Goal: Task Accomplishment & Management: Manage account settings

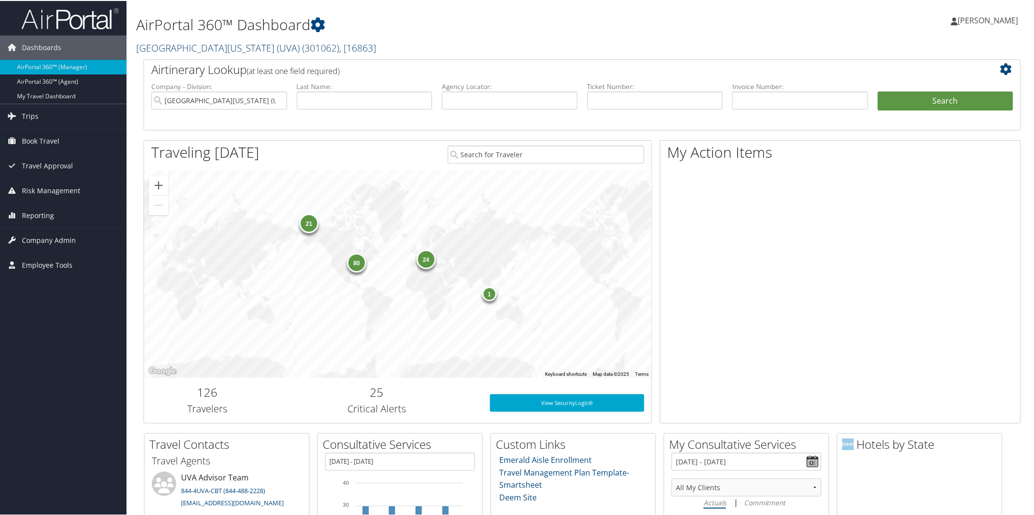
click at [206, 45] on link "University of Virginia (UVA) ( 301062 ) , [ 16863 ]" at bounding box center [256, 46] width 240 height 13
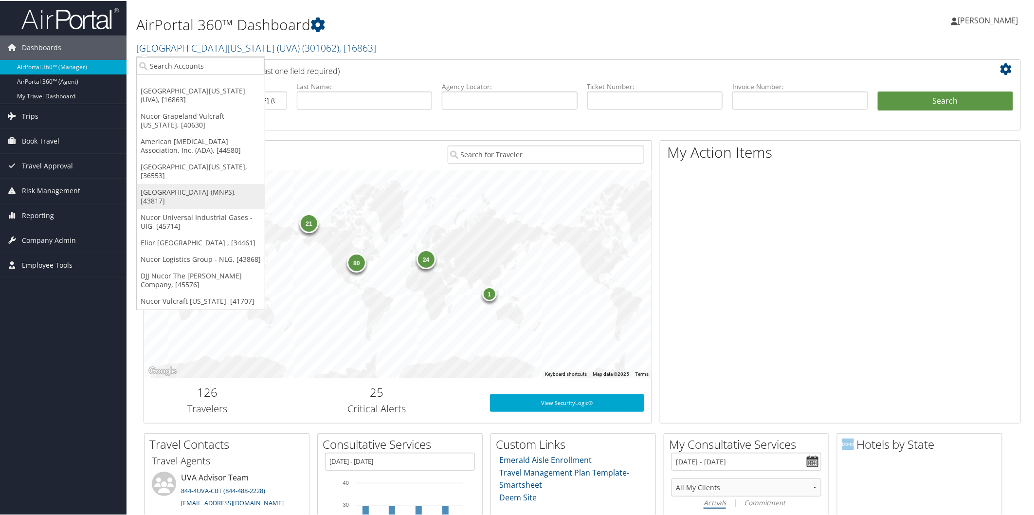
click at [207, 183] on link "Metropolitan Nashville Public Schools (MNPS), [43817]" at bounding box center [201, 195] width 128 height 25
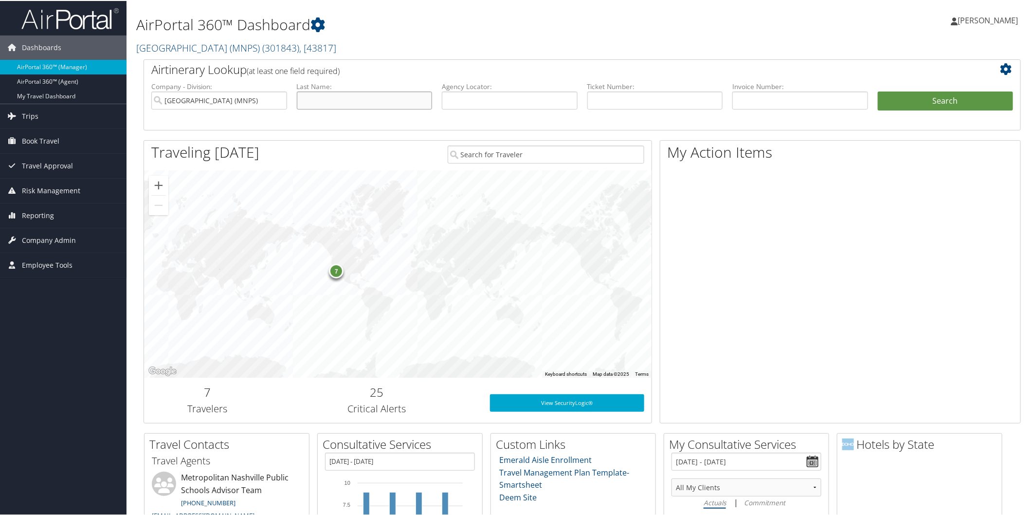
click at [363, 100] on input "text" at bounding box center [365, 100] width 136 height 18
type input "hall"
click at [910, 99] on button "Search" at bounding box center [946, 100] width 136 height 19
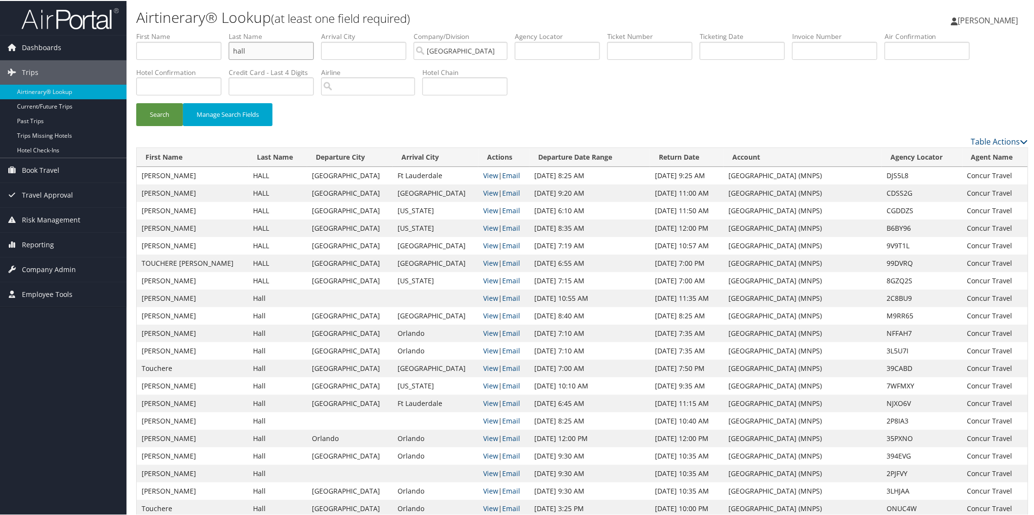
click at [303, 54] on input "hall" at bounding box center [271, 50] width 85 height 18
type input "h"
click at [183, 52] on input "text" at bounding box center [178, 50] width 85 height 18
click at [156, 114] on button "Search" at bounding box center [159, 113] width 47 height 23
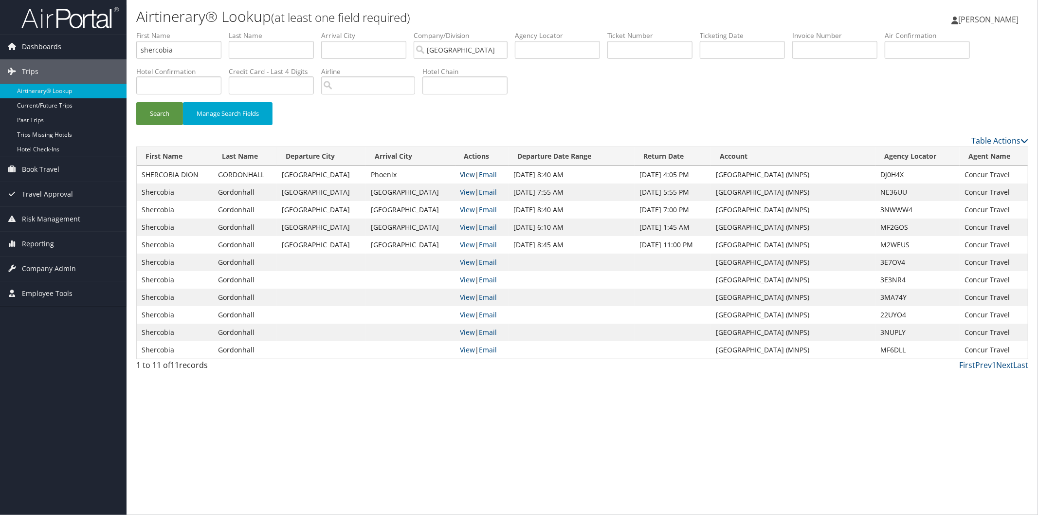
click at [460, 175] on link "View" at bounding box center [467, 174] width 15 height 9
click at [205, 52] on input "shercobia" at bounding box center [178, 50] width 85 height 18
type input "s"
click at [250, 49] on input "text" at bounding box center [271, 50] width 85 height 18
click at [163, 113] on button "Search" at bounding box center [159, 113] width 47 height 23
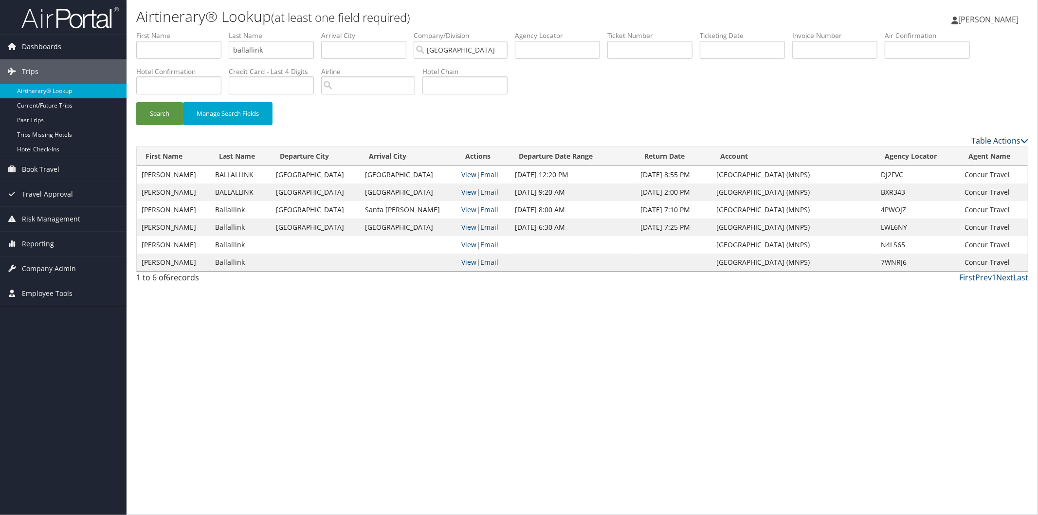
click at [461, 172] on link "View" at bounding box center [468, 174] width 15 height 9
click at [282, 51] on input "ballallink" at bounding box center [271, 50] width 85 height 18
type input "b"
type input "herlong"
click at [152, 113] on button "Search" at bounding box center [159, 113] width 47 height 23
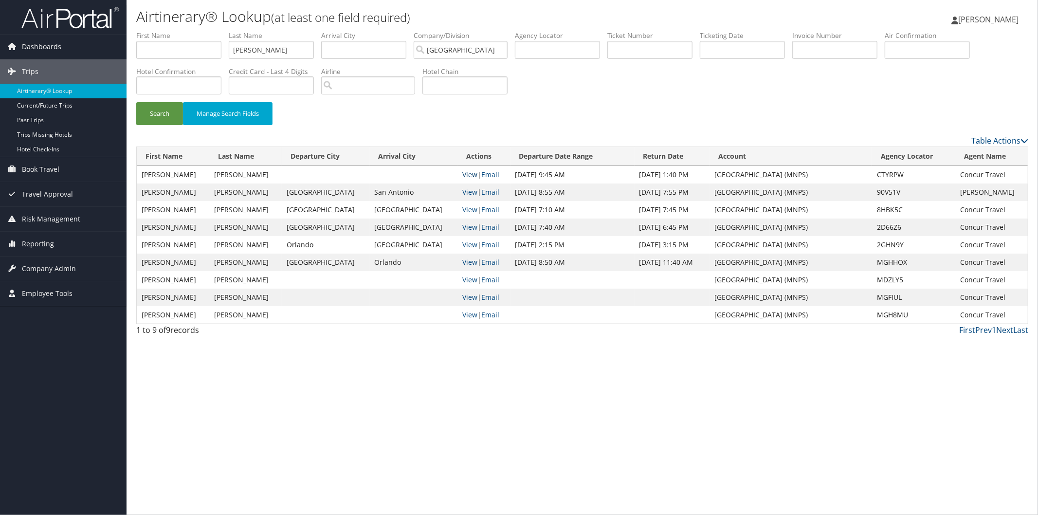
click at [462, 173] on link "View" at bounding box center [469, 174] width 15 height 9
click at [462, 278] on link "View" at bounding box center [469, 279] width 15 height 9
click at [462, 189] on link "View" at bounding box center [469, 191] width 15 height 9
click at [54, 240] on link "Reporting" at bounding box center [63, 244] width 127 height 24
click at [49, 268] on link "Unused Tickets" at bounding box center [63, 263] width 127 height 15
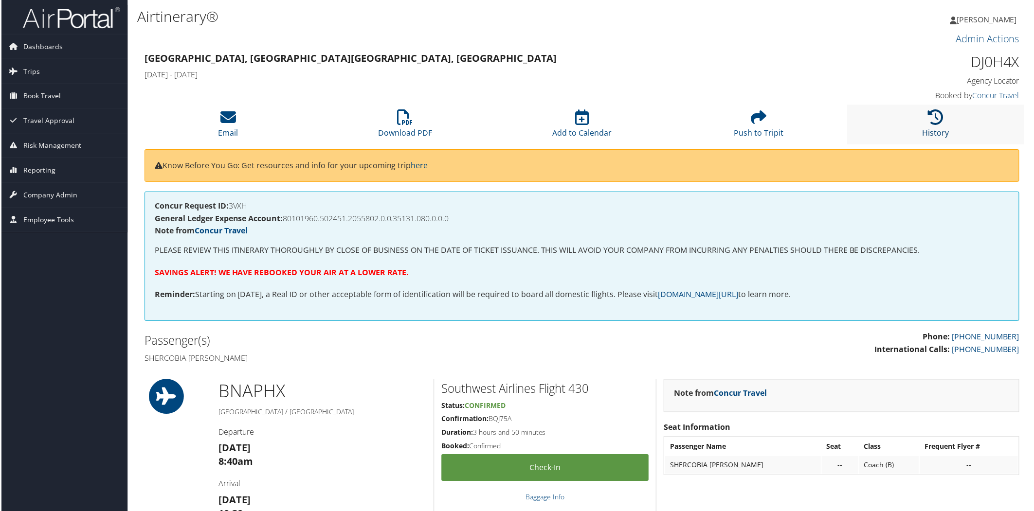
click at [935, 114] on icon at bounding box center [937, 118] width 16 height 16
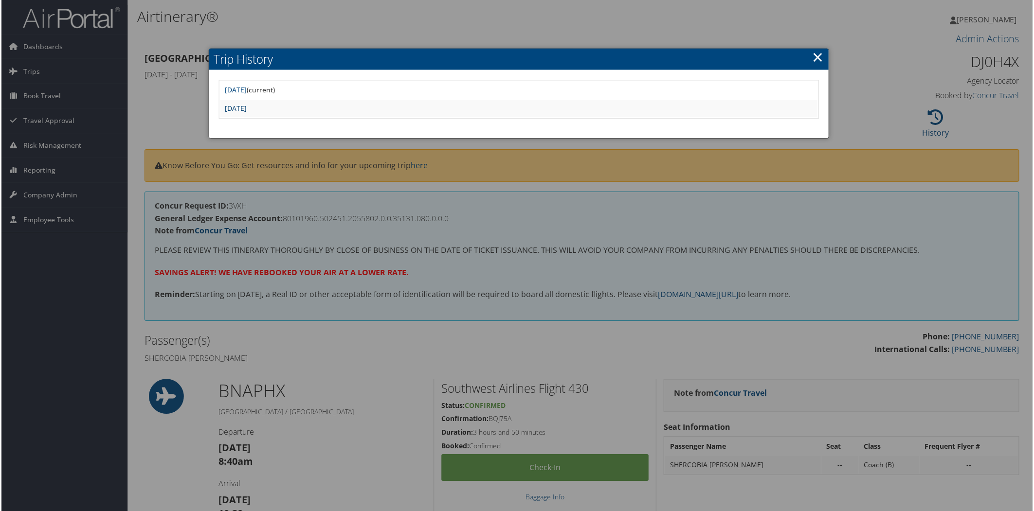
click at [246, 105] on link "Tue Sep 23 12:04:49 MDT 2025" at bounding box center [235, 108] width 22 height 9
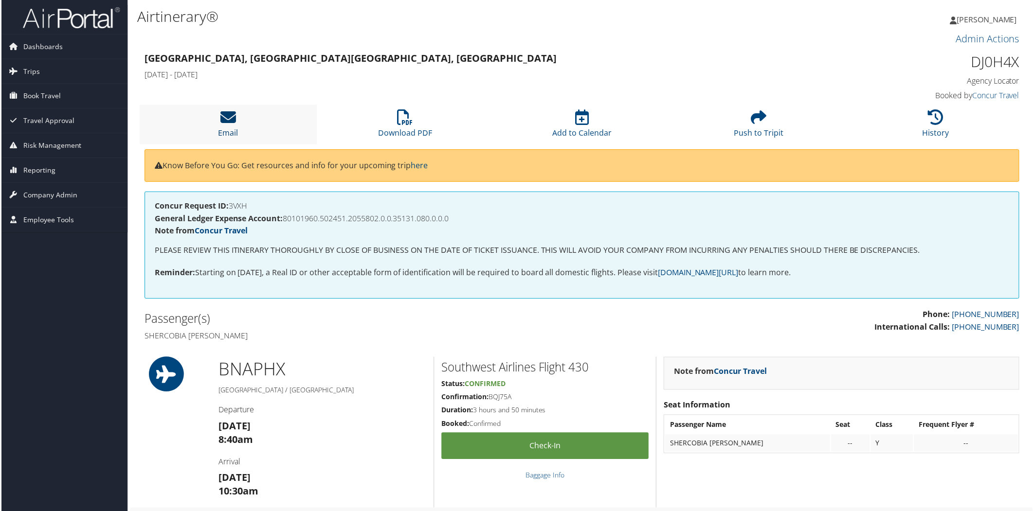
click at [229, 114] on icon at bounding box center [227, 118] width 16 height 16
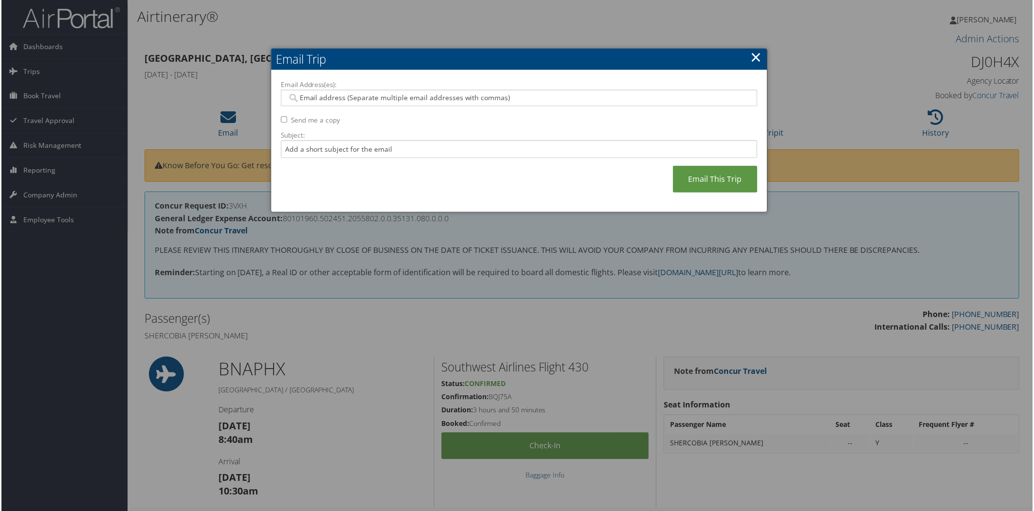
click at [327, 95] on input "Email Address(es):" at bounding box center [519, 98] width 465 height 10
type input "val"
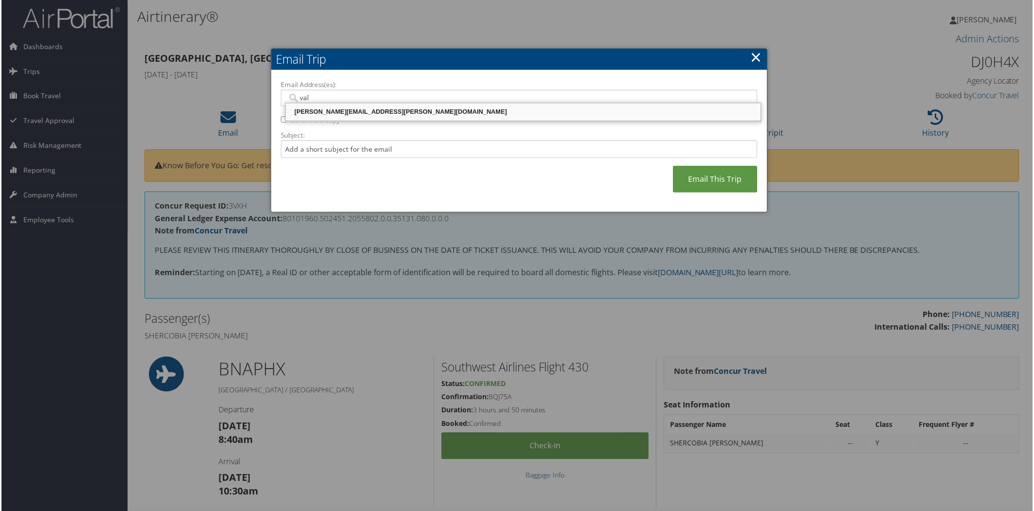
click at [328, 110] on div "[PERSON_NAME][EMAIL_ADDRESS][PERSON_NAME][DOMAIN_NAME]" at bounding box center [523, 113] width 473 height 10
type input "[PERSON_NAME][EMAIL_ADDRESS][PERSON_NAME][DOMAIN_NAME]"
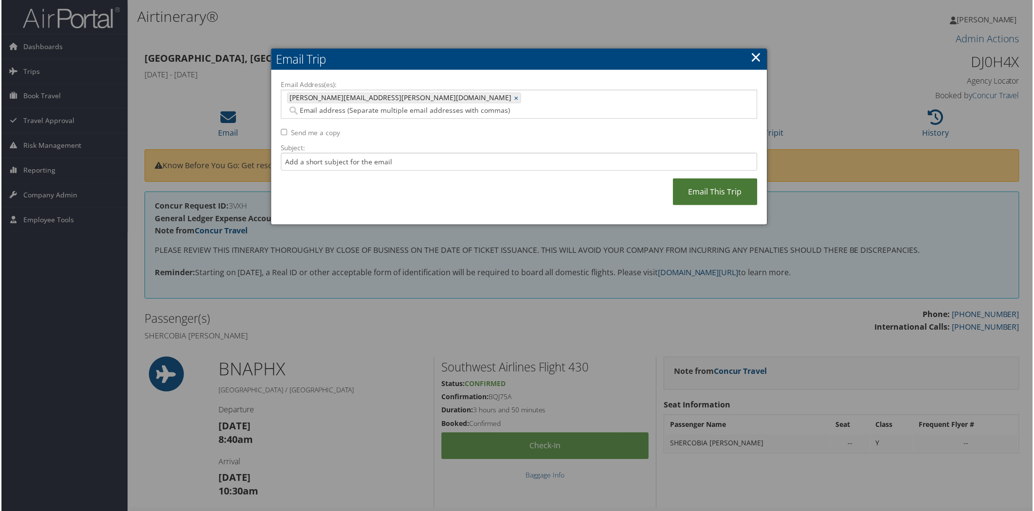
click at [713, 184] on link "Email This Trip" at bounding box center [715, 192] width 85 height 27
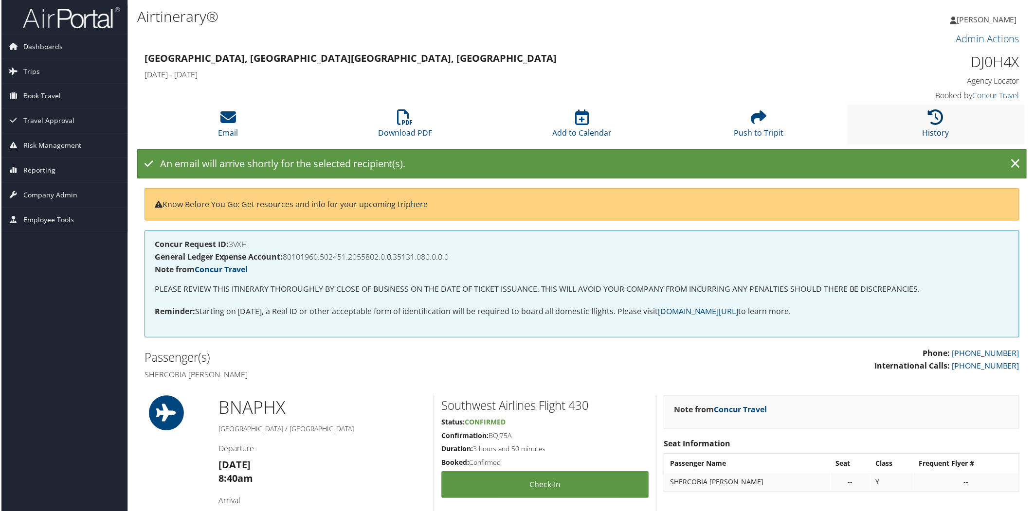
click at [936, 122] on icon at bounding box center [937, 118] width 16 height 16
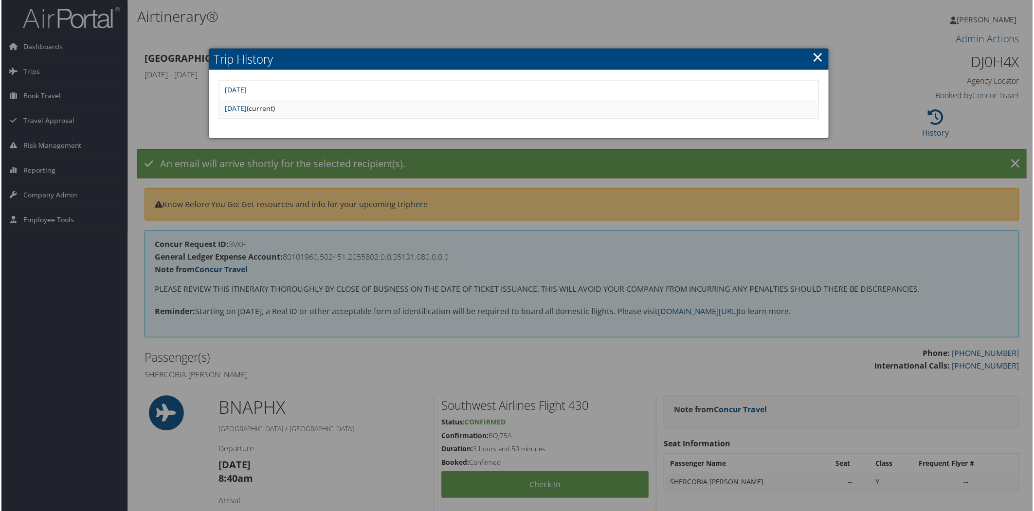
click at [246, 86] on link "Wed Sep 24 02:08:21 MDT 2025" at bounding box center [235, 90] width 22 height 9
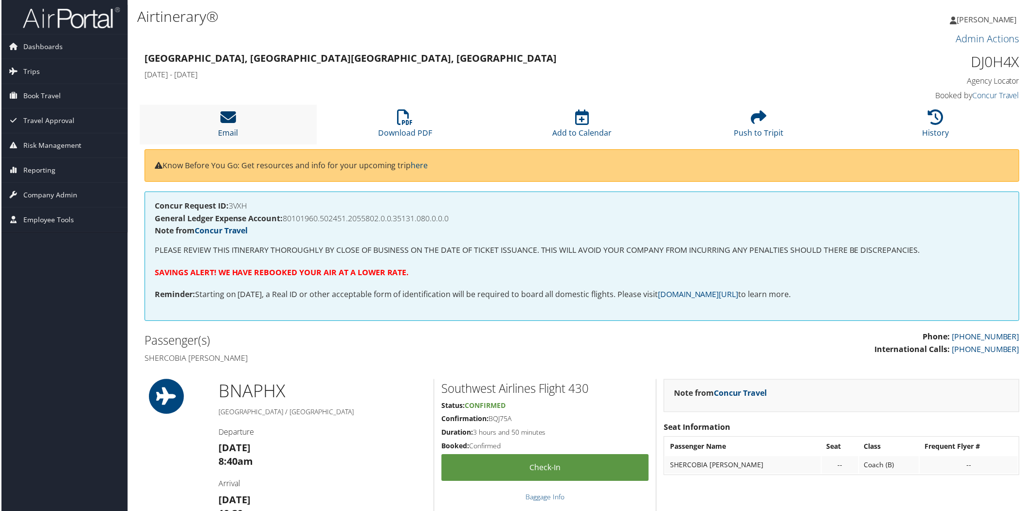
click at [226, 114] on icon at bounding box center [227, 118] width 16 height 16
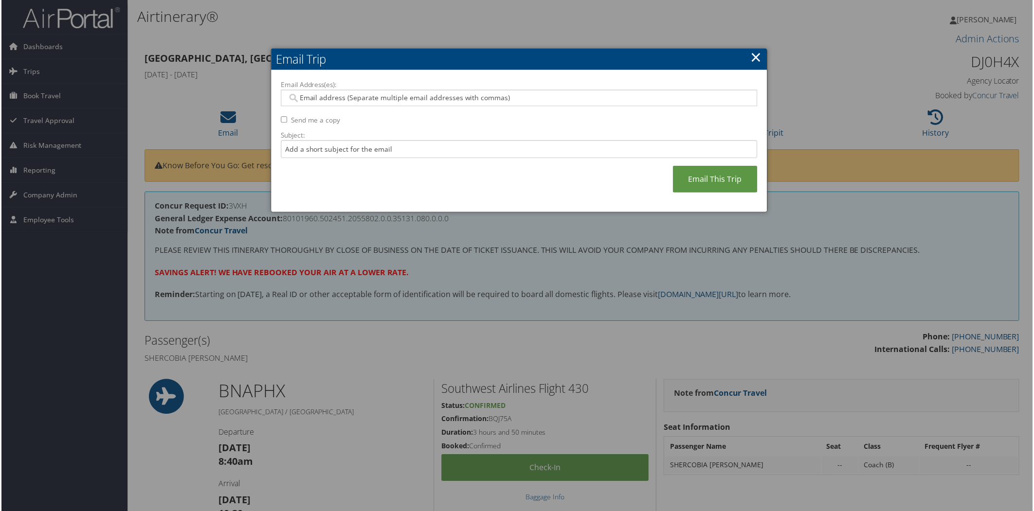
click at [359, 96] on input "Email Address(es):" at bounding box center [519, 98] width 465 height 10
type input "val"
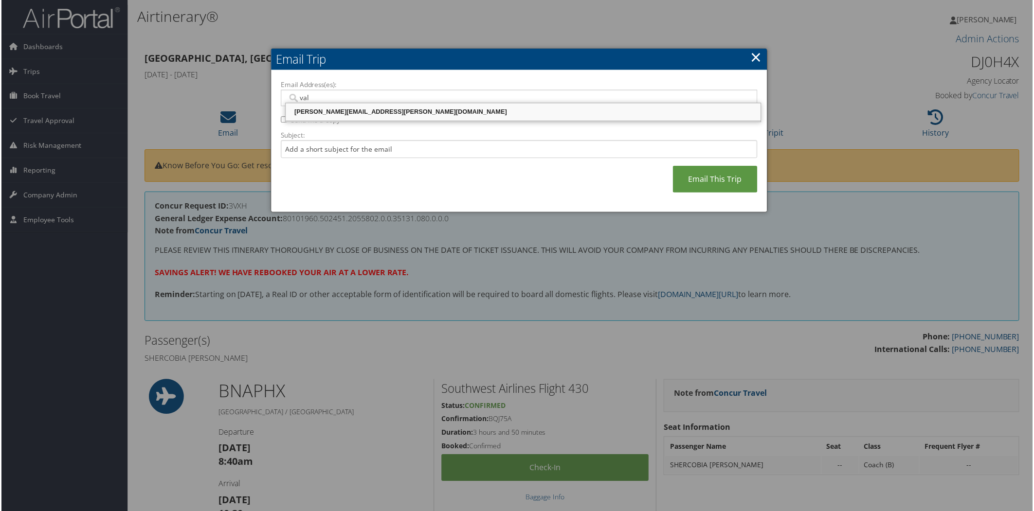
click at [360, 110] on div "[PERSON_NAME][EMAIL_ADDRESS][PERSON_NAME][DOMAIN_NAME]" at bounding box center [523, 113] width 473 height 10
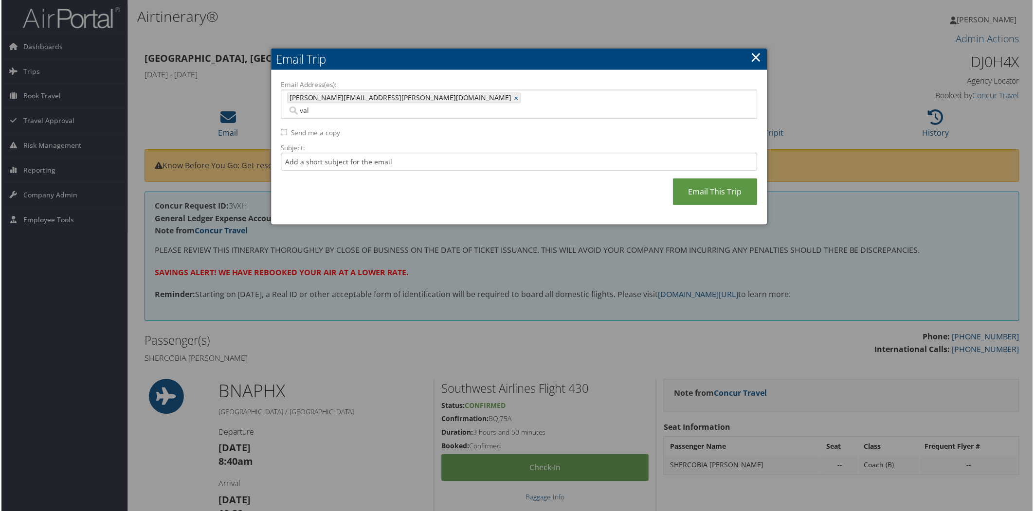
type input "[PERSON_NAME][EMAIL_ADDRESS][PERSON_NAME][DOMAIN_NAME]"
click at [740, 179] on link "Email This Trip" at bounding box center [715, 192] width 85 height 27
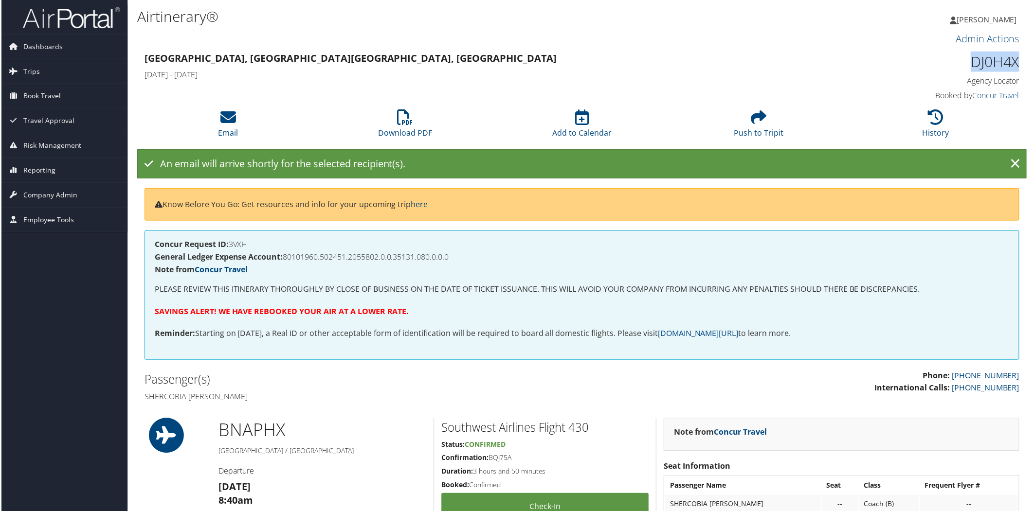
drag, startPoint x: 966, startPoint y: 64, endPoint x: 1015, endPoint y: 61, distance: 48.7
click at [1015, 61] on h1 "DJ0H4X" at bounding box center [917, 62] width 208 height 20
copy h1 "DJ0H4X"
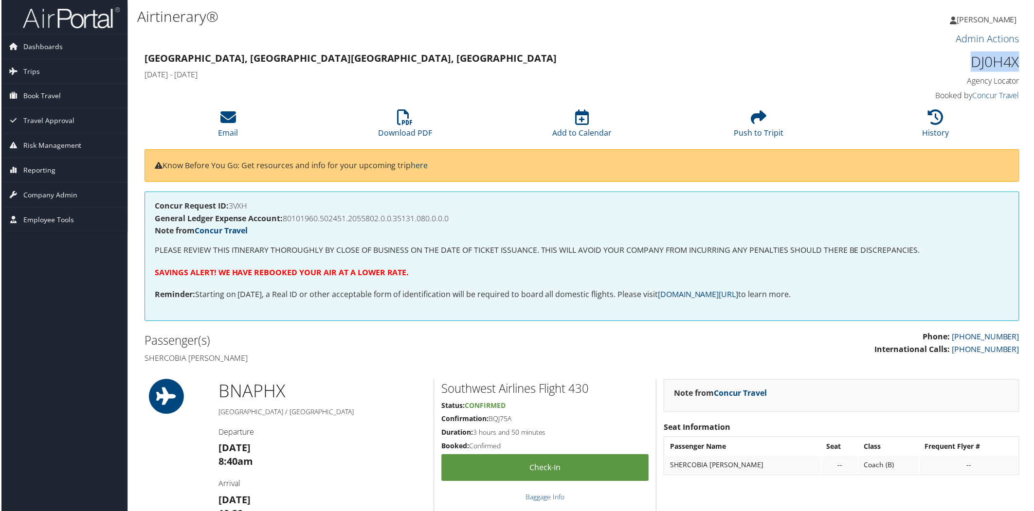
copy h1 "DJ0H4X"
click at [930, 115] on icon at bounding box center [937, 118] width 16 height 16
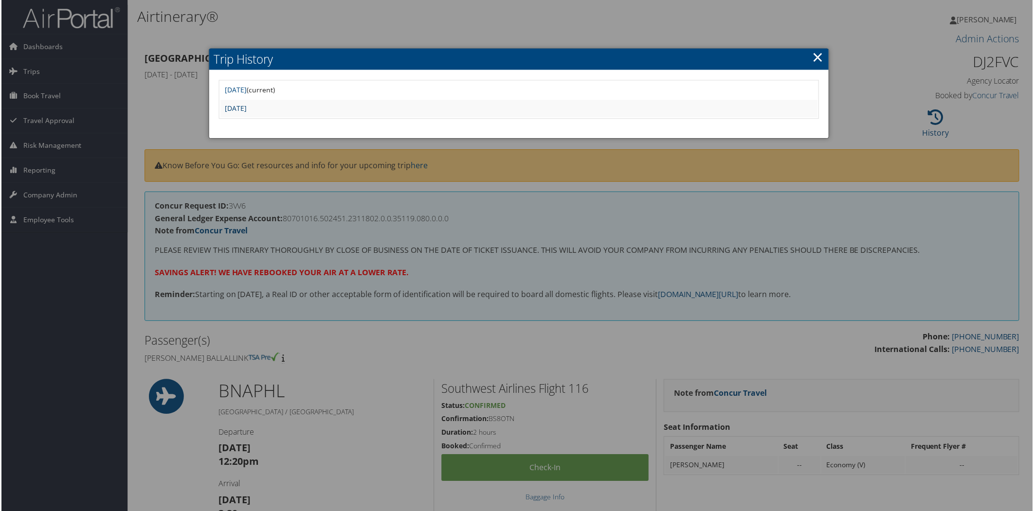
click at [246, 109] on link "Tue Sep 23 14:48:48 MDT 2025" at bounding box center [235, 108] width 22 height 9
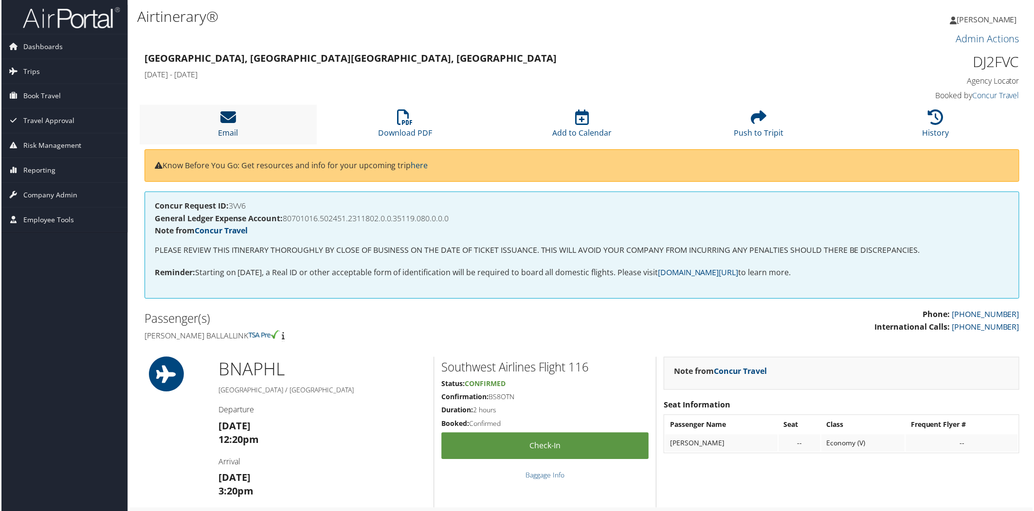
click at [224, 118] on icon at bounding box center [227, 118] width 16 height 16
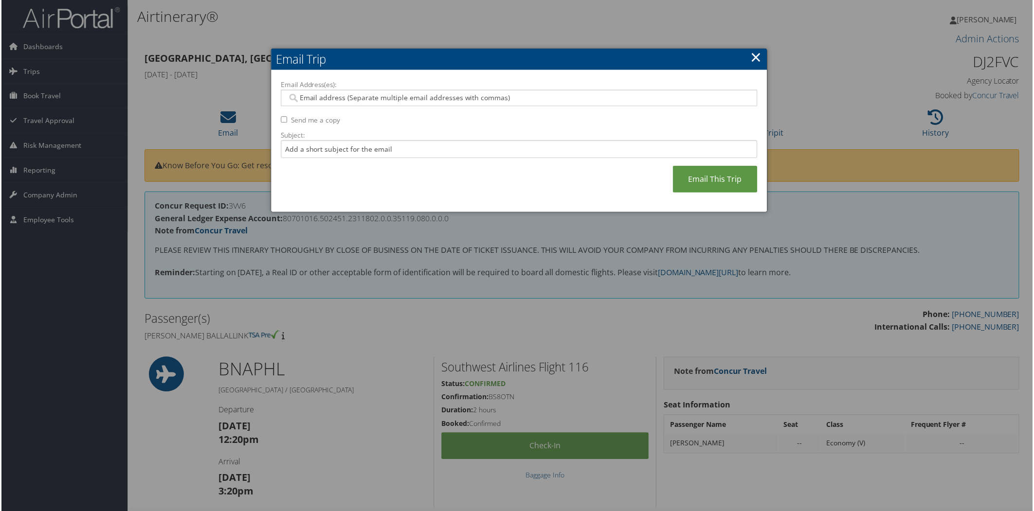
click at [317, 99] on input "Email Address(es):" at bounding box center [519, 98] width 465 height 10
type input "val"
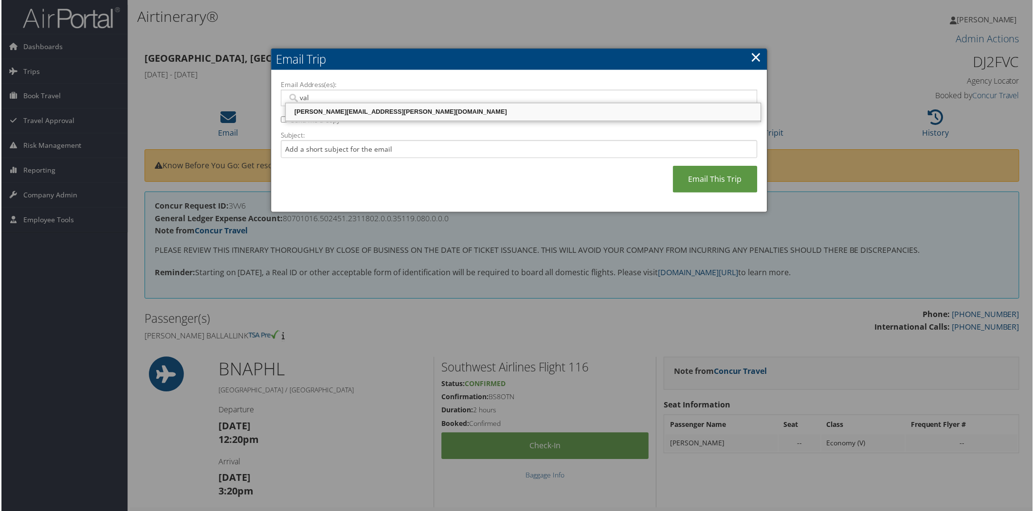
click at [375, 110] on div "VALERIE.BUCKLER@CBTRAVEL.COM" at bounding box center [523, 113] width 473 height 10
type input "VALERIE.BUCKLER@CBTRAVEL.COM"
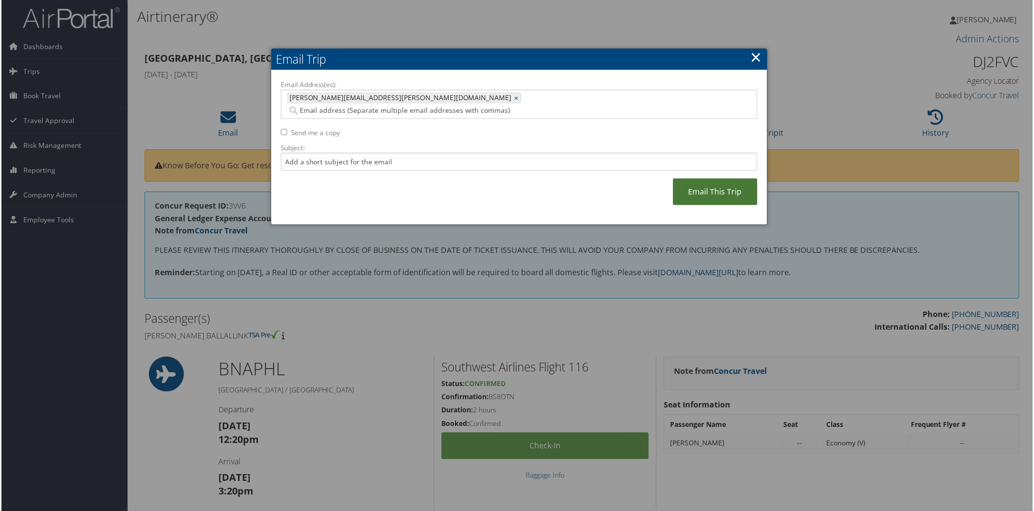
click at [717, 179] on link "Email This Trip" at bounding box center [715, 192] width 85 height 27
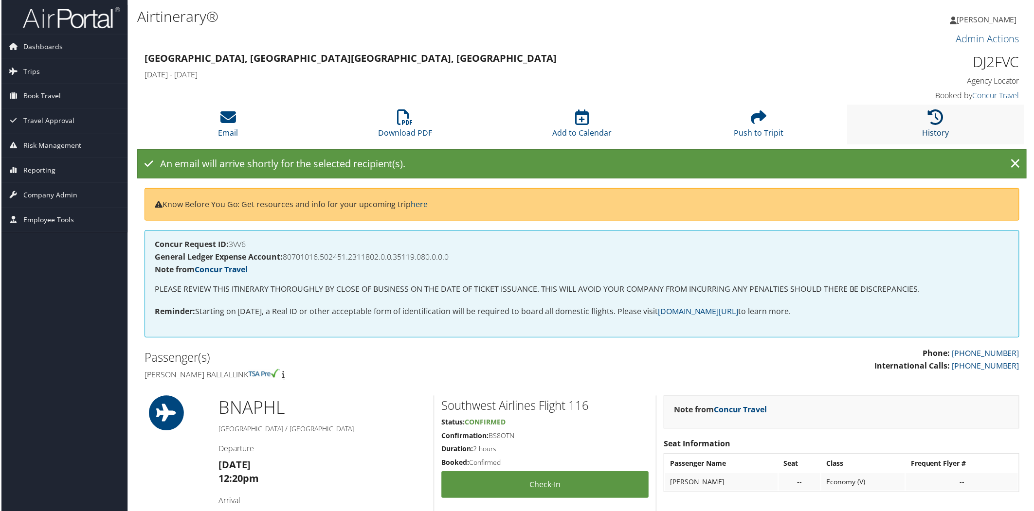
click at [936, 119] on icon at bounding box center [937, 118] width 16 height 16
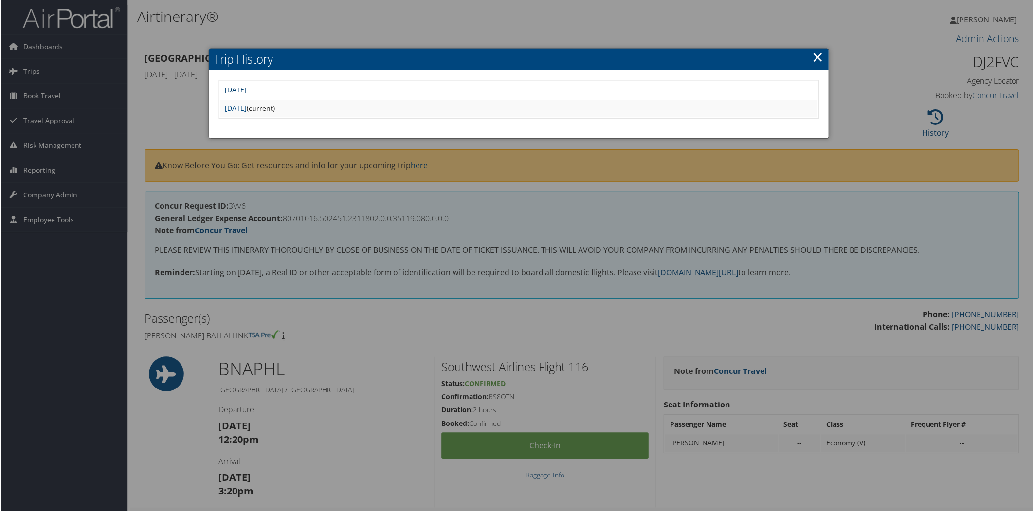
click at [237, 86] on link "[DATE]" at bounding box center [235, 90] width 22 height 9
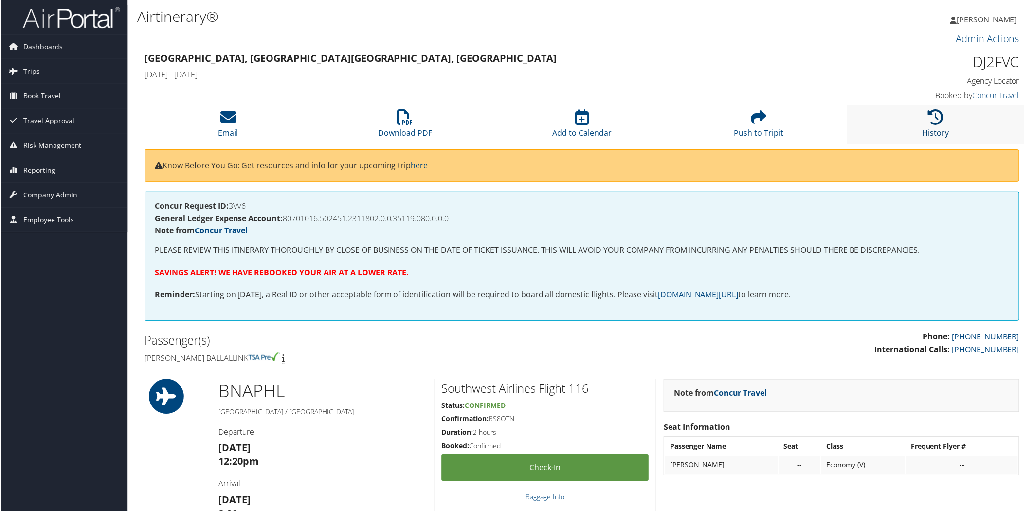
click at [930, 115] on icon at bounding box center [937, 118] width 16 height 16
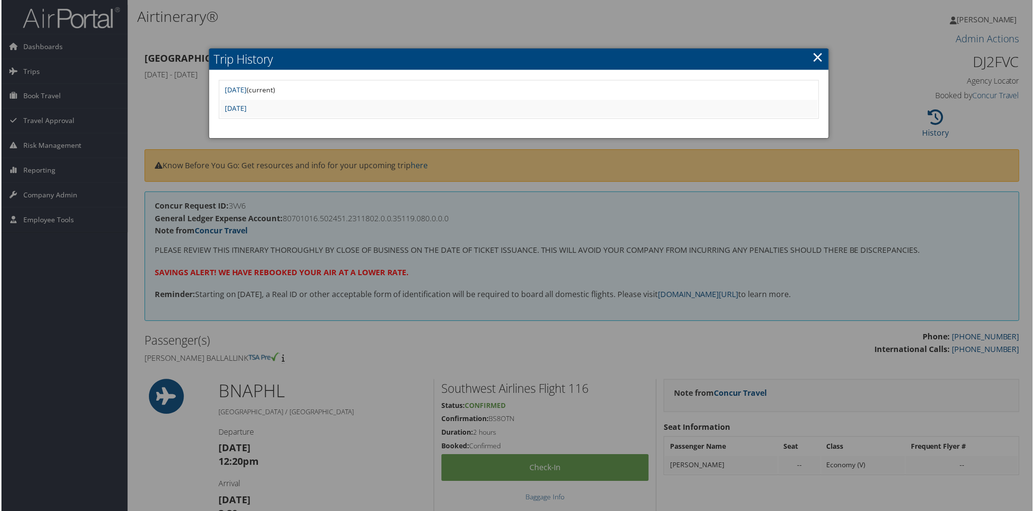
click at [169, 114] on div at bounding box center [519, 257] width 1038 height 515
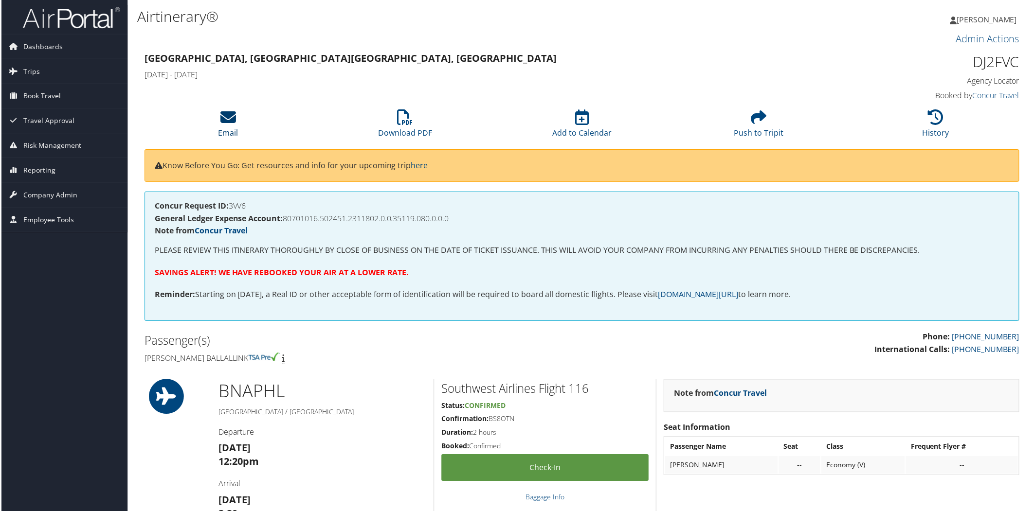
click at [222, 119] on icon at bounding box center [227, 118] width 16 height 16
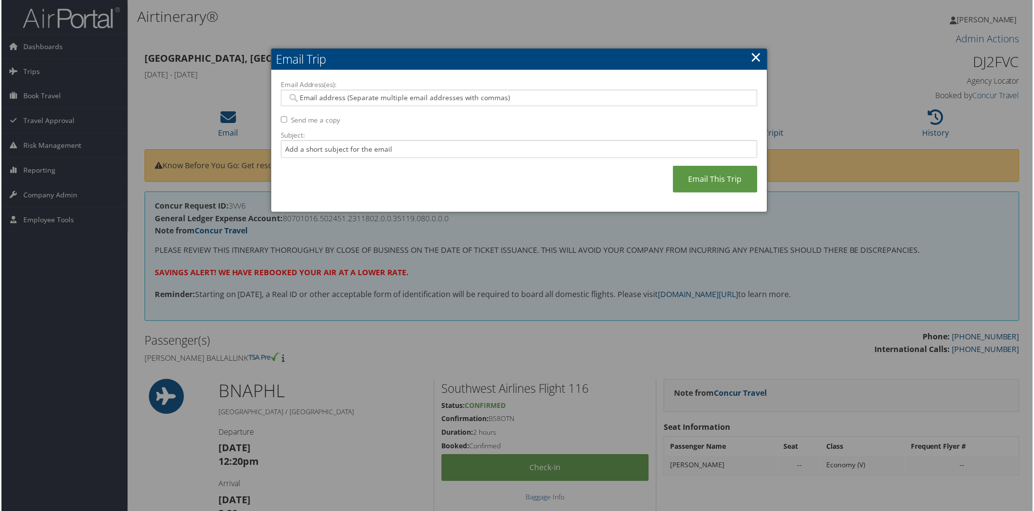
click at [352, 101] on input "Email Address(es):" at bounding box center [519, 98] width 465 height 10
type input "val"
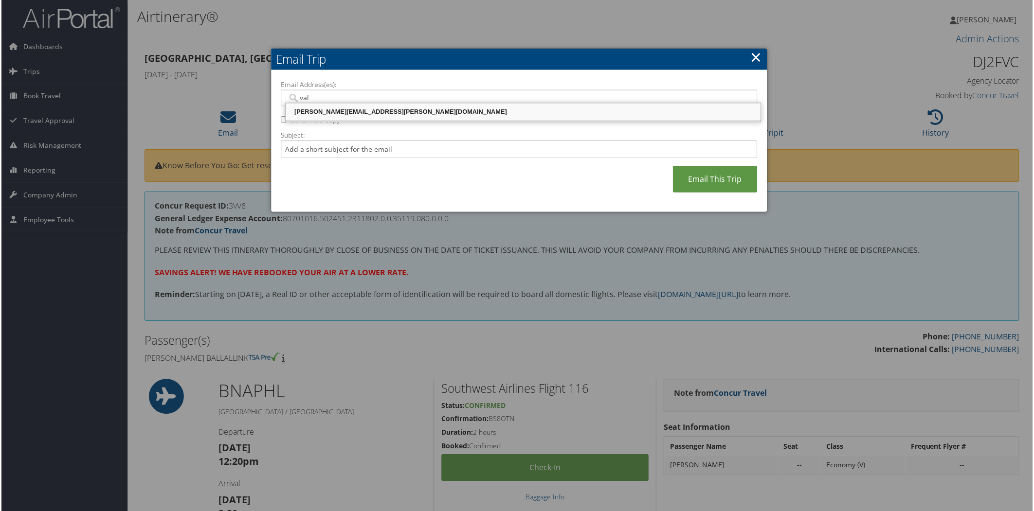
click at [366, 111] on div "[PERSON_NAME][EMAIL_ADDRESS][PERSON_NAME][DOMAIN_NAME]" at bounding box center [523, 113] width 473 height 10
type input "[PERSON_NAME][EMAIL_ADDRESS][PERSON_NAME][DOMAIN_NAME]"
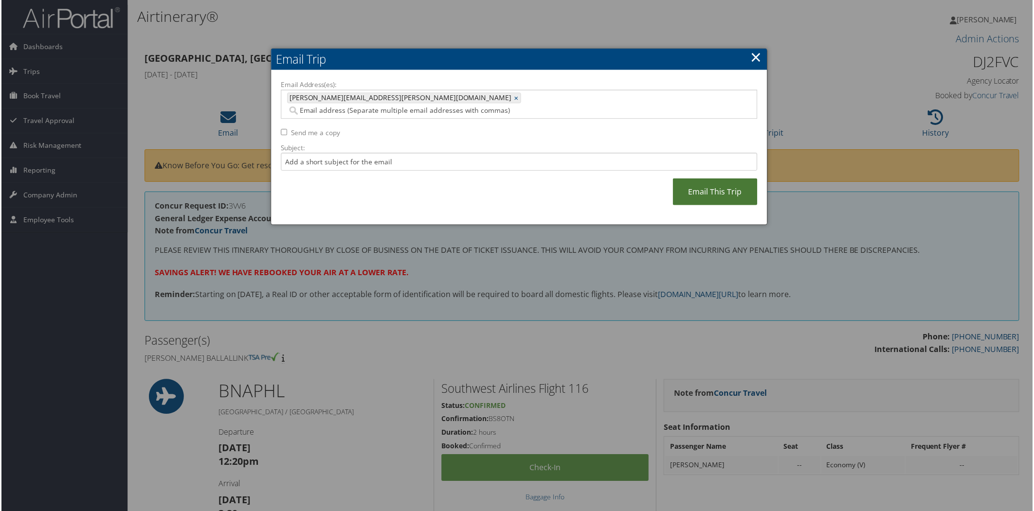
click at [716, 182] on link "Email This Trip" at bounding box center [715, 192] width 85 height 27
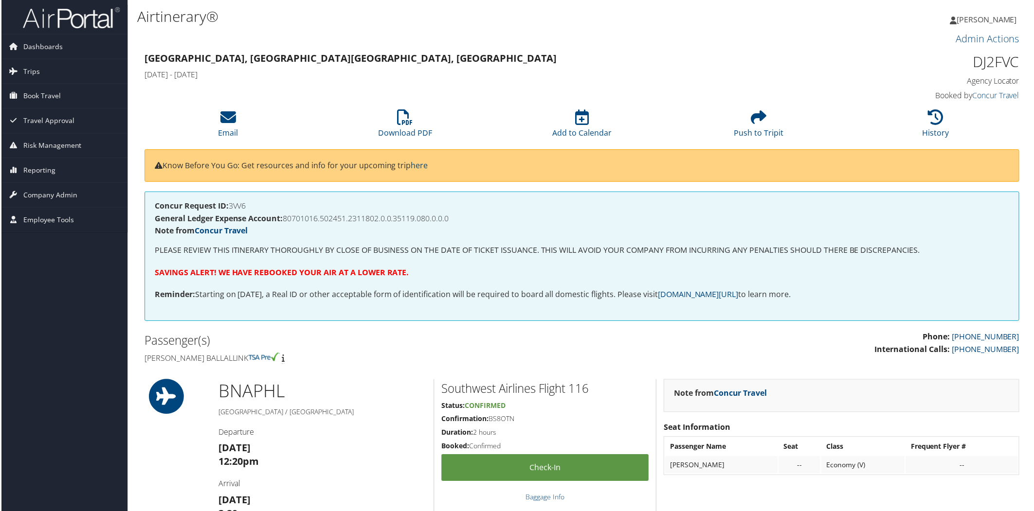
click at [973, 69] on h1 "DJ2FVC" at bounding box center [917, 62] width 208 height 20
drag, startPoint x: 969, startPoint y: 61, endPoint x: 1015, endPoint y: 57, distance: 46.4
click at [1015, 57] on h1 "DJ2FVC" at bounding box center [917, 62] width 208 height 20
copy h1 "DJ2FVC"
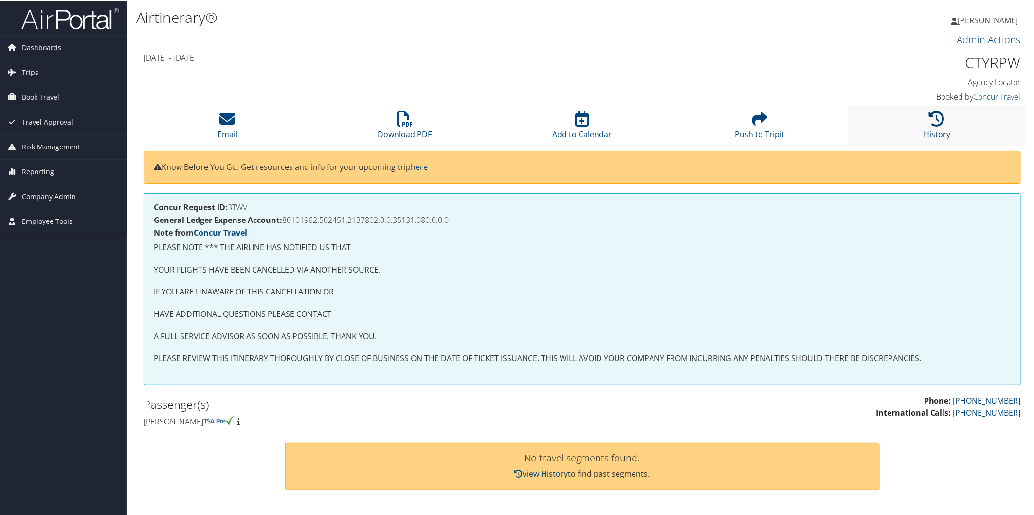
click at [929, 124] on icon at bounding box center [937, 118] width 16 height 16
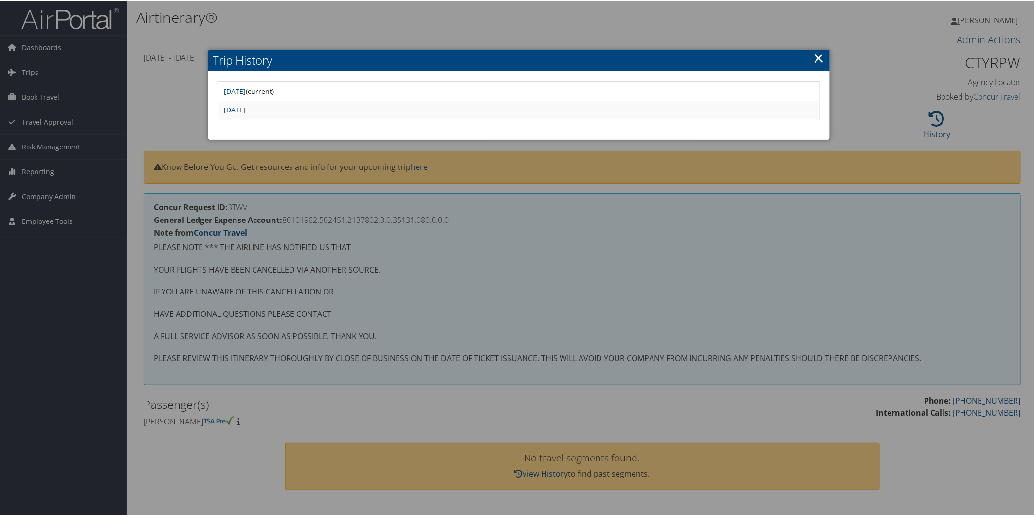
click at [246, 108] on link "[DATE]" at bounding box center [235, 108] width 22 height 9
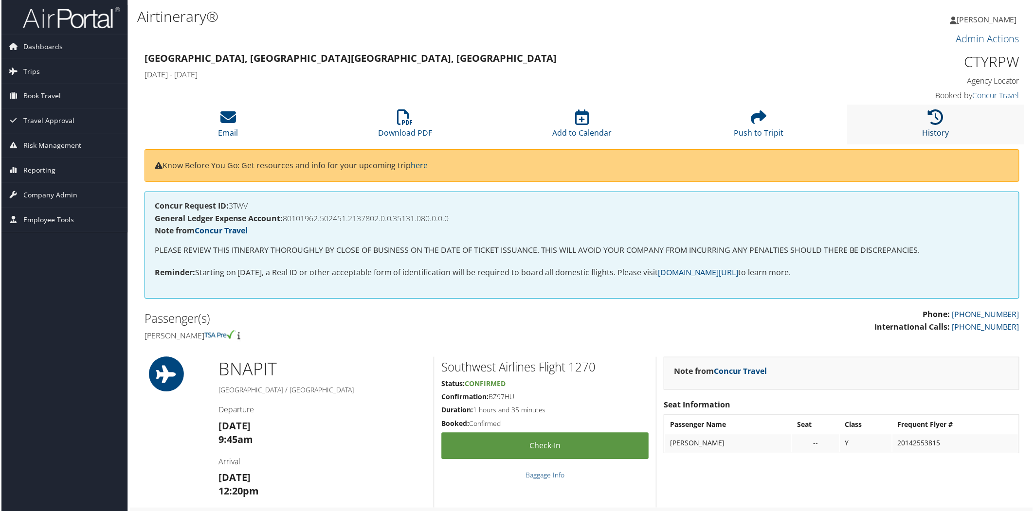
click at [929, 124] on icon at bounding box center [937, 118] width 16 height 16
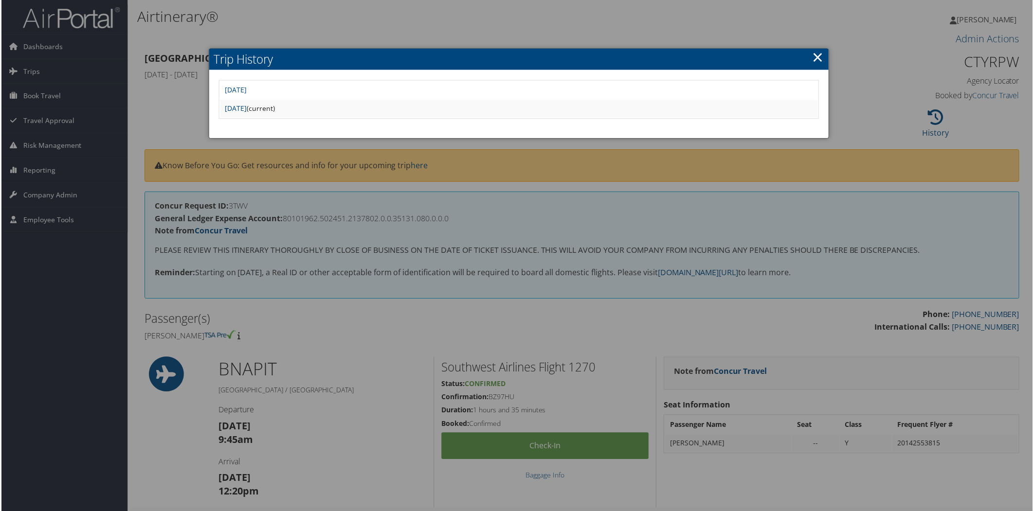
click at [813, 54] on link "×" at bounding box center [818, 56] width 11 height 19
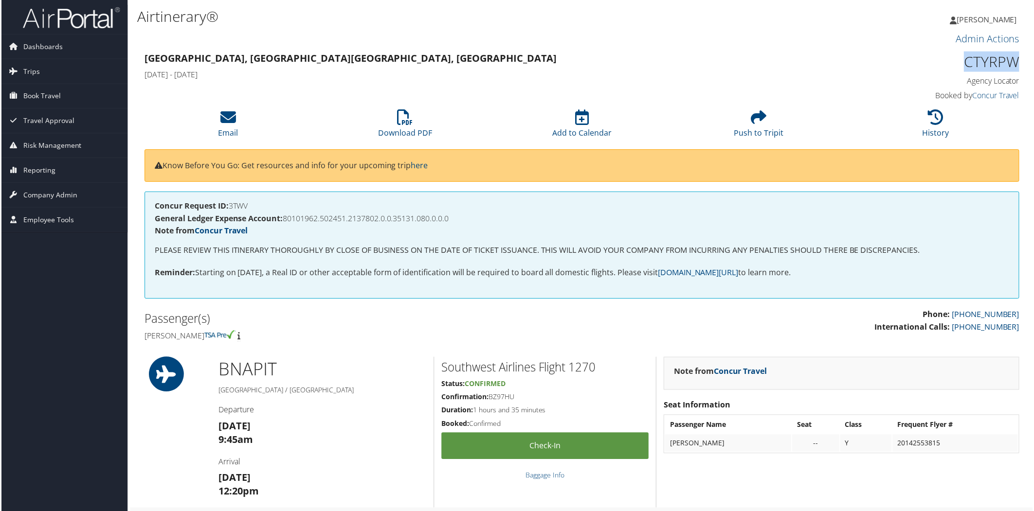
scroll to position [0, 5]
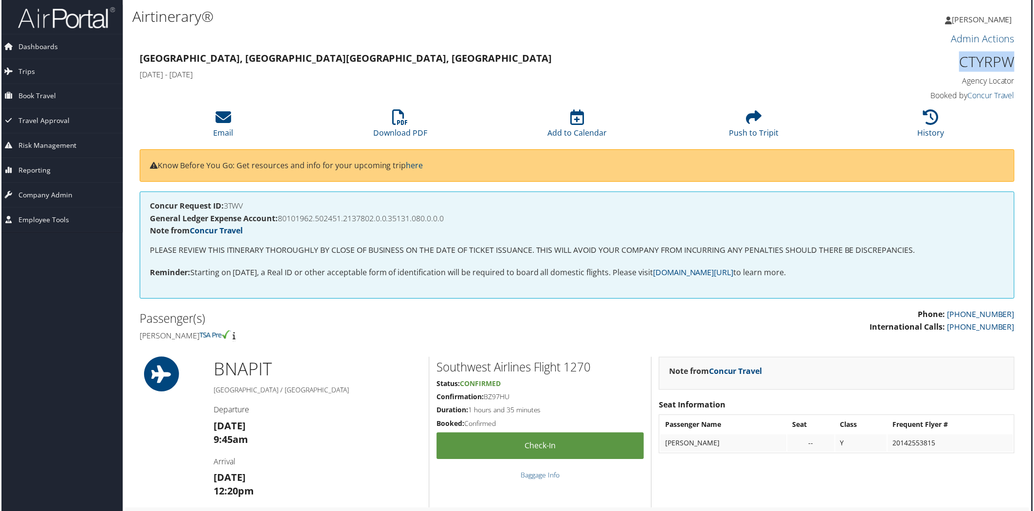
drag, startPoint x: 966, startPoint y: 62, endPoint x: 1025, endPoint y: 59, distance: 59.0
copy h1 "CTYRPW"
click at [222, 117] on icon at bounding box center [223, 118] width 16 height 16
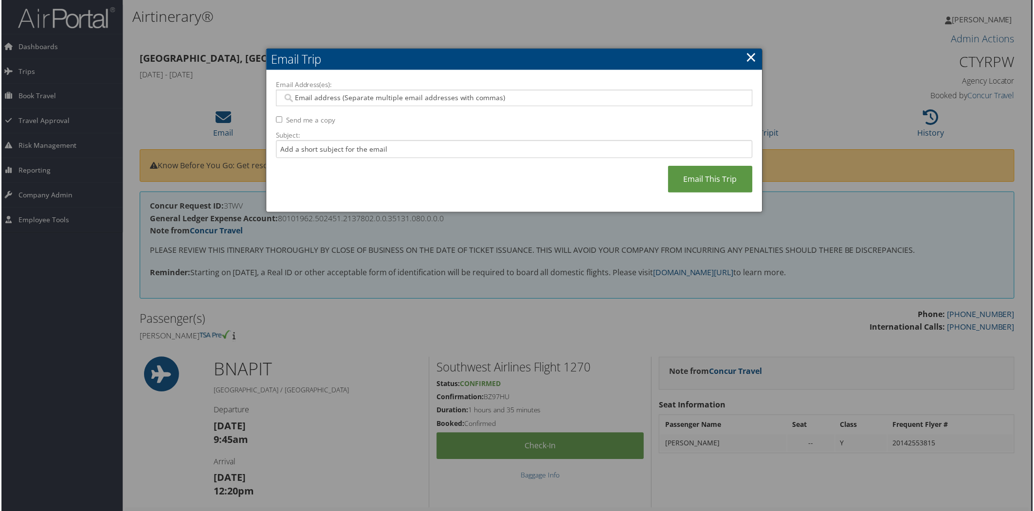
click at [355, 96] on input "Email Address(es):" at bounding box center [514, 98] width 465 height 10
type input "val"
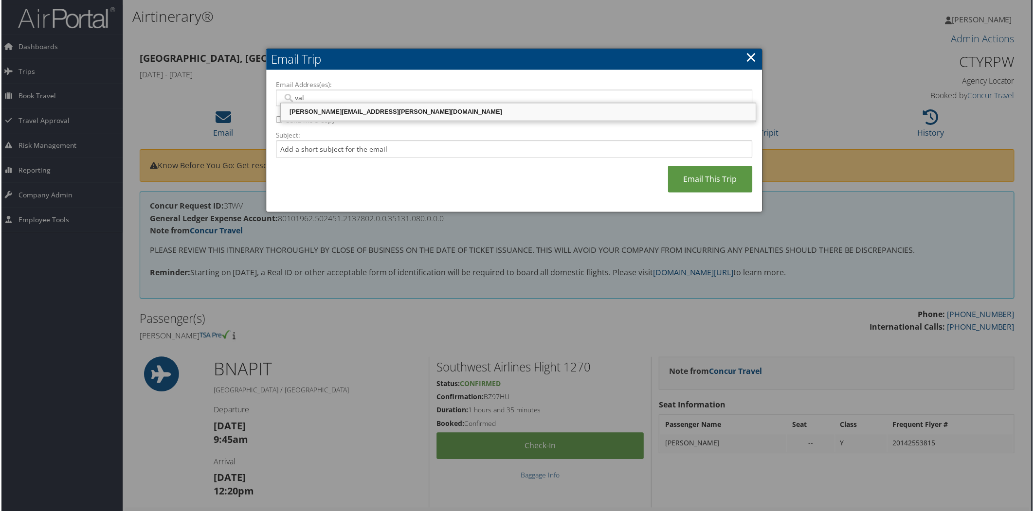
click at [356, 112] on div "[PERSON_NAME][EMAIL_ADDRESS][PERSON_NAME][DOMAIN_NAME]" at bounding box center [518, 113] width 473 height 10
type input "[PERSON_NAME][EMAIL_ADDRESS][PERSON_NAME][DOMAIN_NAME]"
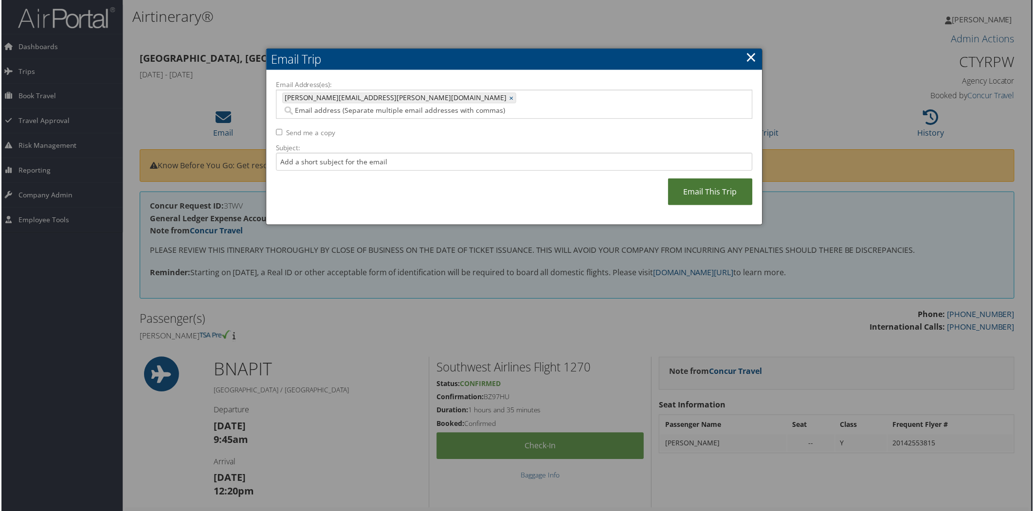
click at [699, 179] on link "Email This Trip" at bounding box center [711, 192] width 85 height 27
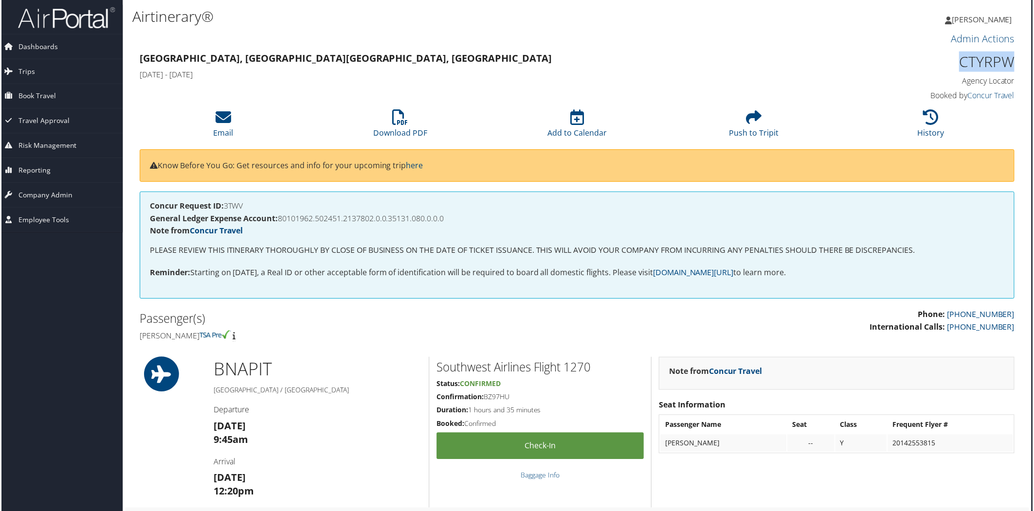
drag, startPoint x: 957, startPoint y: 64, endPoint x: 1022, endPoint y: 65, distance: 64.7
copy h1 "CTYRPW"
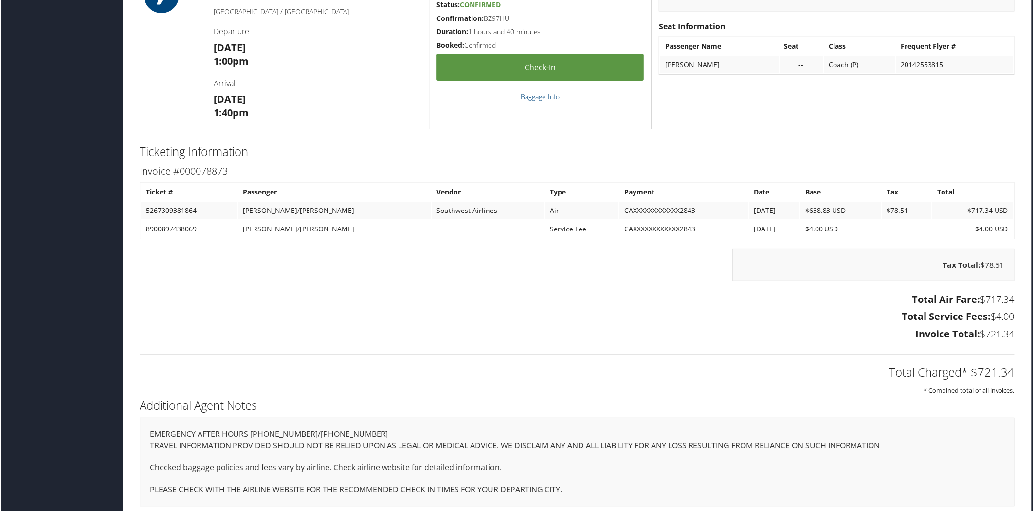
scroll to position [698, 5]
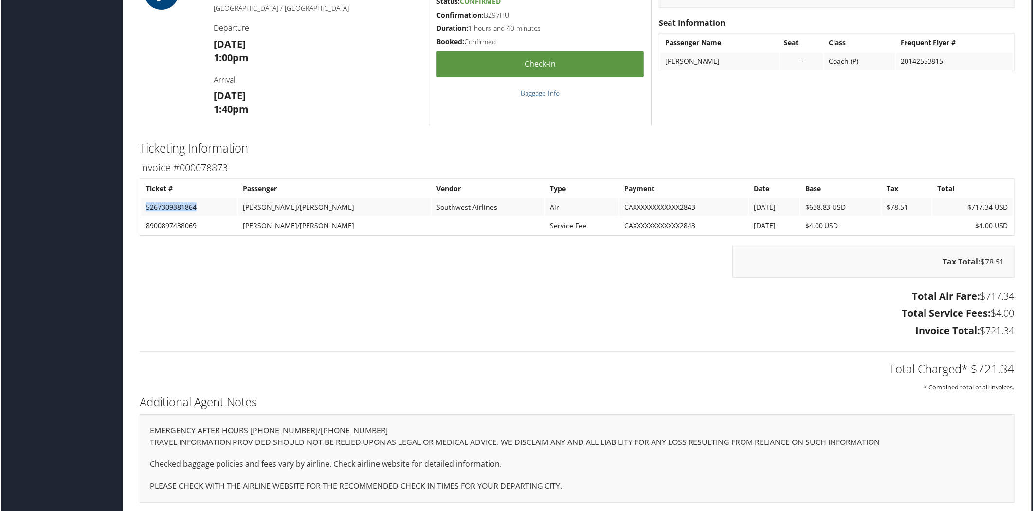
drag, startPoint x: 144, startPoint y: 205, endPoint x: 199, endPoint y: 203, distance: 55.0
click at [199, 203] on td "5267309381864" at bounding box center [188, 209] width 96 height 18
copy td "5267309381864"
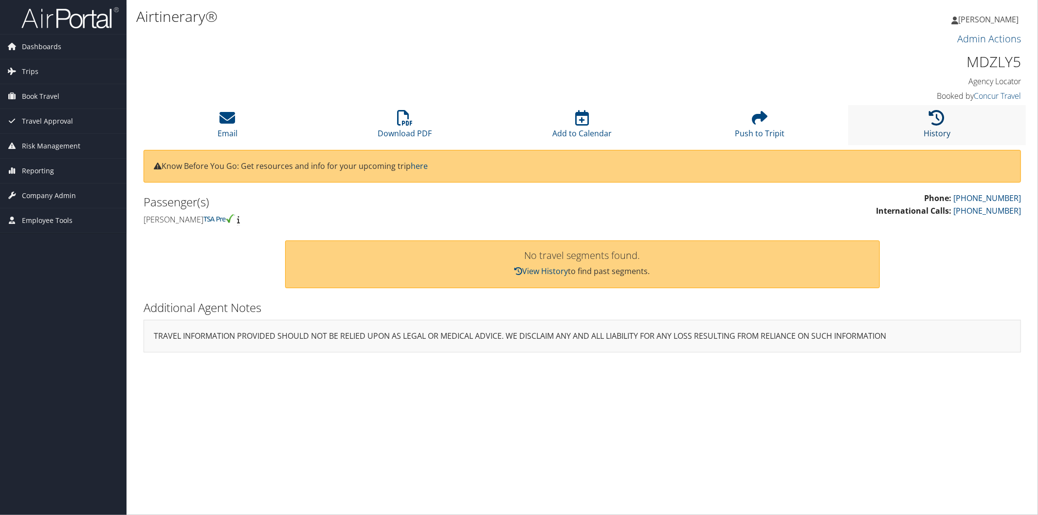
click at [935, 117] on icon at bounding box center [937, 118] width 16 height 16
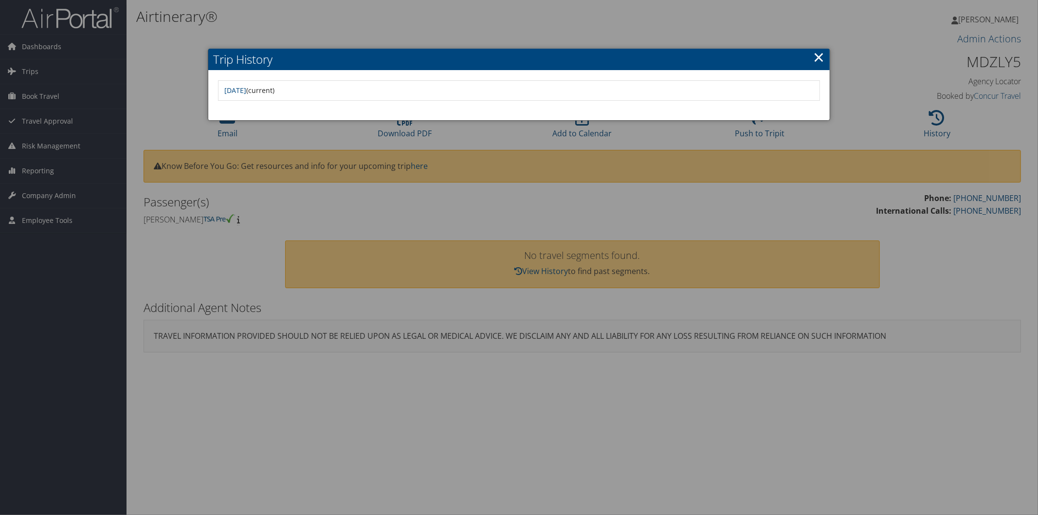
click at [817, 56] on link "×" at bounding box center [818, 56] width 11 height 19
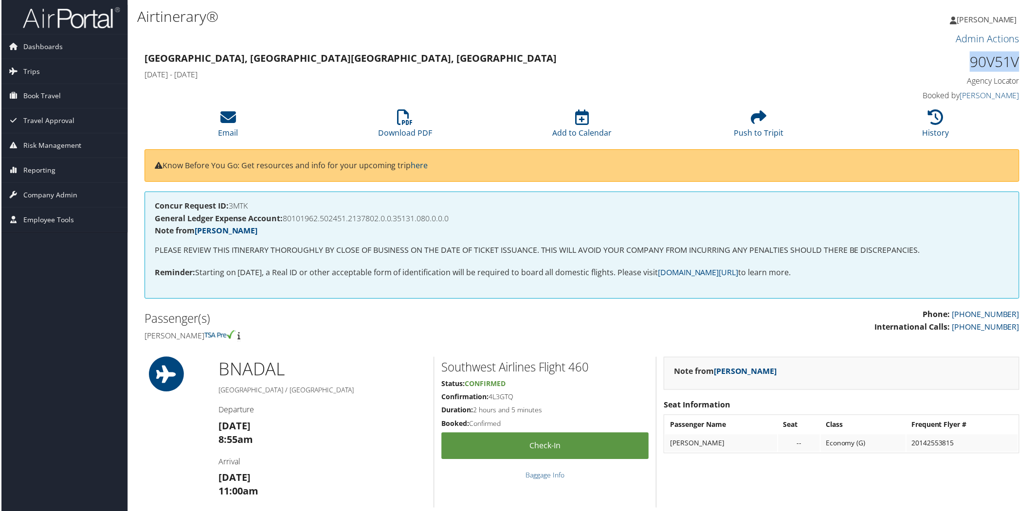
drag, startPoint x: 969, startPoint y: 62, endPoint x: 1017, endPoint y: 60, distance: 48.2
click at [1017, 60] on h1 "90V51V" at bounding box center [917, 62] width 208 height 20
copy h1 "90V51V"
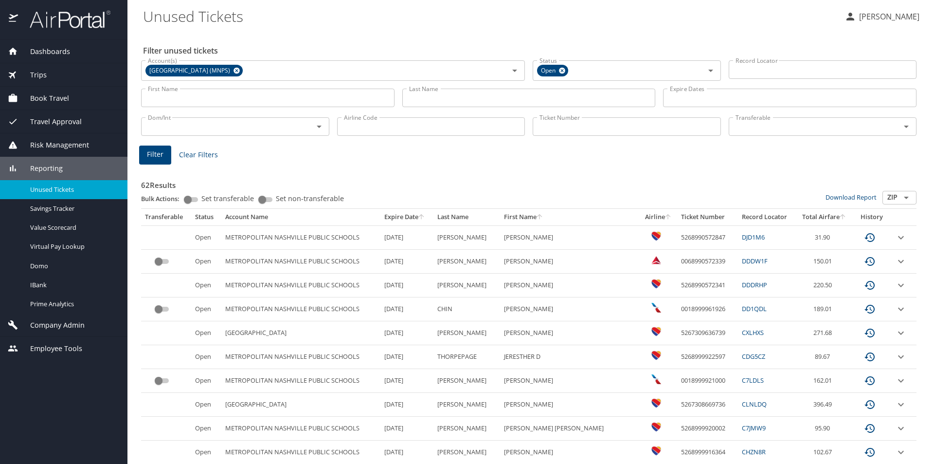
click at [443, 97] on input "Last Name" at bounding box center [529, 98] width 254 height 18
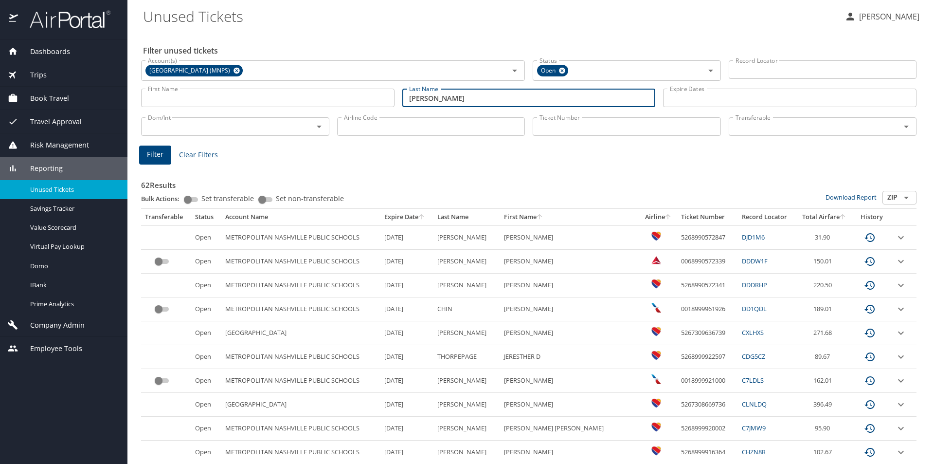
type input "herlong"
click at [152, 156] on span "Filter" at bounding box center [155, 154] width 17 height 12
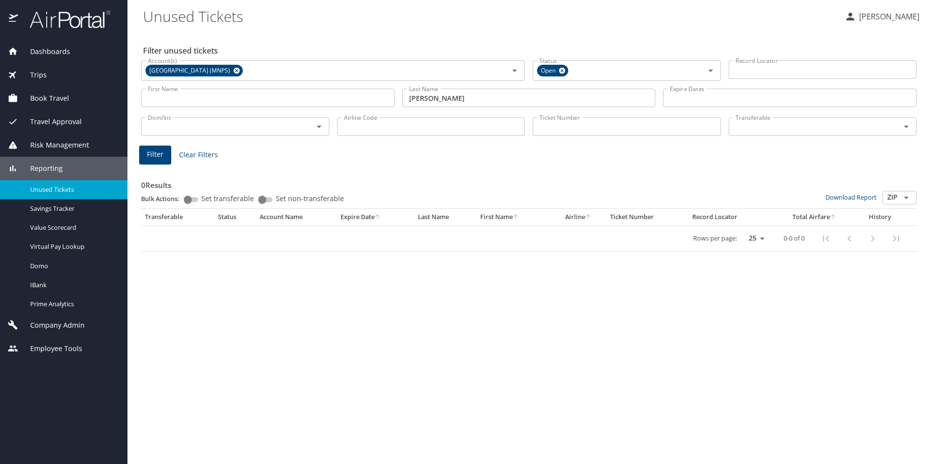
click at [21, 392] on div "Dashboards AirPortal 360™ Manager AirPortal 360™ Agent My Travel Dashboard Trip…" at bounding box center [63, 252] width 127 height 424
click at [68, 21] on img at bounding box center [64, 19] width 91 height 19
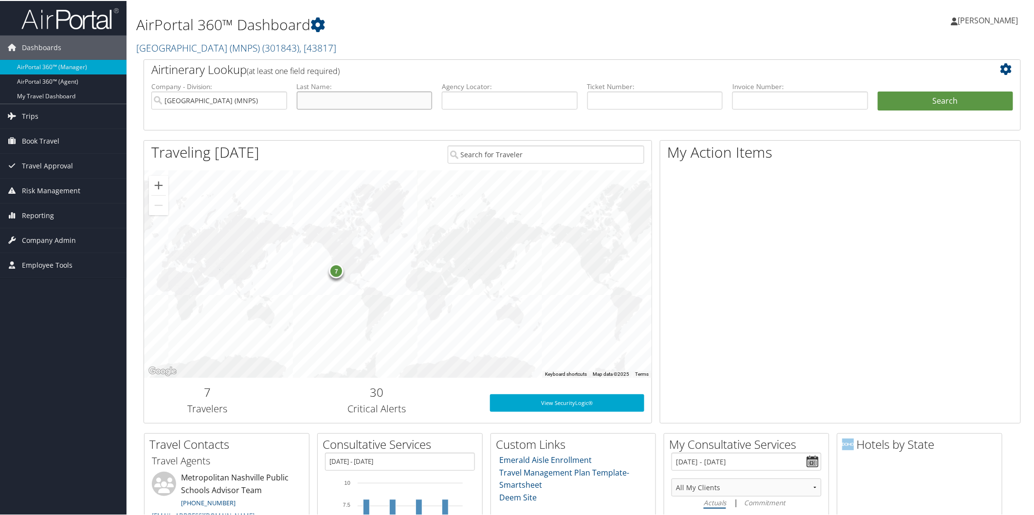
click at [344, 99] on input "text" at bounding box center [365, 100] width 136 height 18
type input "[PERSON_NAME]"
click at [903, 91] on button "Search" at bounding box center [946, 100] width 136 height 19
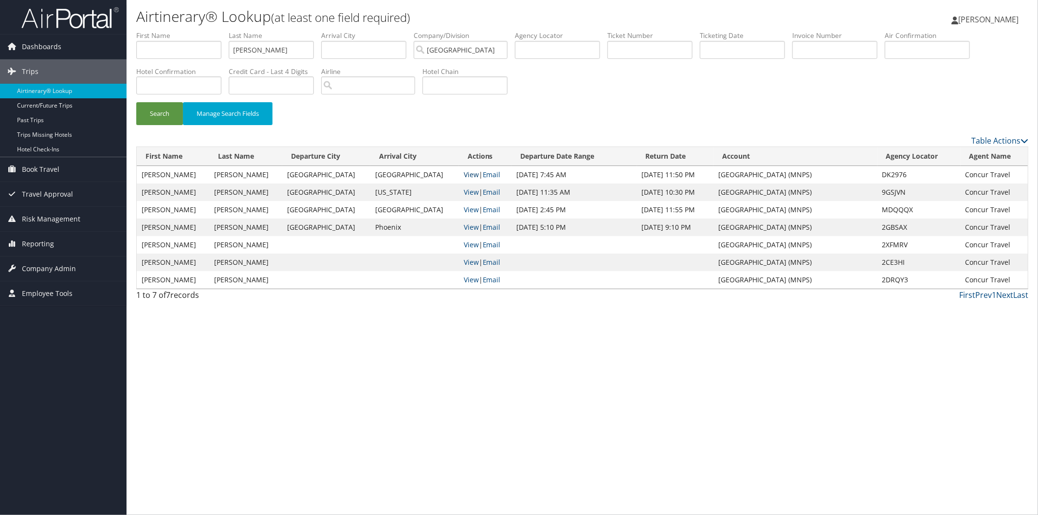
click at [464, 171] on link "View" at bounding box center [471, 174] width 15 height 9
click at [54, 242] on link "Reporting" at bounding box center [63, 244] width 127 height 24
click at [38, 353] on span "Company Admin" at bounding box center [49, 356] width 54 height 24
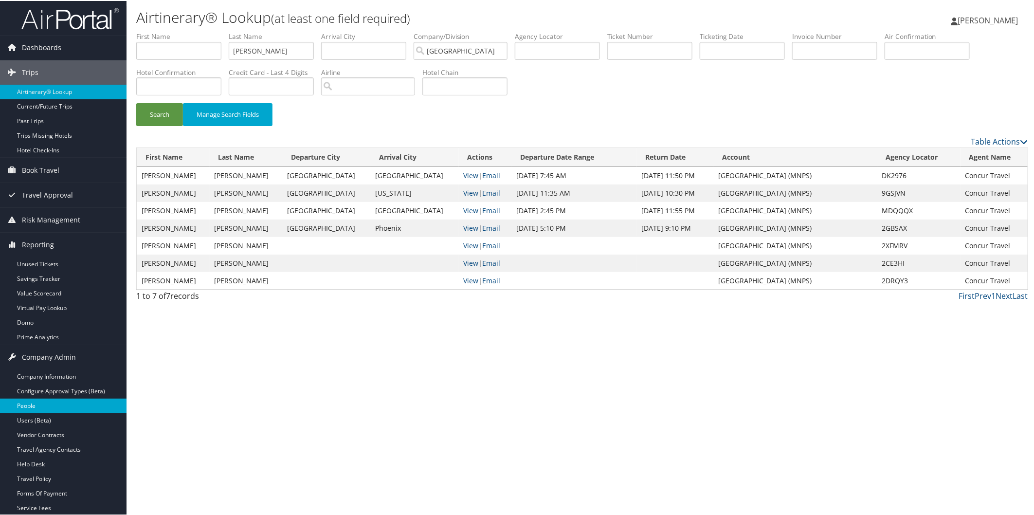
click at [39, 402] on link "People" at bounding box center [63, 405] width 127 height 15
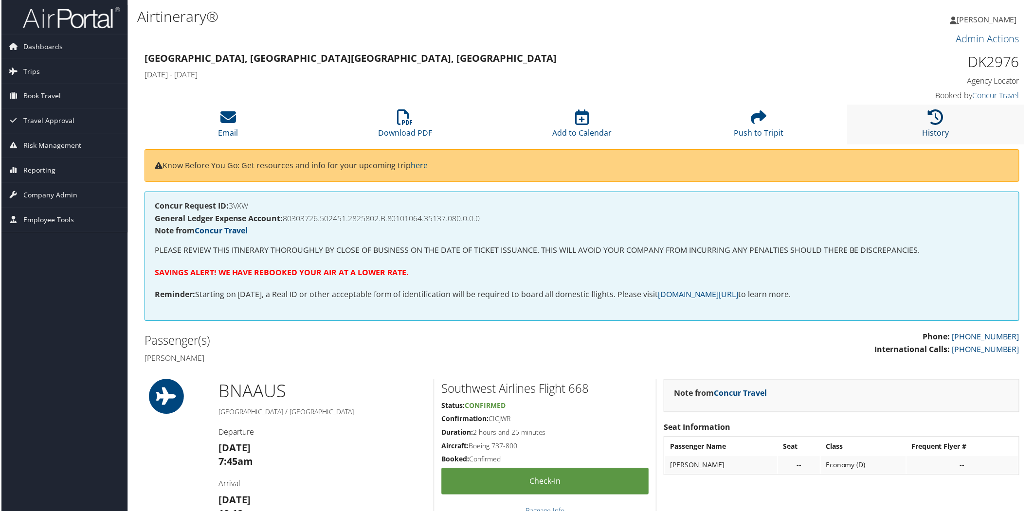
click at [940, 116] on icon at bounding box center [937, 118] width 16 height 16
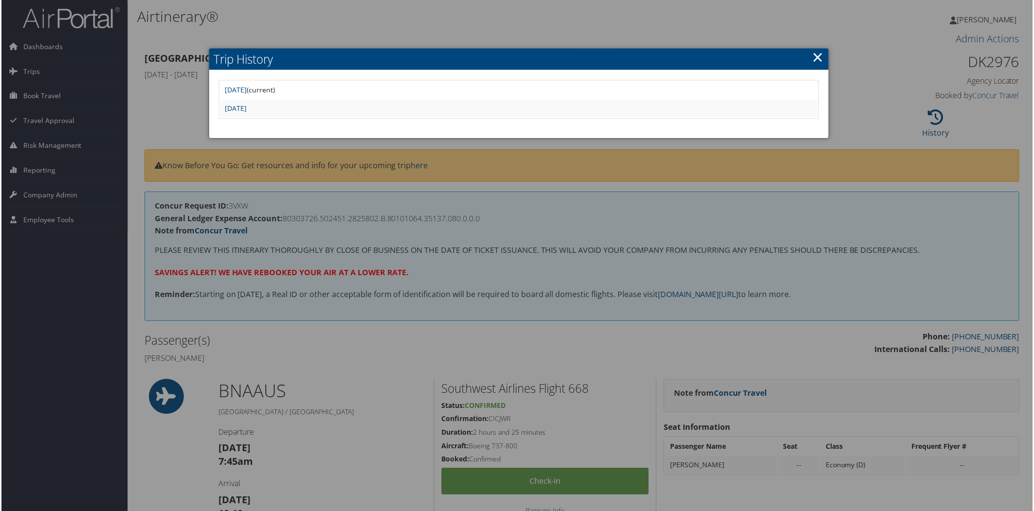
click at [273, 113] on td "Fri Sep 26 10:04:41 MDT 2025" at bounding box center [518, 109] width 599 height 18
click at [246, 107] on link "Fri Sep 26 10:04:41 MDT 2025" at bounding box center [235, 108] width 22 height 9
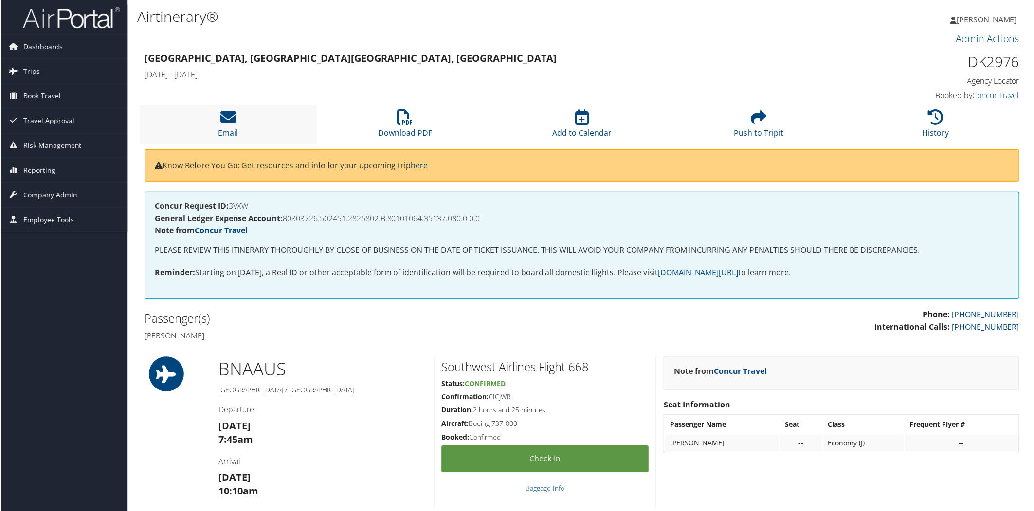
click at [215, 118] on li "Email" at bounding box center [228, 124] width 178 height 39
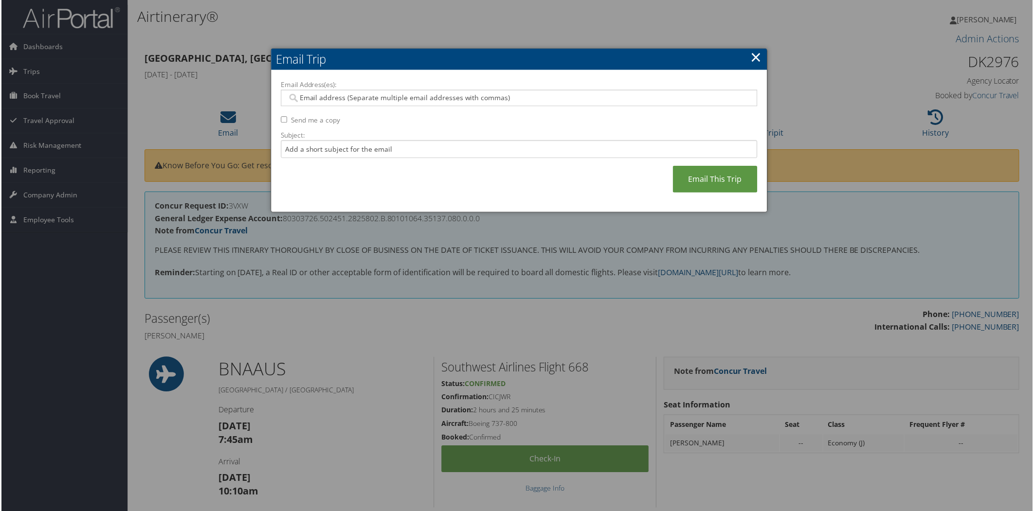
click at [352, 91] on div at bounding box center [519, 98] width 478 height 17
type input "v"
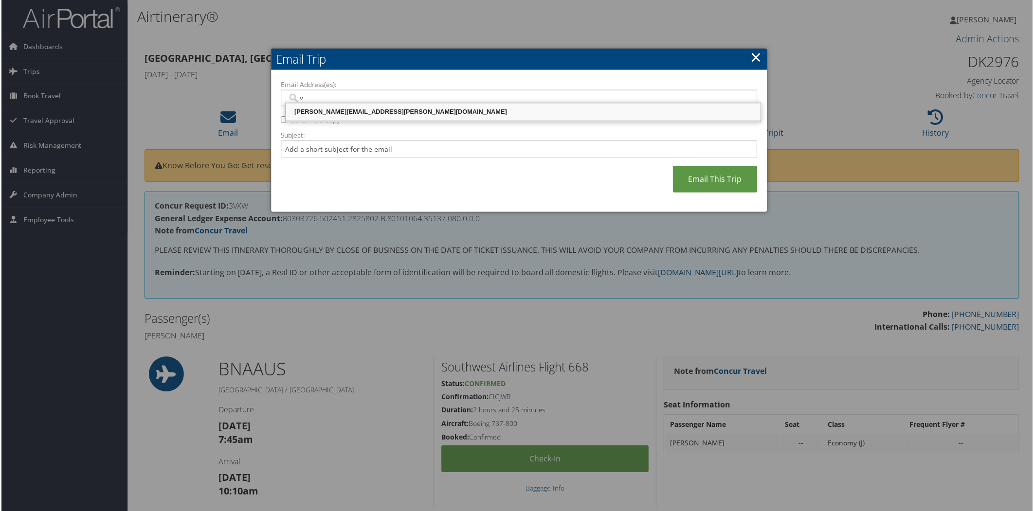
click at [362, 112] on div "VALERIE.BUCKLER@CBTRAVEL.COM" at bounding box center [523, 113] width 473 height 10
type input "VALERIE.BUCKLER@CBTRAVEL.COM"
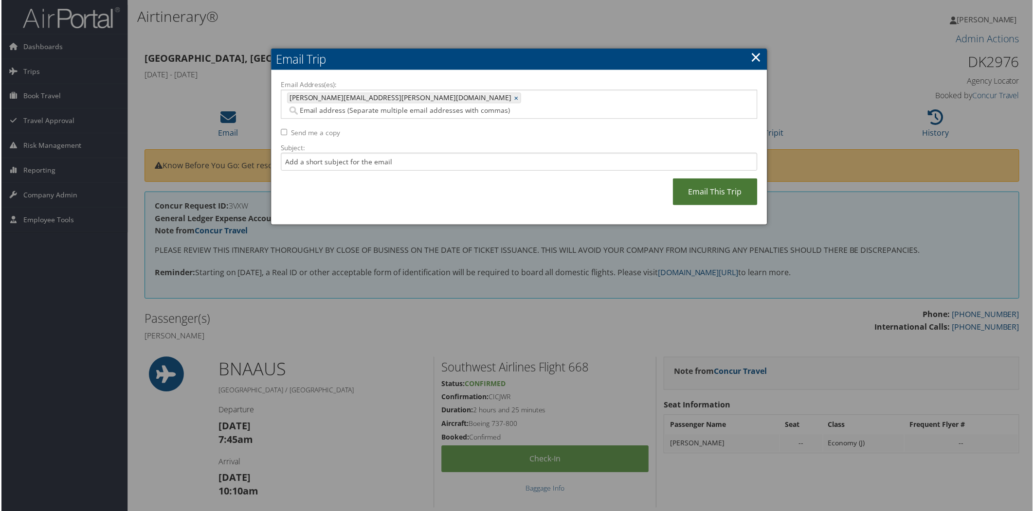
click at [709, 183] on link "Email This Trip" at bounding box center [715, 192] width 85 height 27
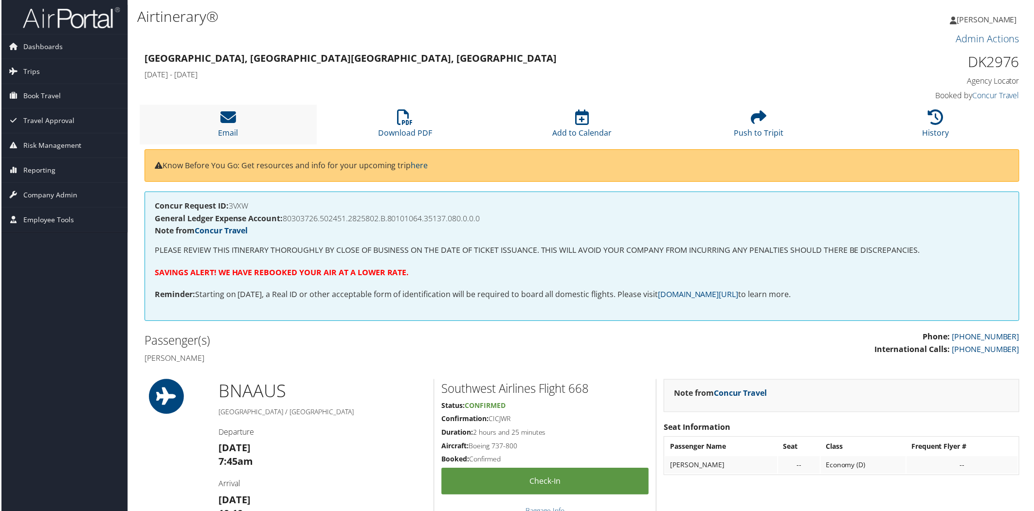
click at [236, 119] on li "Email" at bounding box center [228, 124] width 178 height 39
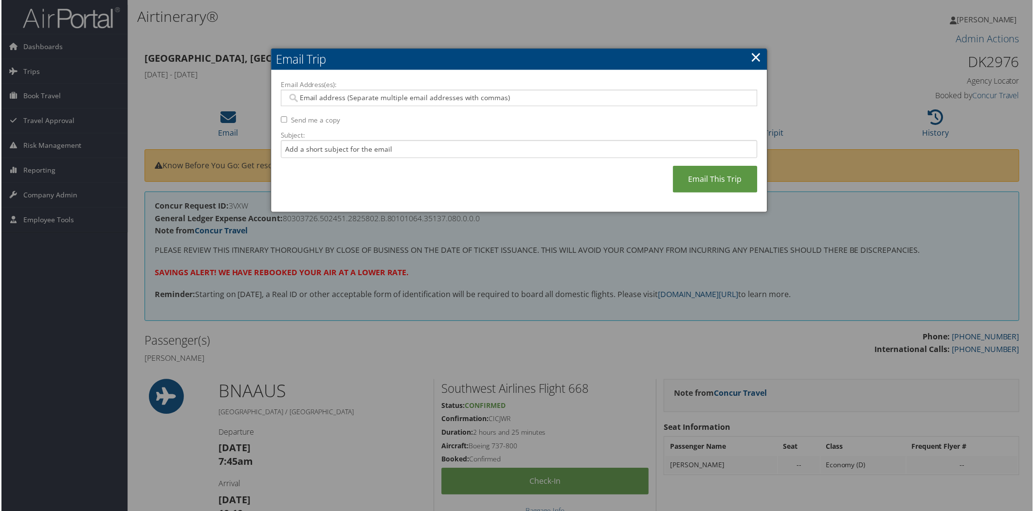
click at [364, 98] on input "Email Address(es):" at bounding box center [519, 98] width 465 height 10
type input "val"
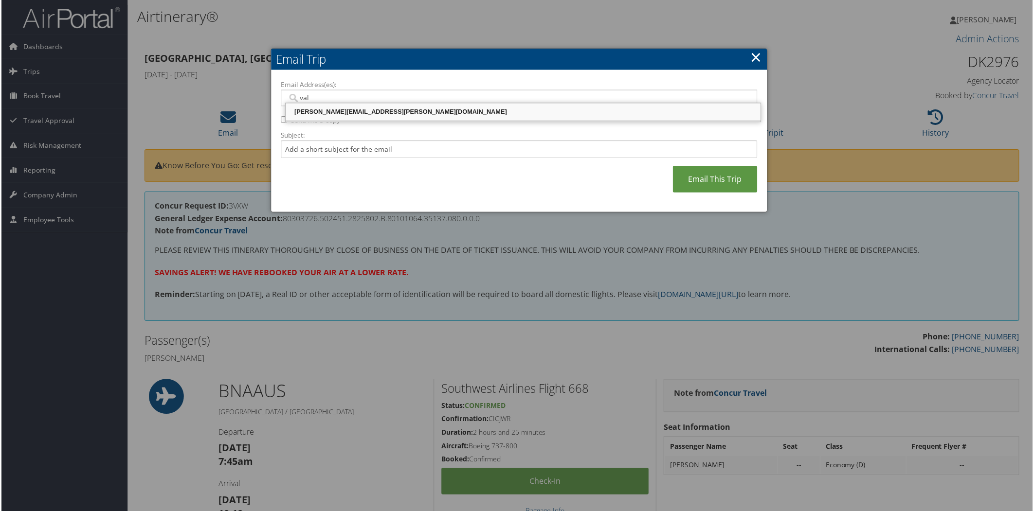
click at [366, 109] on div "VALERIE.BUCKLER@CBTRAVEL.COM" at bounding box center [523, 113] width 473 height 10
type input "VALERIE.BUCKLER@CBTRAVEL.COM"
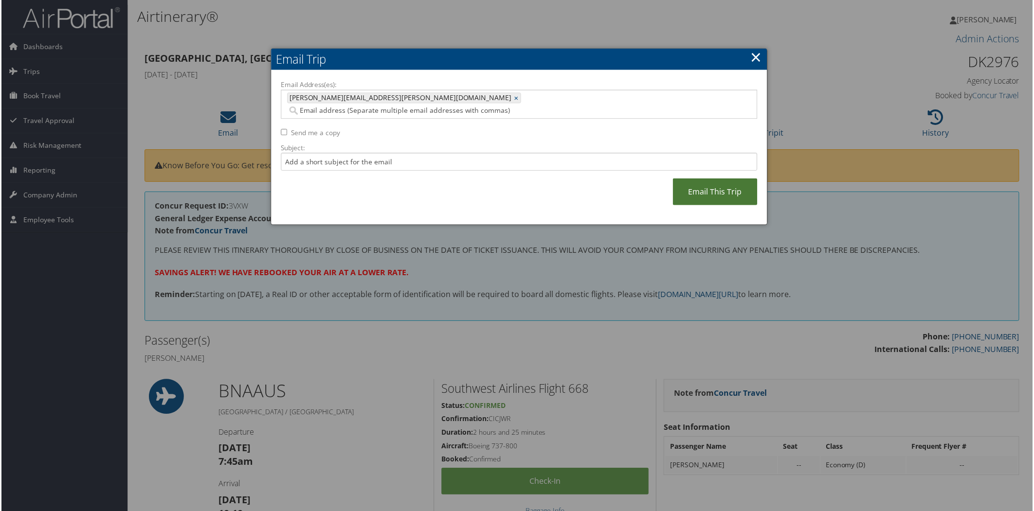
click at [719, 179] on link "Email This Trip" at bounding box center [715, 192] width 85 height 27
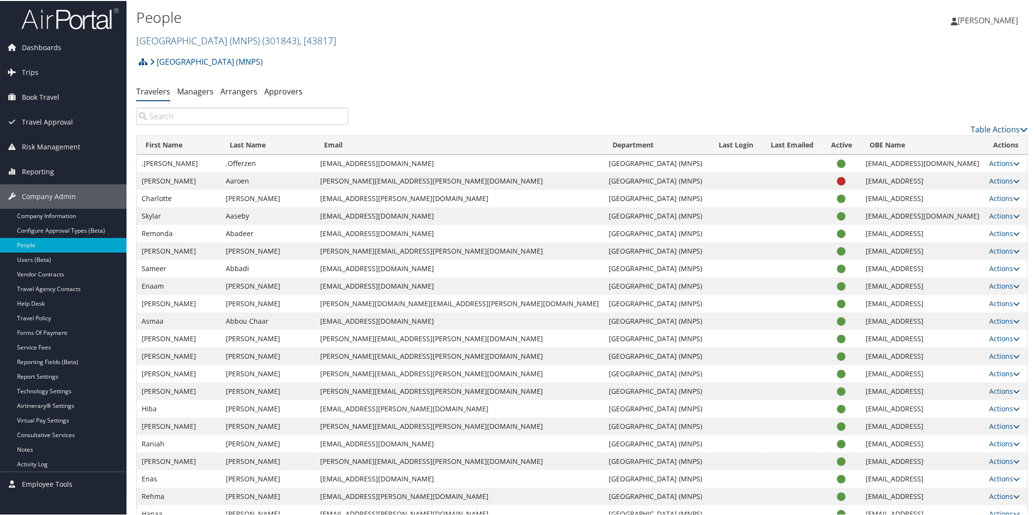
click at [256, 118] on input "search" at bounding box center [242, 116] width 212 height 18
click at [195, 39] on link "Metropolitan Nashville Public Schools (MNPS) ( 301843 ) , [ 43817 ]" at bounding box center [236, 39] width 200 height 13
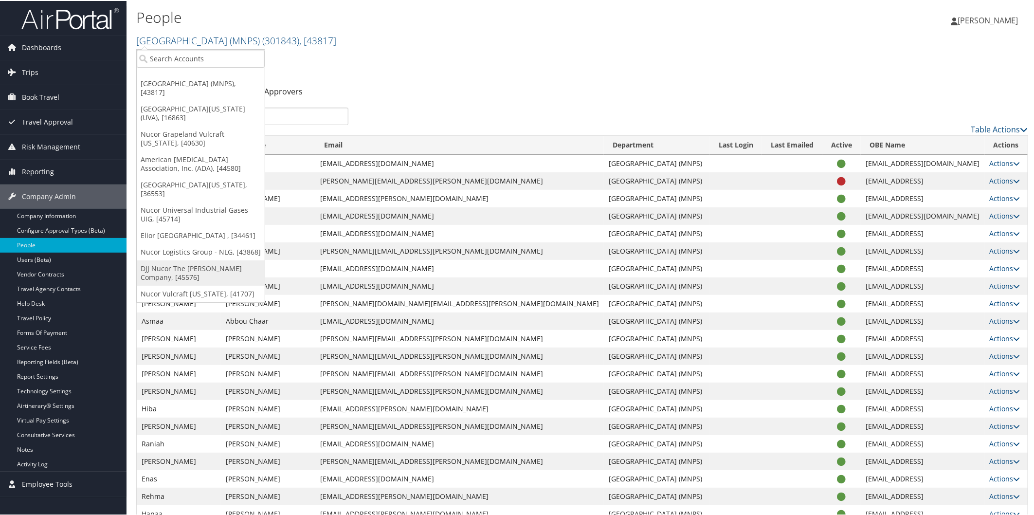
click at [195, 259] on link "DJJ Nucor The [PERSON_NAME] Company, [45576]" at bounding box center [201, 271] width 128 height 25
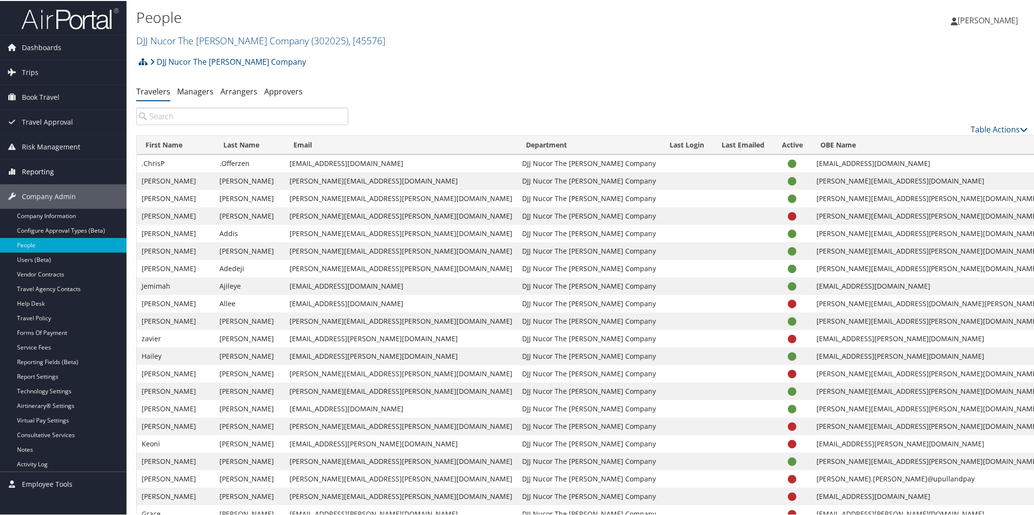
click at [44, 168] on span "Reporting" at bounding box center [38, 171] width 32 height 24
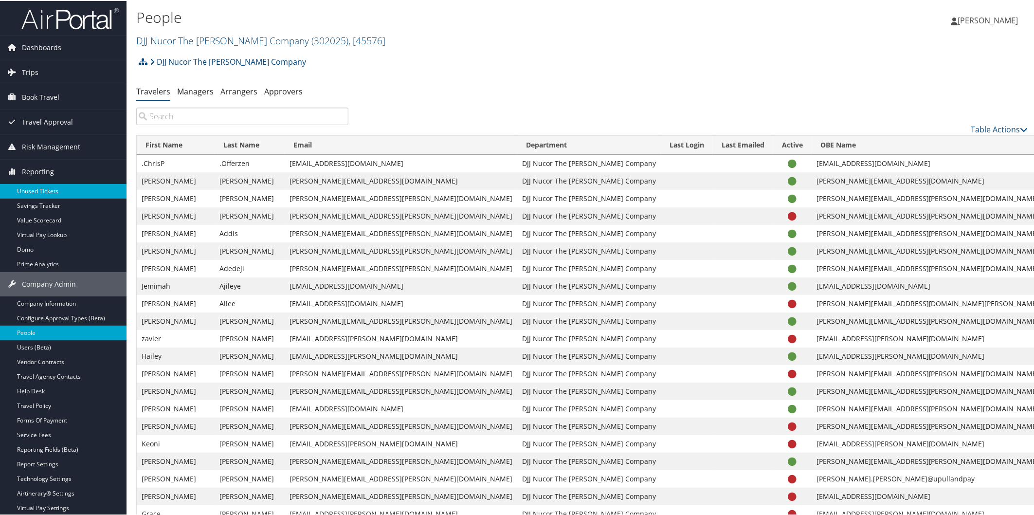
click at [47, 188] on link "Unused Tickets" at bounding box center [63, 190] width 127 height 15
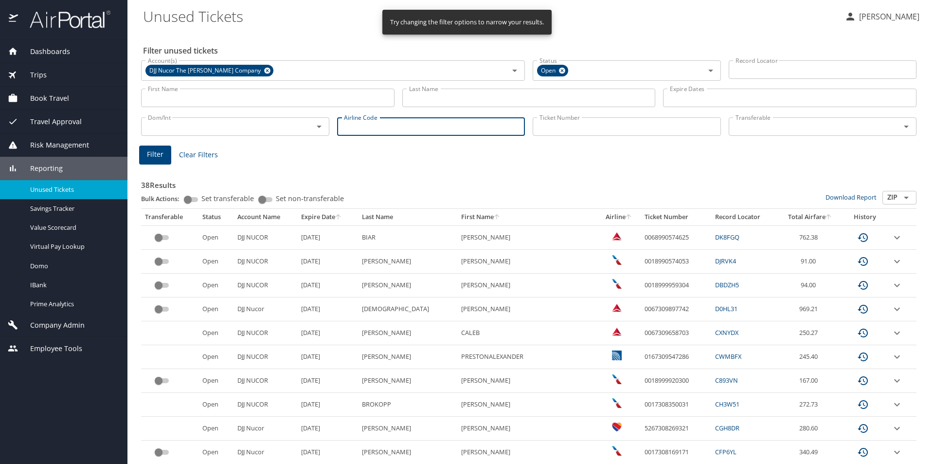
click at [418, 127] on input "Airline Code" at bounding box center [431, 126] width 188 height 18
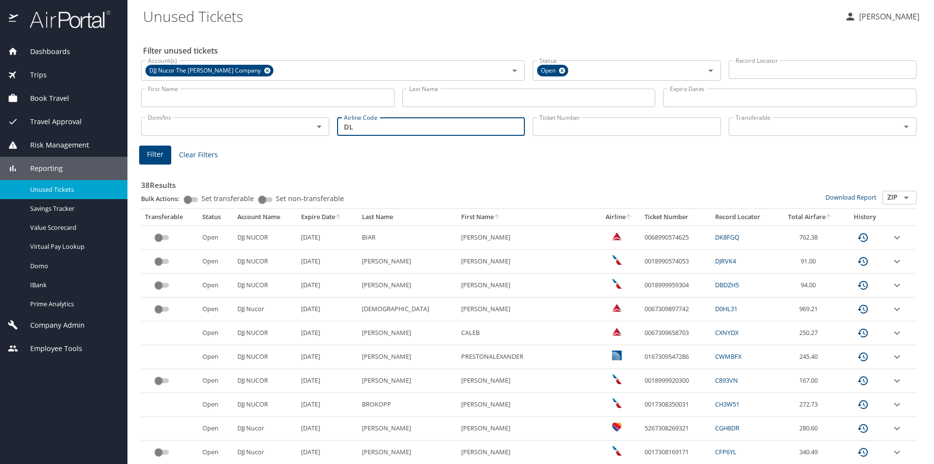
type input "DL"
click at [150, 155] on span "Filter" at bounding box center [155, 154] width 17 height 12
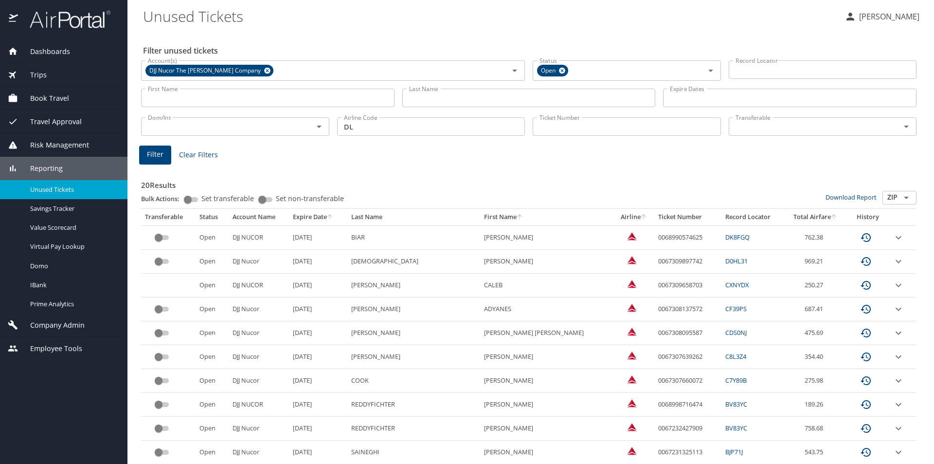
scroll to position [269, 0]
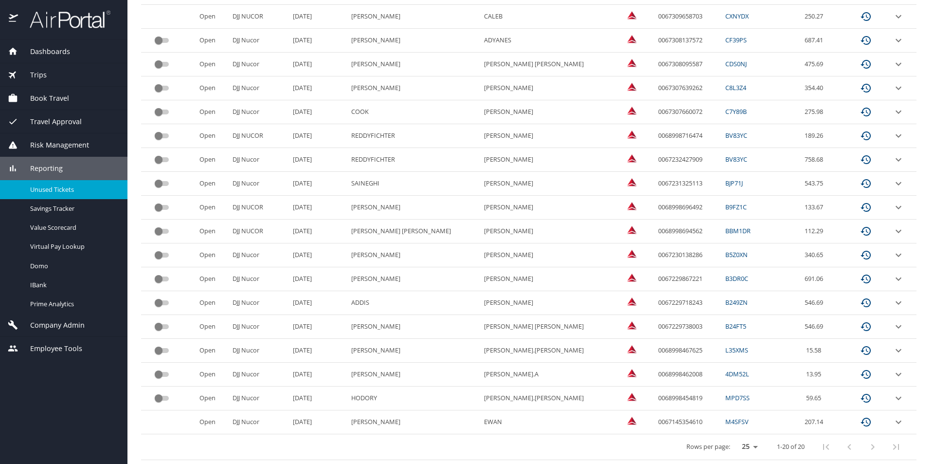
click at [893, 421] on icon "expand row" at bounding box center [899, 422] width 12 height 12
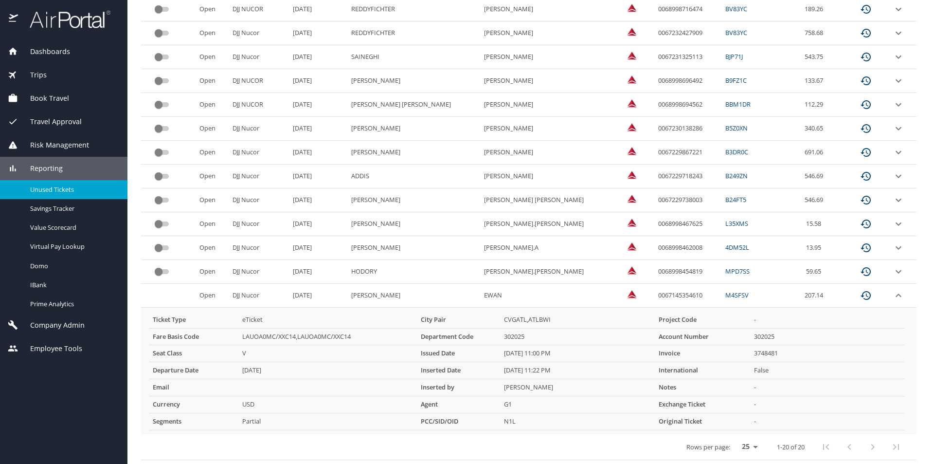
scroll to position [38, 0]
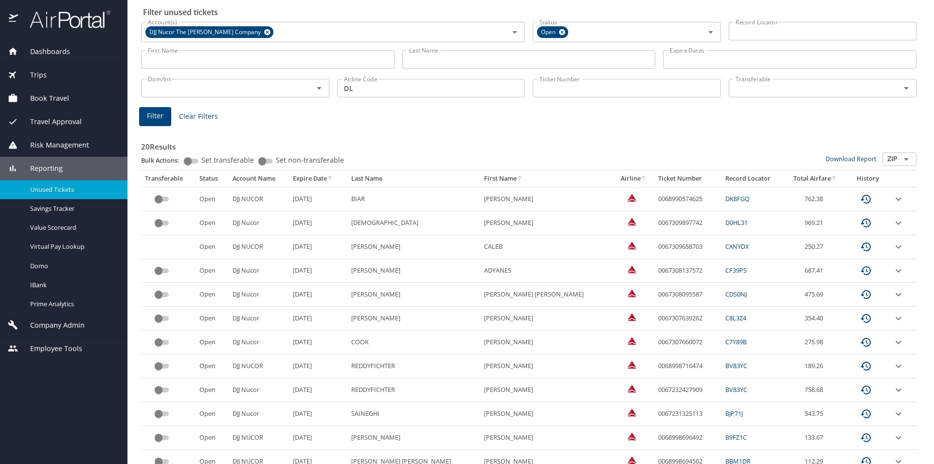
drag, startPoint x: 539, startPoint y: 392, endPoint x: 547, endPoint y: 398, distance: 10.5
click at [545, 396] on div "20 Results Bulk Actions: Set transferable Set non-transferable Download Report …" at bounding box center [528, 470] width 783 height 700
click at [63, 298] on div "Prime Analytics" at bounding box center [64, 303] width 112 height 11
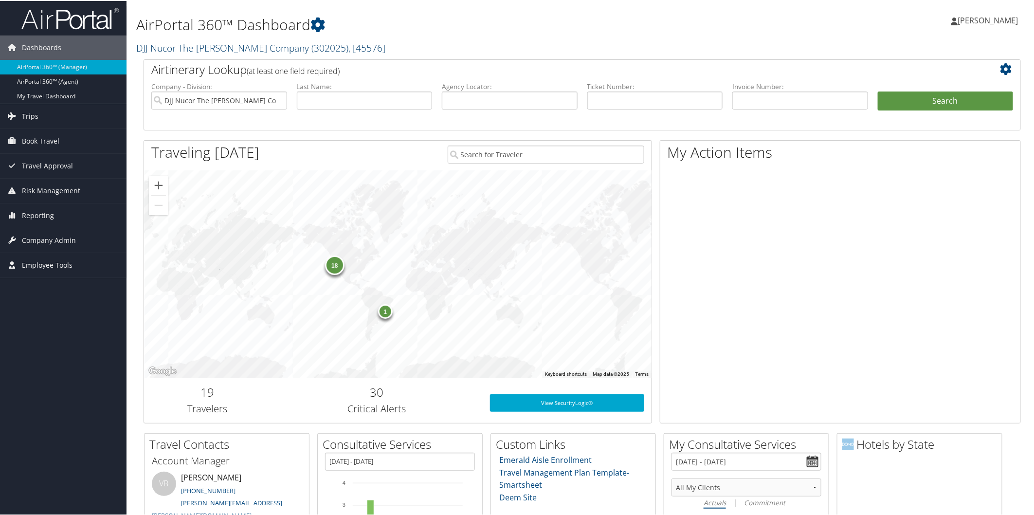
click at [229, 48] on link "DJJ Nucor The [PERSON_NAME] Company ( 302025 ) , [ 45576 ]" at bounding box center [260, 46] width 249 height 13
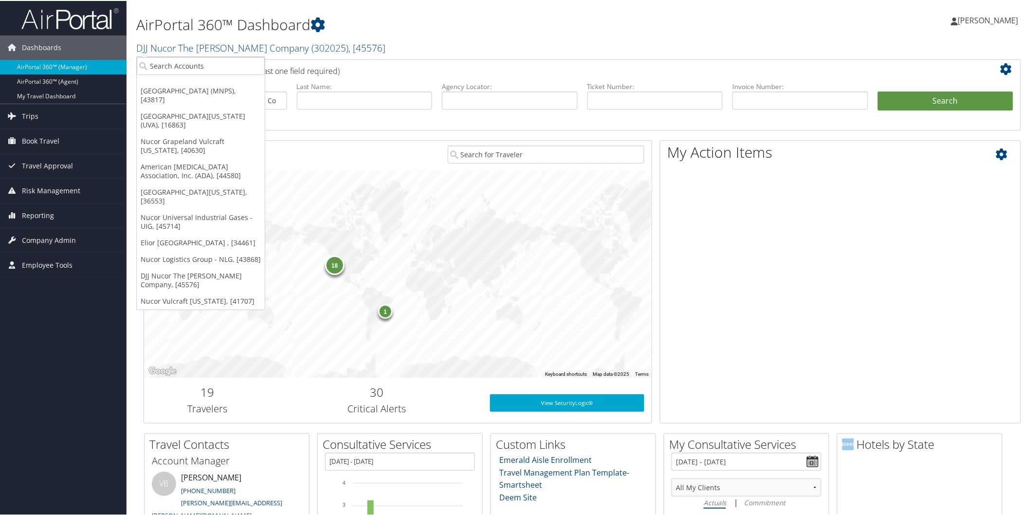
click at [1000, 239] on div "My Action Items" at bounding box center [841, 280] width 362 height 283
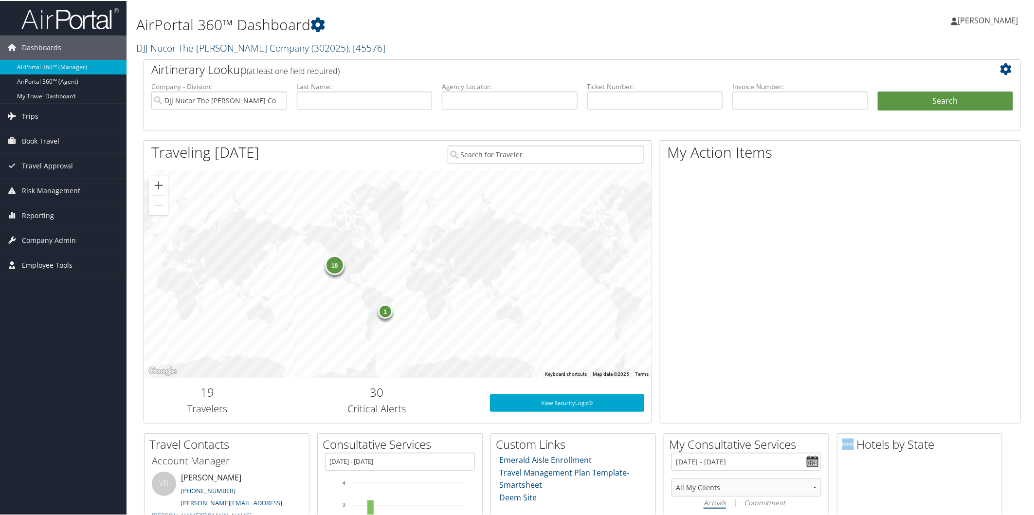
click at [219, 44] on link "DJJ Nucor The David Joseph Company ( 302025 ) , [ 45576 ]" at bounding box center [260, 46] width 249 height 13
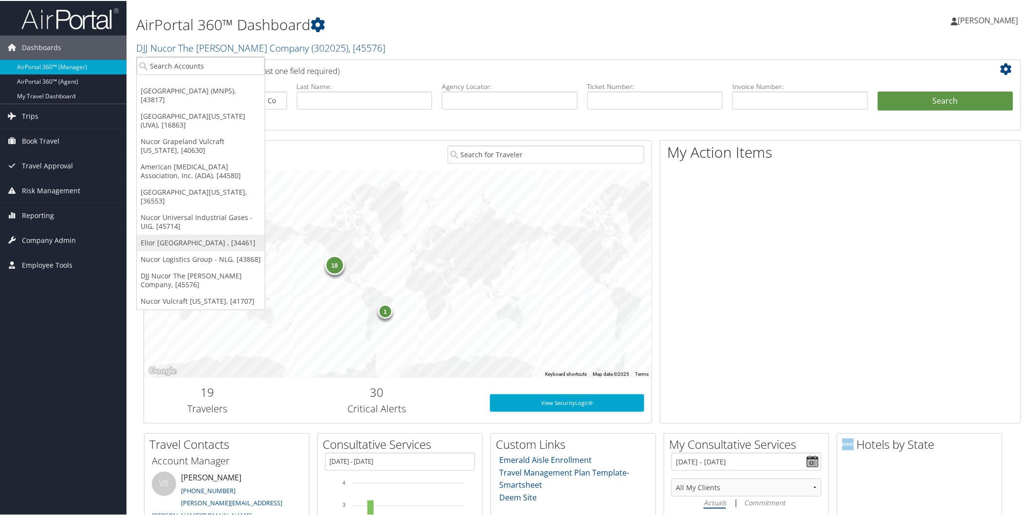
click at [176, 234] on link "Elior North America , [34461]" at bounding box center [201, 242] width 128 height 17
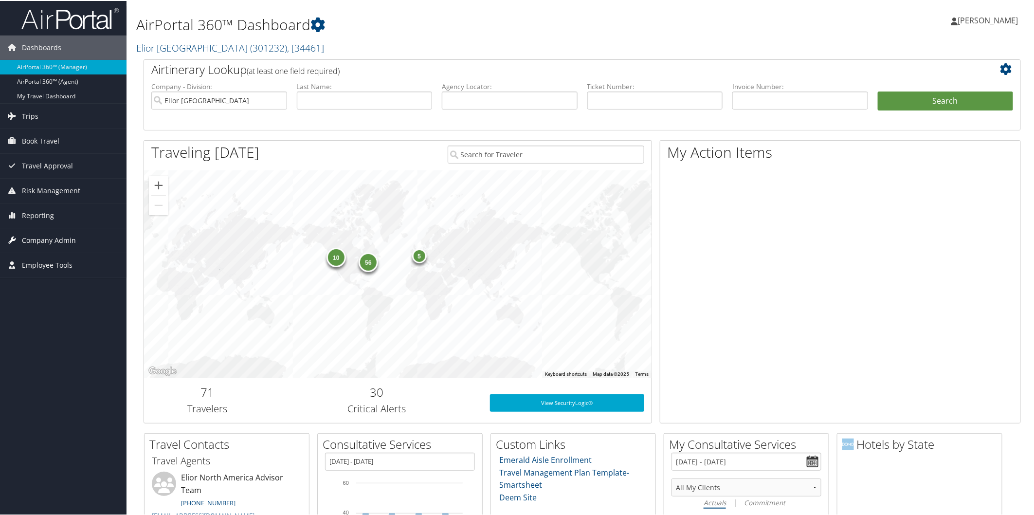
click at [65, 235] on span "Company Admin" at bounding box center [49, 239] width 54 height 24
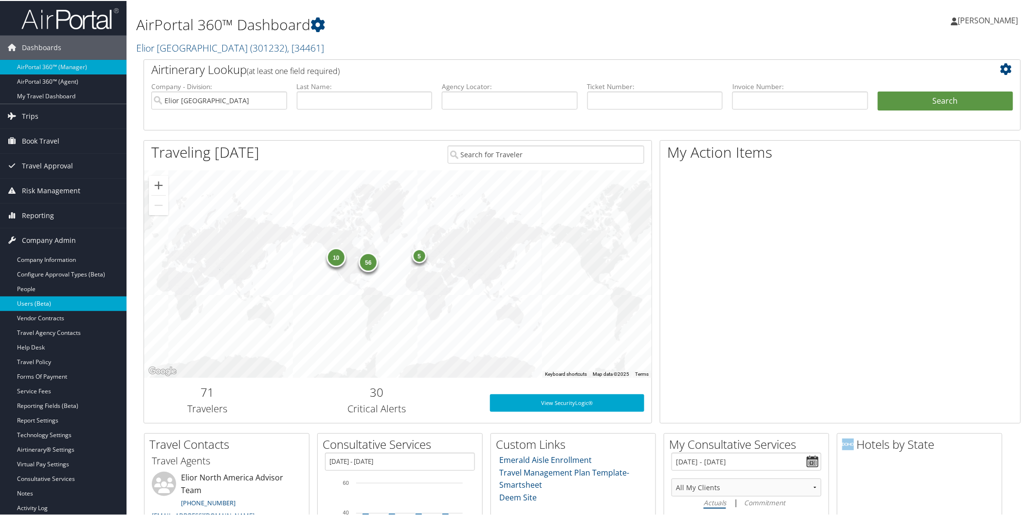
click at [42, 305] on link "Users (Beta)" at bounding box center [63, 302] width 127 height 15
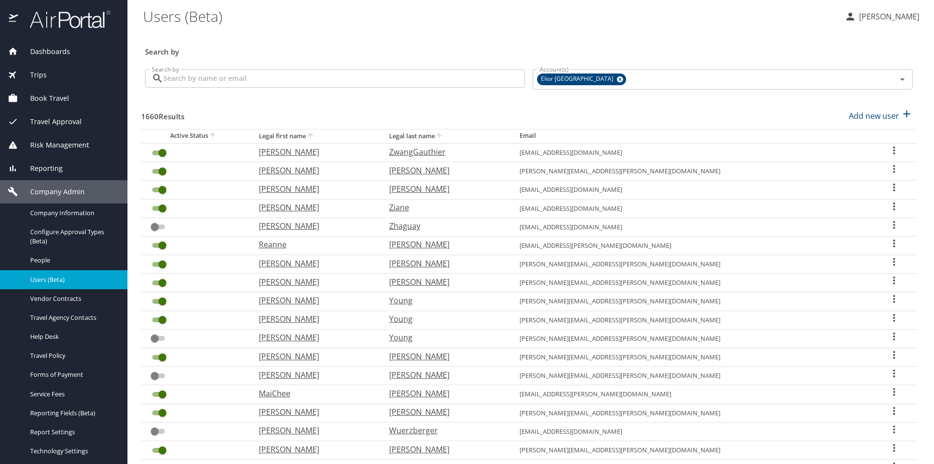
click at [363, 77] on input "Search by" at bounding box center [344, 78] width 362 height 18
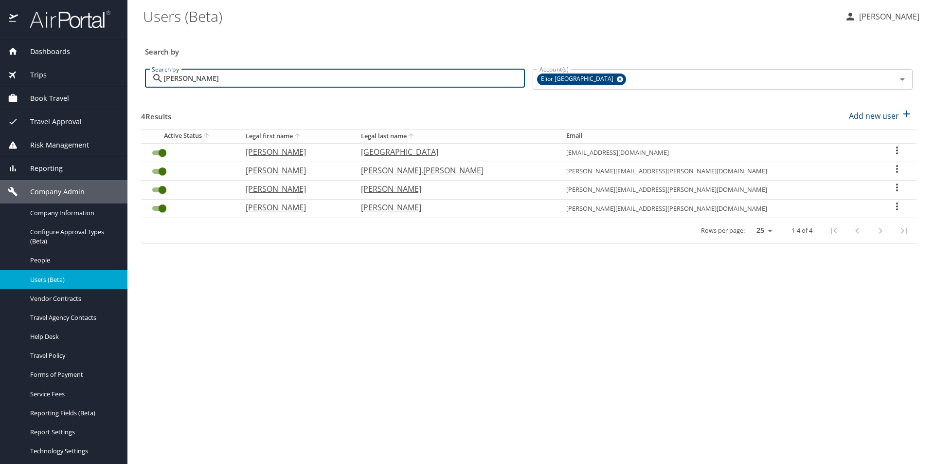
type input "brittany"
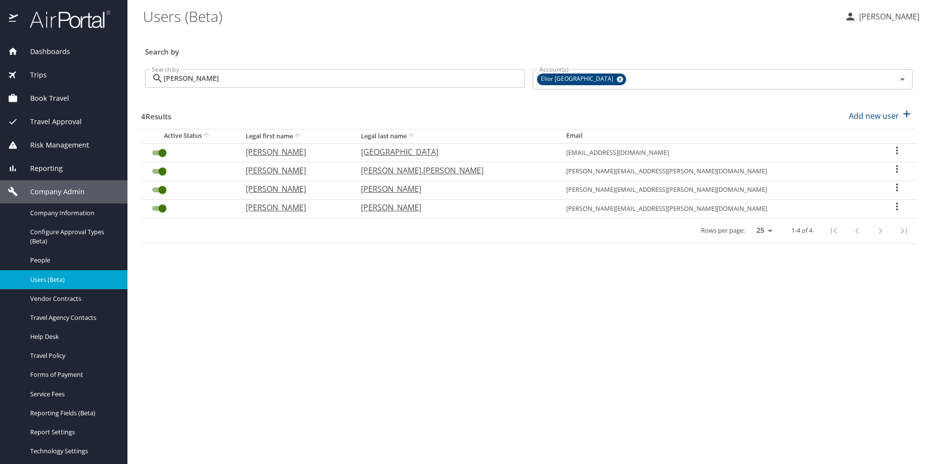
click at [891, 168] on icon "User Search Table" at bounding box center [897, 169] width 12 height 12
click at [860, 168] on li "View profile" at bounding box center [857, 171] width 141 height 18
select select "US"
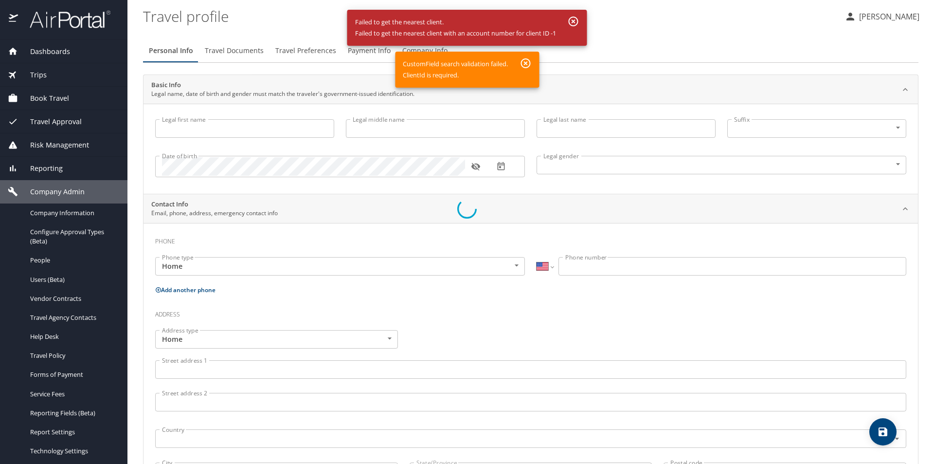
click at [40, 277] on div at bounding box center [467, 209] width 934 height 510
click at [37, 287] on div at bounding box center [467, 209] width 934 height 510
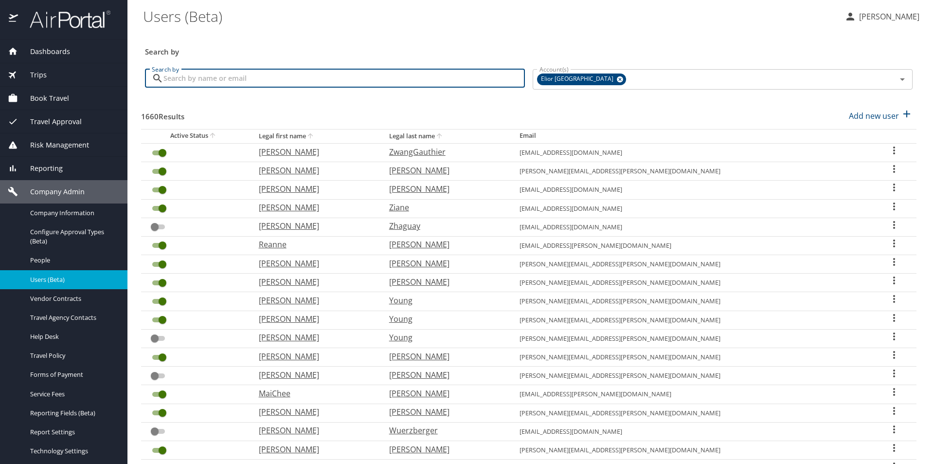
click at [273, 79] on input "Search by" at bounding box center [344, 78] width 362 height 18
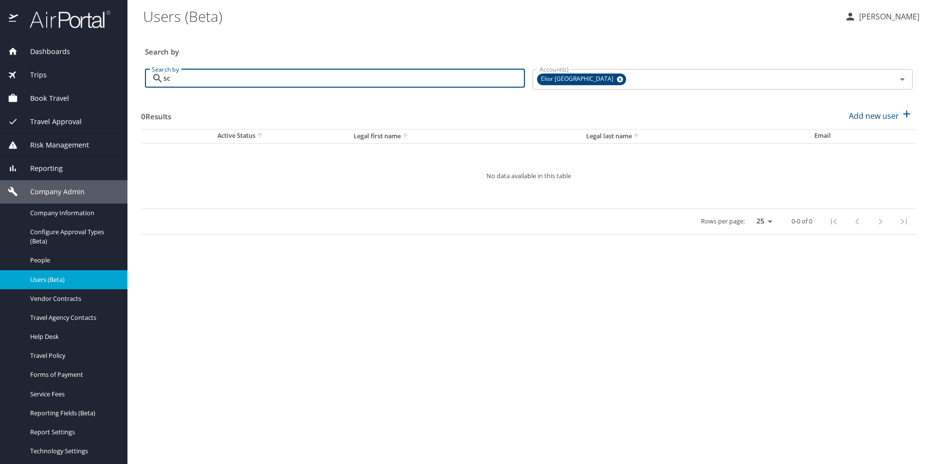
type input "s"
type input "m"
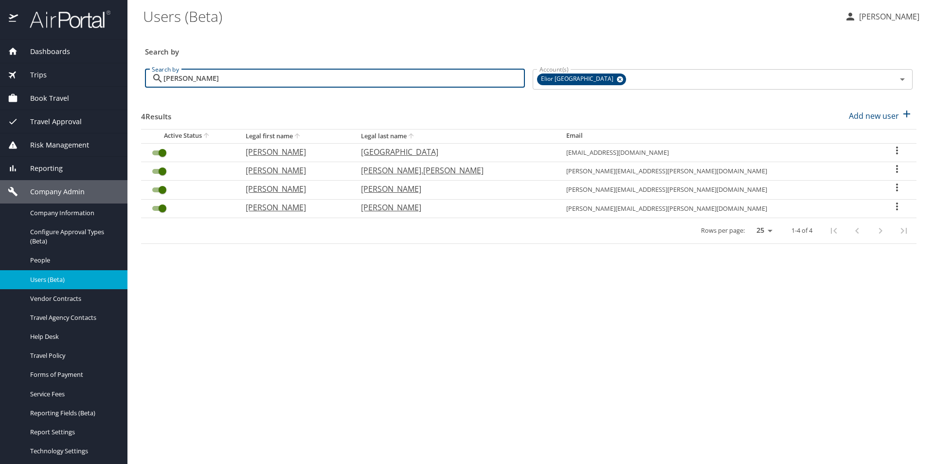
type input "brittany"
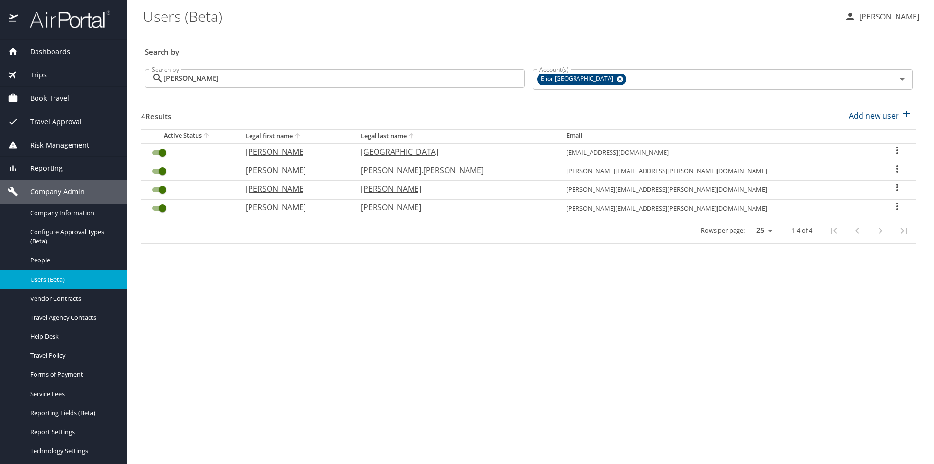
click at [892, 167] on icon "User Search Table" at bounding box center [897, 169] width 12 height 12
click at [848, 169] on p "View profile" at bounding box center [831, 170] width 43 height 12
select select "US"
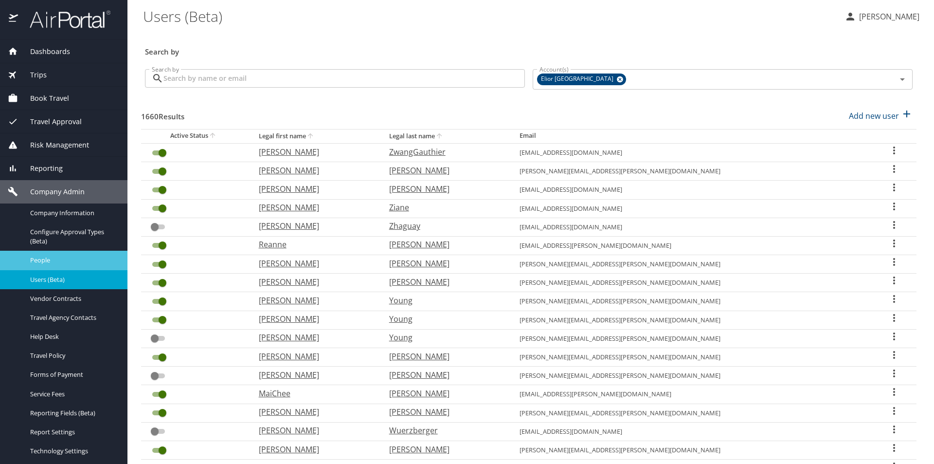
click at [39, 255] on span "People" at bounding box center [73, 259] width 86 height 9
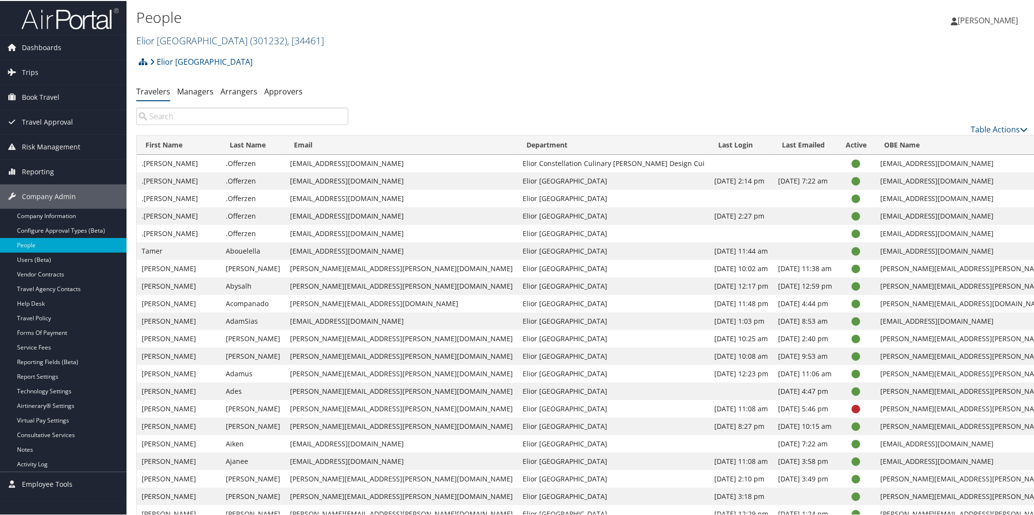
click at [161, 33] on link "[GEOGRAPHIC_DATA] ( 301232 ) , [ 34461 ]" at bounding box center [230, 39] width 188 height 13
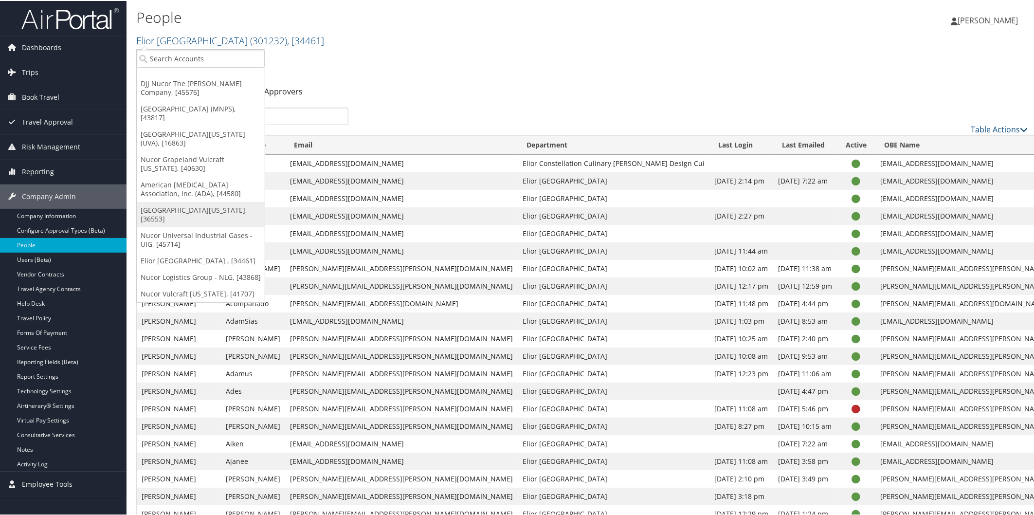
click at [141, 201] on link "[GEOGRAPHIC_DATA][US_STATE], [36553]" at bounding box center [201, 213] width 128 height 25
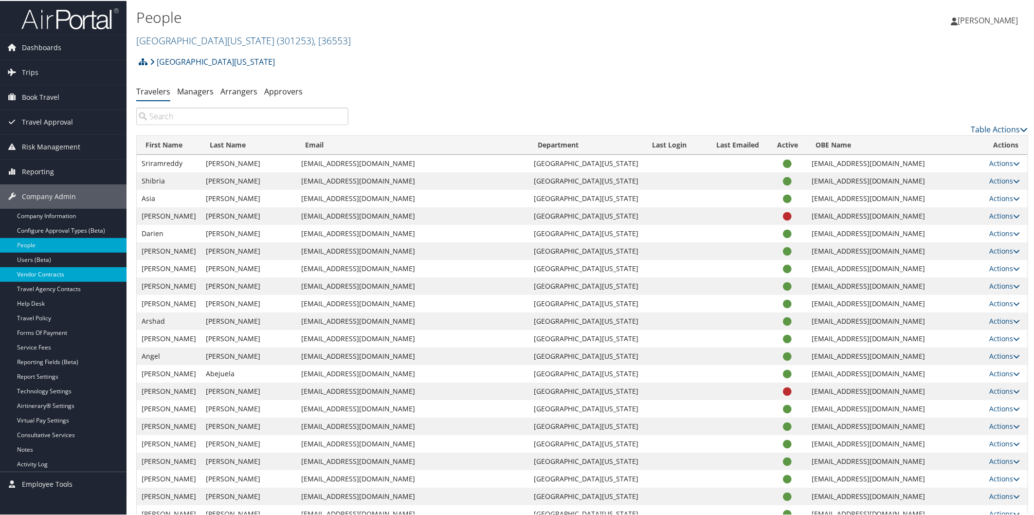
click at [55, 271] on link "Vendor Contracts" at bounding box center [63, 273] width 127 height 15
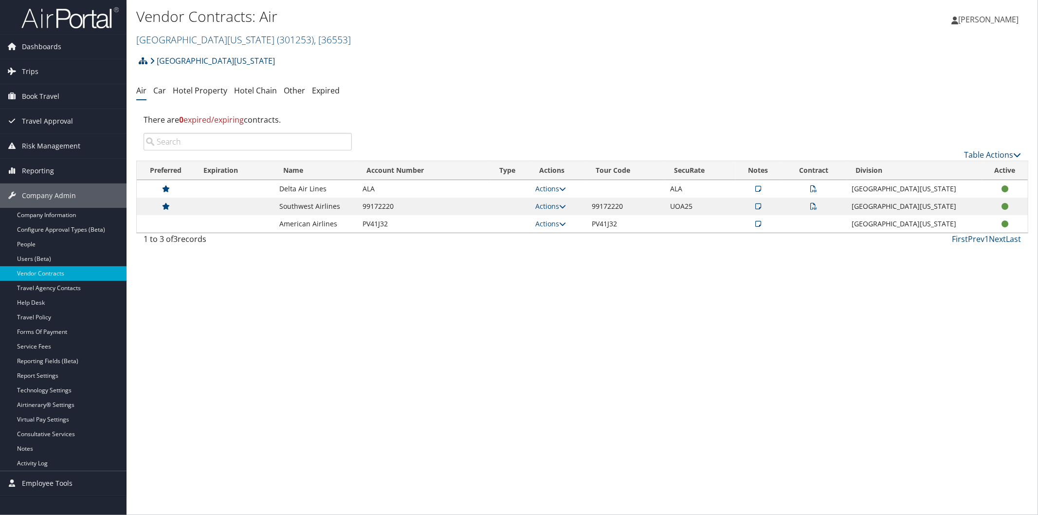
click at [761, 203] on icon at bounding box center [758, 206] width 6 height 7
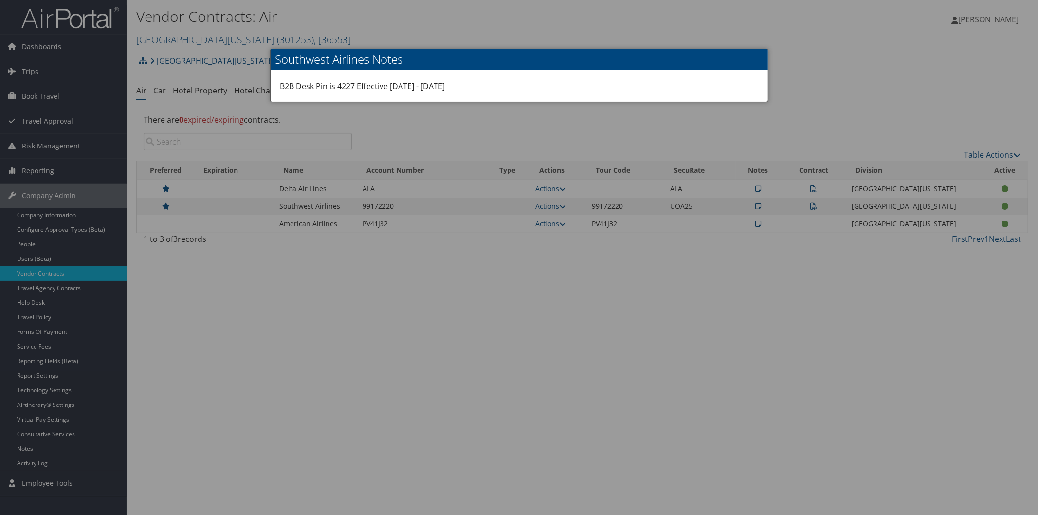
click at [860, 89] on div at bounding box center [519, 257] width 1038 height 515
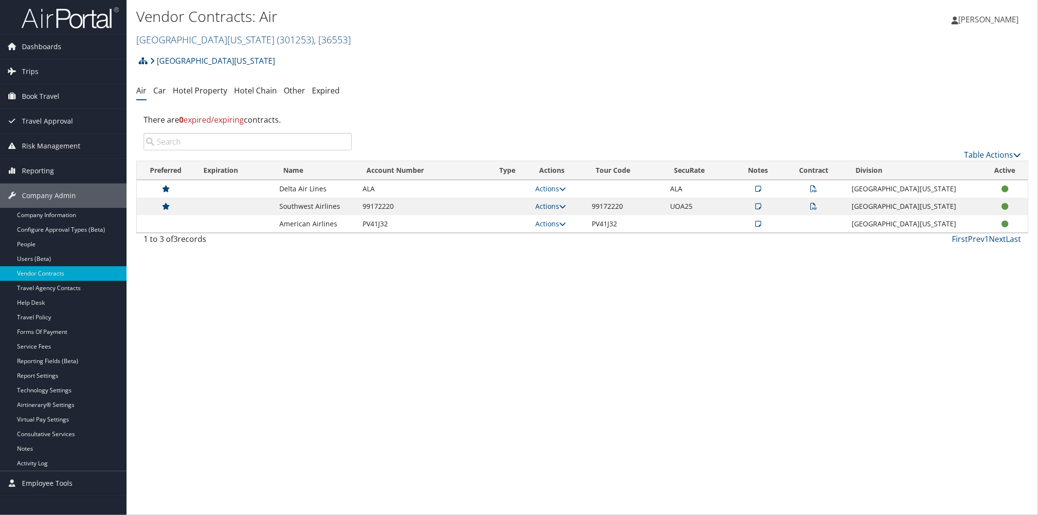
click at [566, 205] on icon at bounding box center [562, 206] width 7 height 7
click at [573, 251] on link "Edit Contract" at bounding box center [549, 253] width 65 height 17
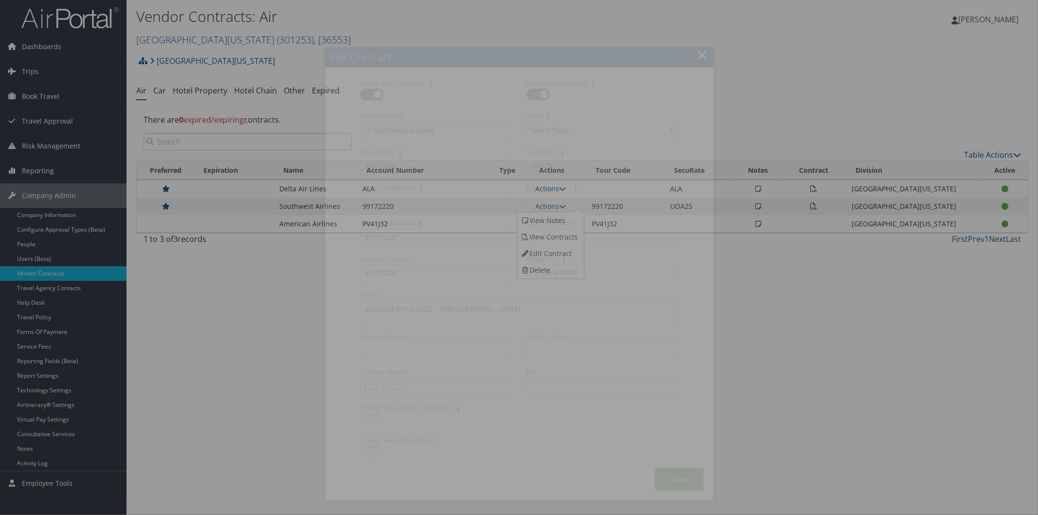
select select "[object Object]"
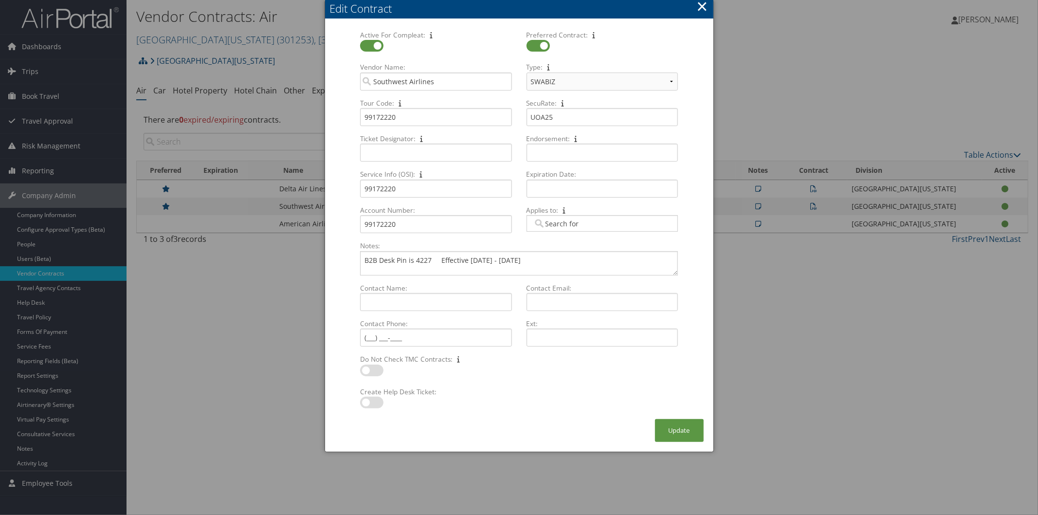
click at [918, 341] on div at bounding box center [519, 257] width 1038 height 515
click at [712, 10] on div "Edit Contract" at bounding box center [521, 8] width 383 height 15
click at [704, 8] on button "×" at bounding box center [701, 6] width 11 height 19
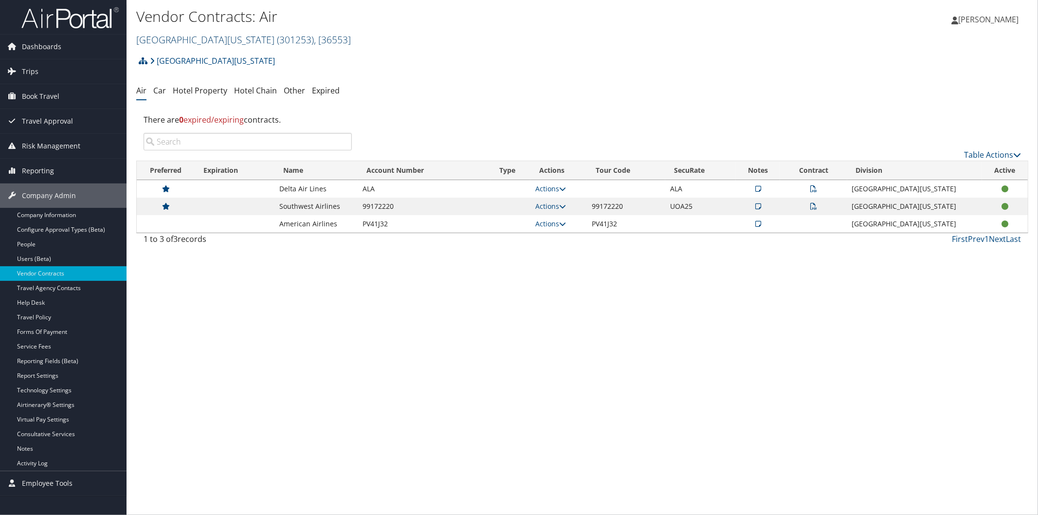
click at [221, 37] on link "[GEOGRAPHIC_DATA][US_STATE] ( 301253 ) , [ 36553 ]" at bounding box center [243, 39] width 215 height 13
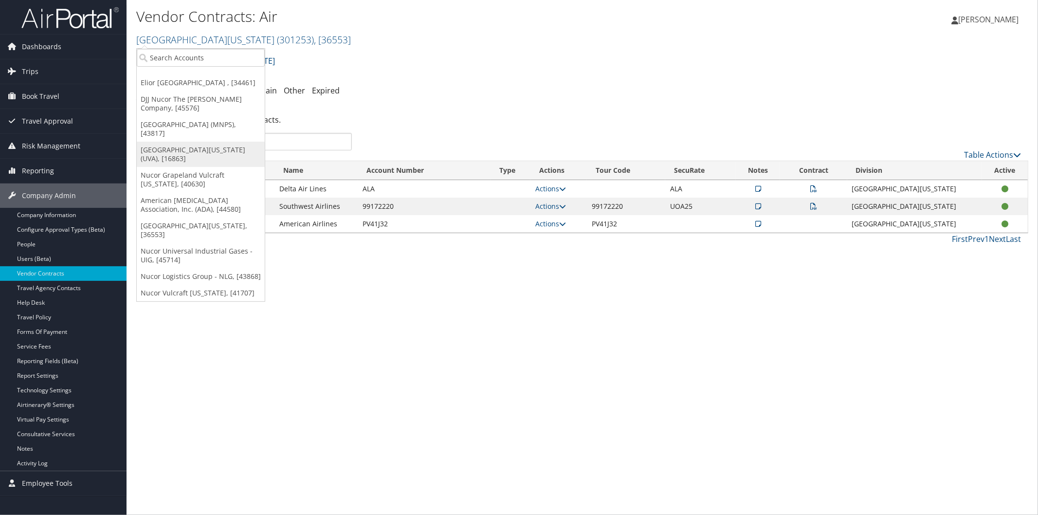
click at [197, 147] on link "[GEOGRAPHIC_DATA][US_STATE] (UVA), [16863]" at bounding box center [201, 154] width 128 height 25
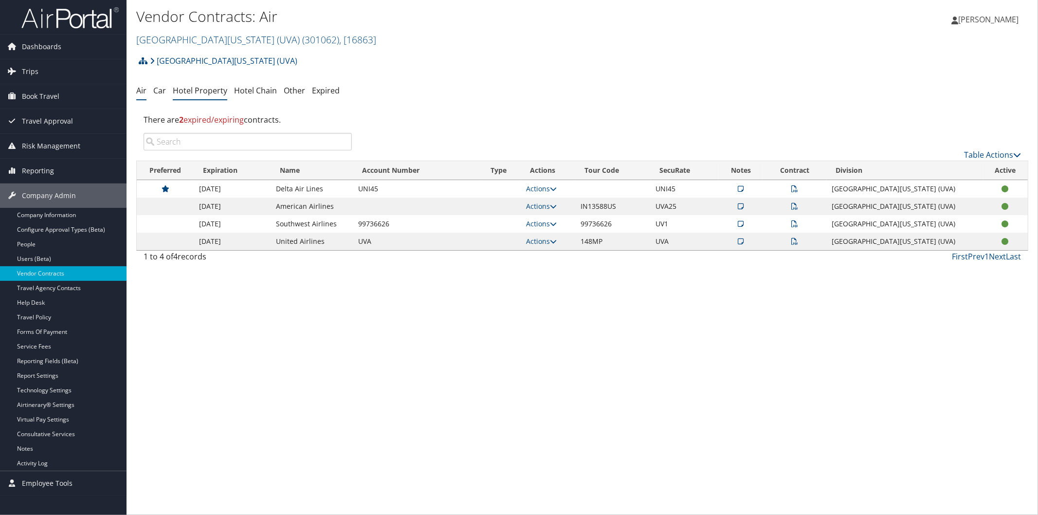
click at [207, 84] on li "Hotel Property" at bounding box center [200, 91] width 54 height 18
click at [209, 93] on link "Hotel Property" at bounding box center [200, 90] width 54 height 11
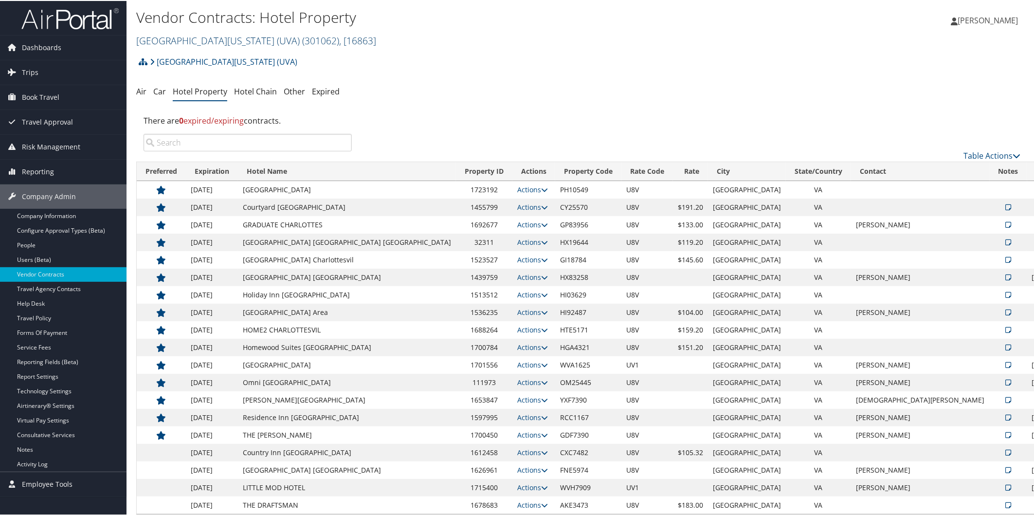
click at [189, 38] on link "[GEOGRAPHIC_DATA][US_STATE] (UVA) ( 301062 ) , [ 16863 ]" at bounding box center [256, 39] width 240 height 13
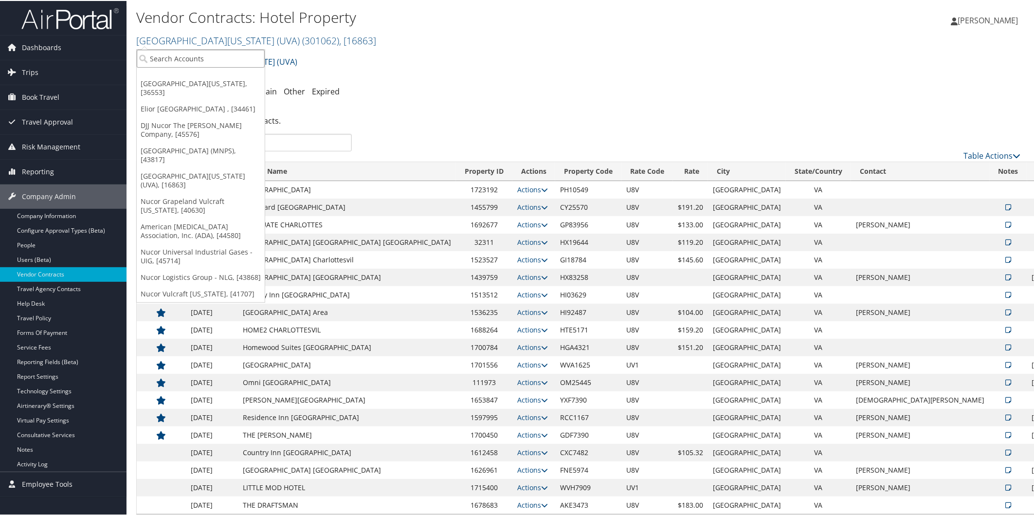
click at [186, 61] on input "search" at bounding box center [201, 58] width 128 height 18
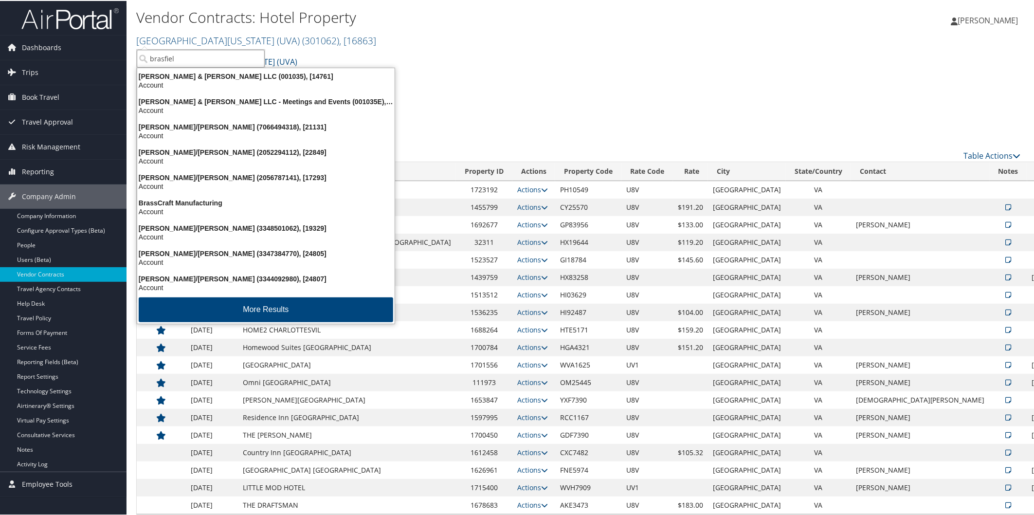
type input "[PERSON_NAME]"
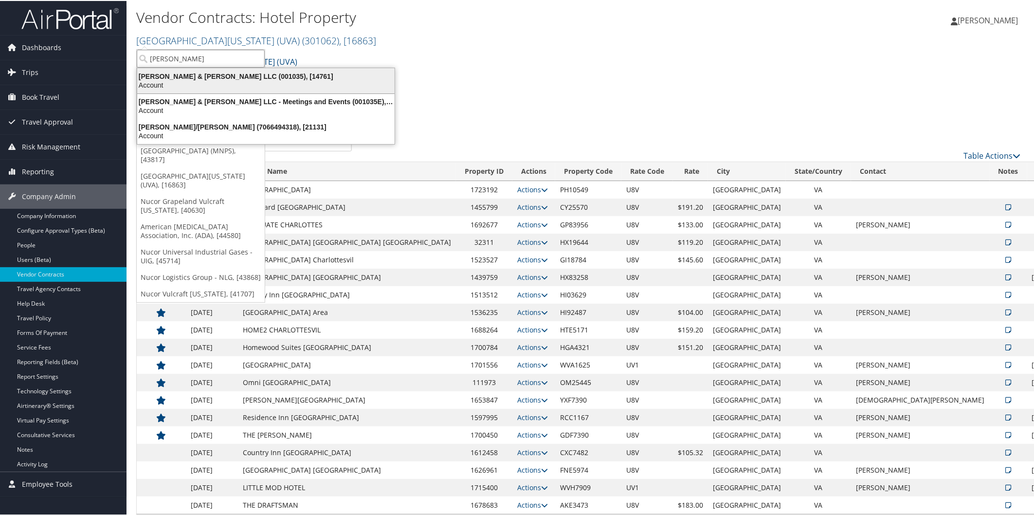
click at [191, 73] on div "[PERSON_NAME] & [PERSON_NAME] LLC (001035), [14761]" at bounding box center [265, 75] width 269 height 9
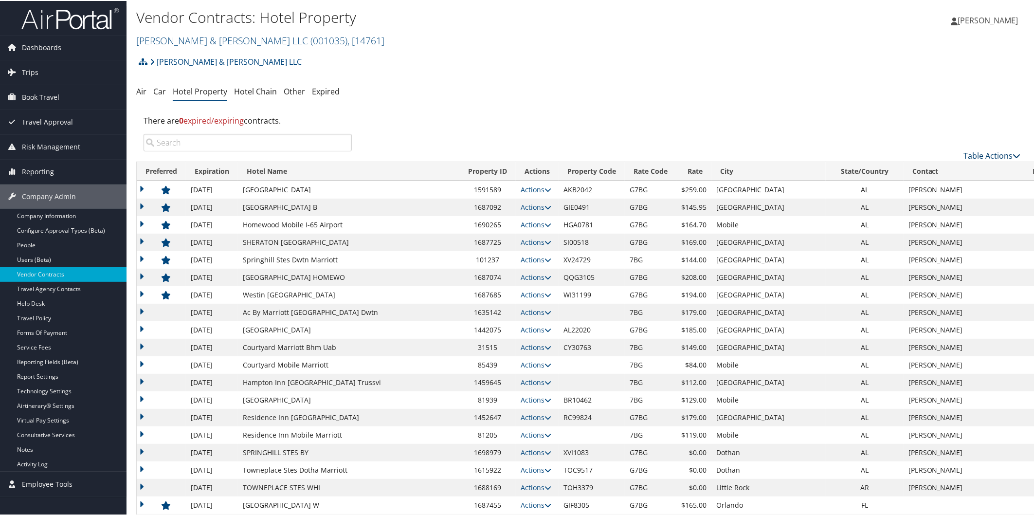
click at [1013, 156] on icon at bounding box center [1017, 155] width 8 height 8
click at [936, 183] on link "Download Report" at bounding box center [960, 186] width 128 height 17
click at [176, 39] on link "Brasfield & Gorrie LLC ( 001035 ) , [ 14761 ]" at bounding box center [260, 39] width 248 height 13
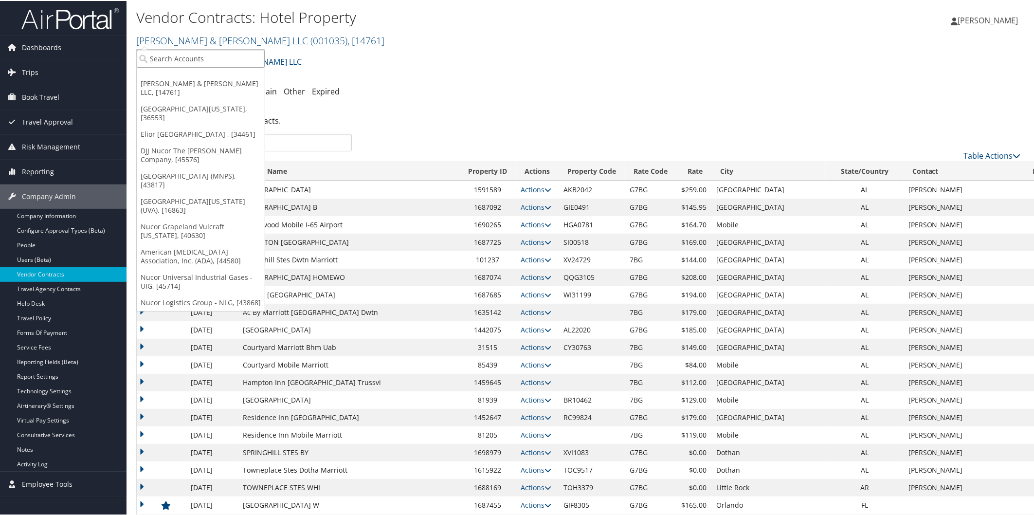
click at [181, 57] on input "search" at bounding box center [201, 58] width 128 height 18
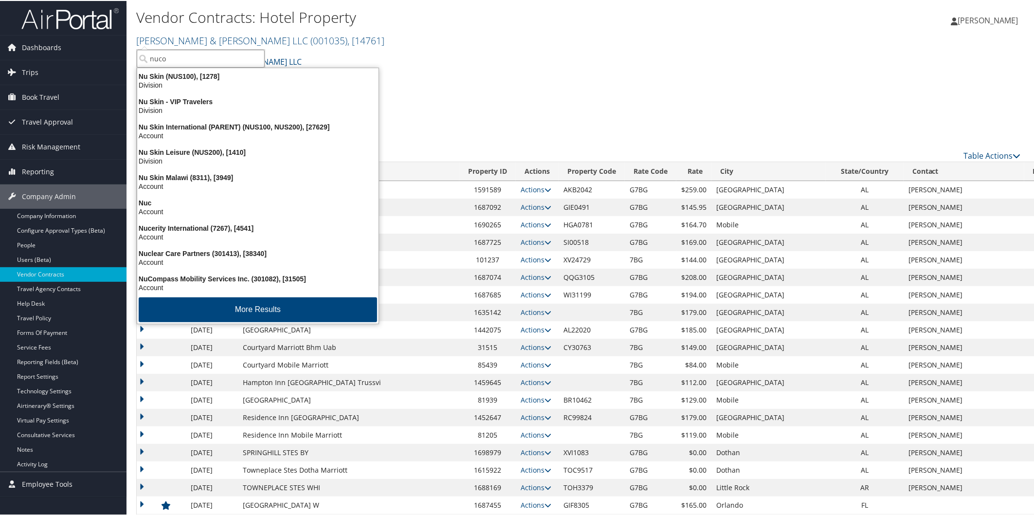
type input "nucor"
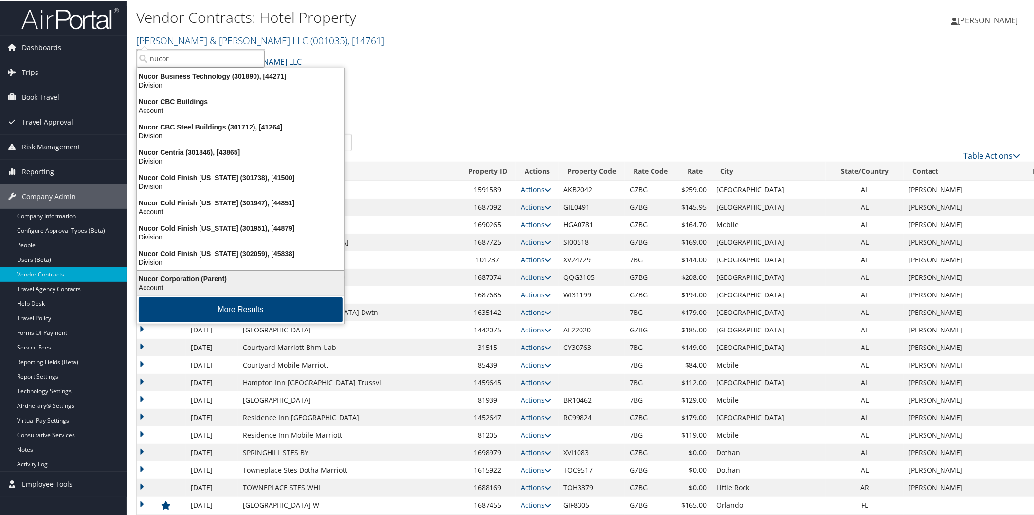
click at [171, 279] on div "Nucor Corporation (Parent)" at bounding box center [240, 277] width 218 height 9
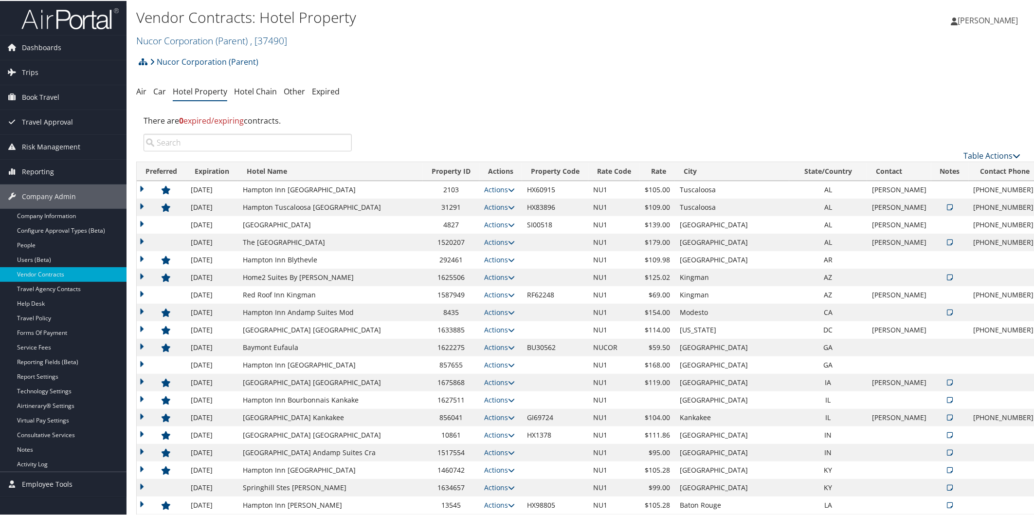
click at [1015, 152] on icon at bounding box center [1017, 155] width 8 height 8
click at [925, 183] on link "Download Report" at bounding box center [960, 186] width 128 height 17
click at [194, 40] on link "Nucor Corporation (Parent) , [ 37490 ]" at bounding box center [211, 39] width 151 height 13
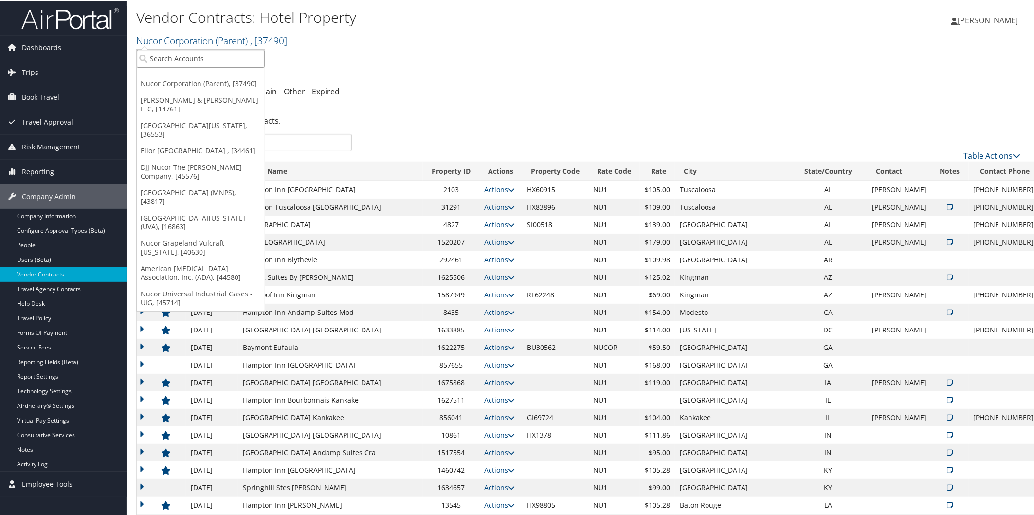
click at [191, 63] on input "search" at bounding box center [201, 58] width 128 height 18
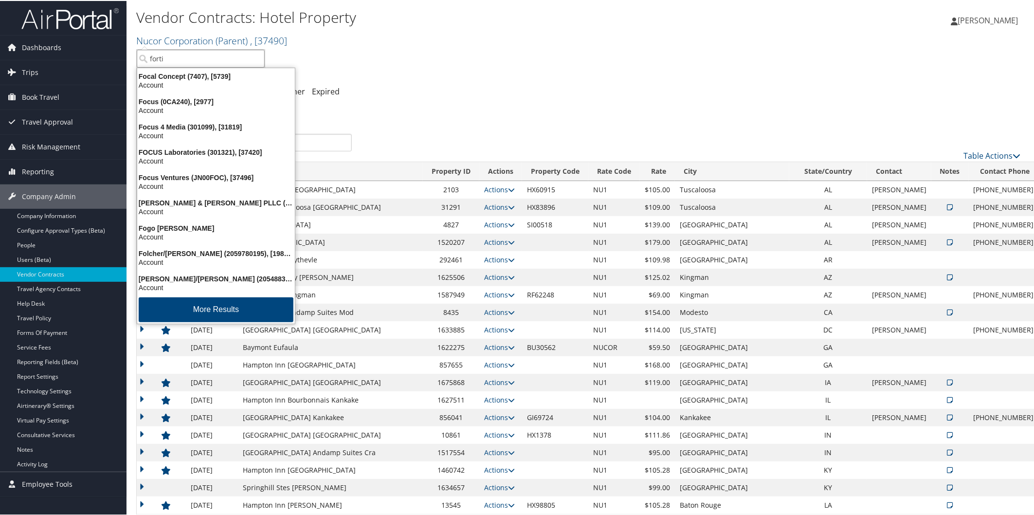
type input "fortis"
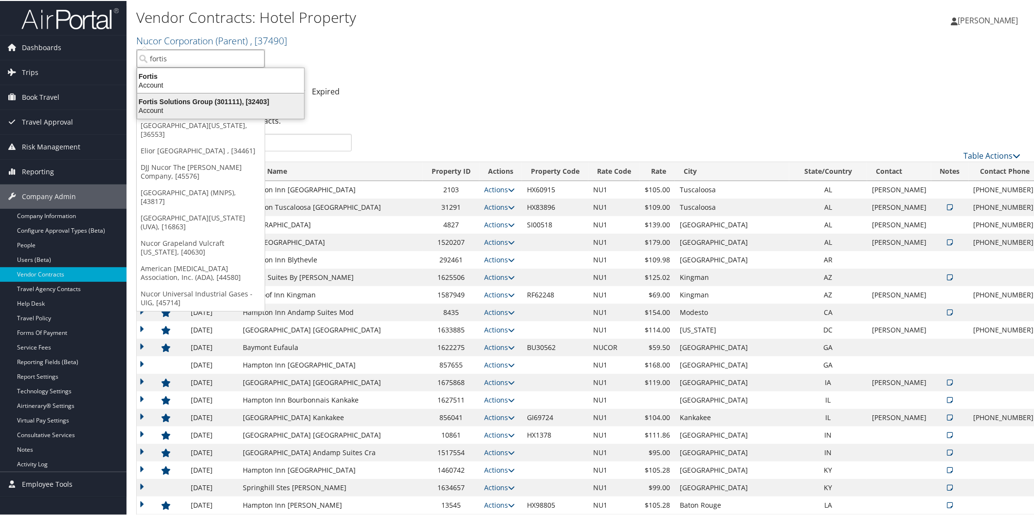
click at [178, 101] on div "Fortis Solutions Group (301111), [32403]" at bounding box center [220, 100] width 179 height 9
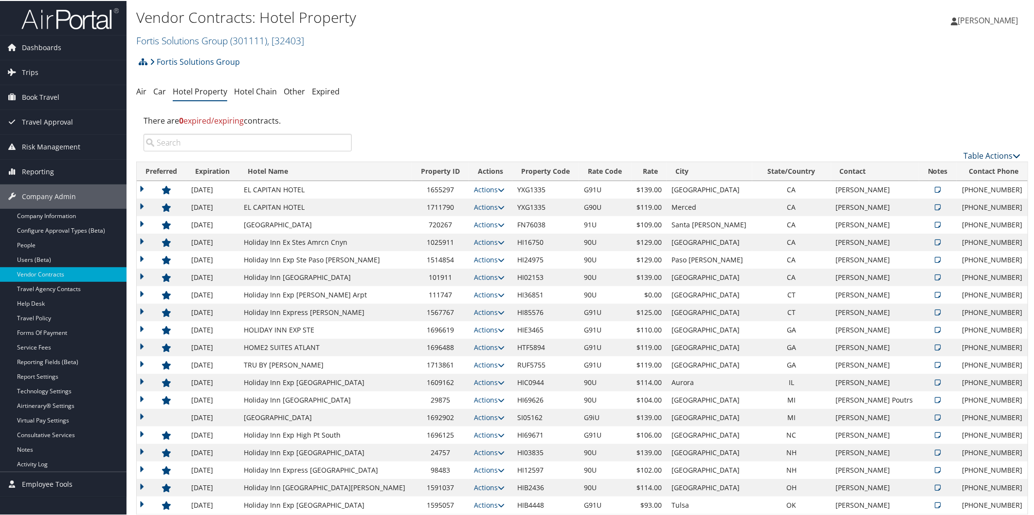
click at [1016, 155] on icon at bounding box center [1017, 155] width 8 height 8
click at [931, 190] on link "Download Report" at bounding box center [960, 186] width 128 height 17
click at [180, 38] on link "Fortis Solutions Group ( 301111 ) , [ 32403 ]" at bounding box center [220, 39] width 168 height 13
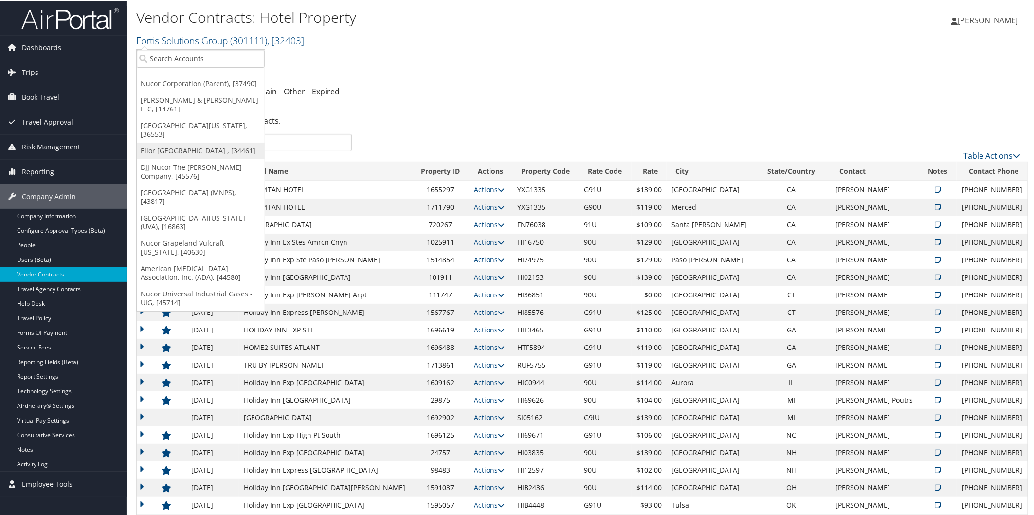
click at [167, 142] on link "Elior [GEOGRAPHIC_DATA] , [34461]" at bounding box center [201, 150] width 128 height 17
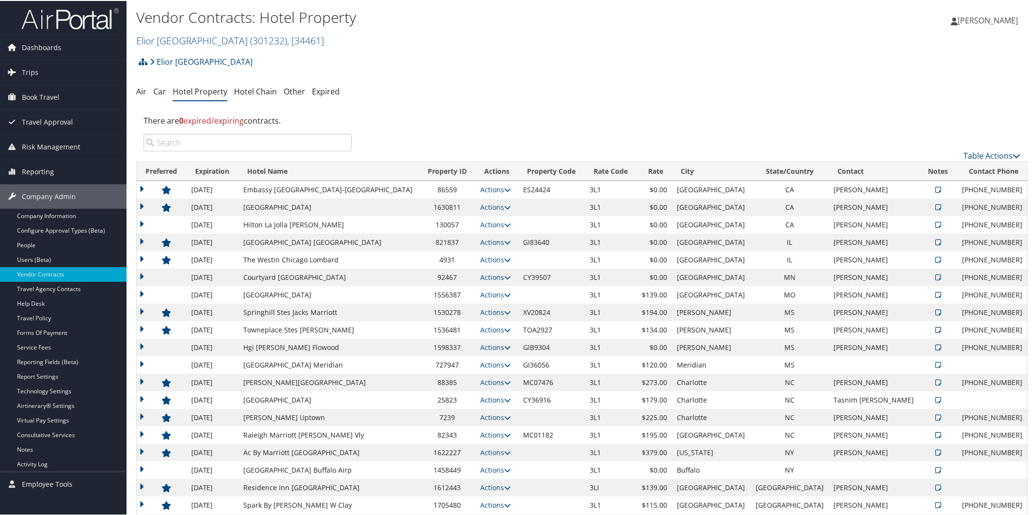
scroll to position [50, 0]
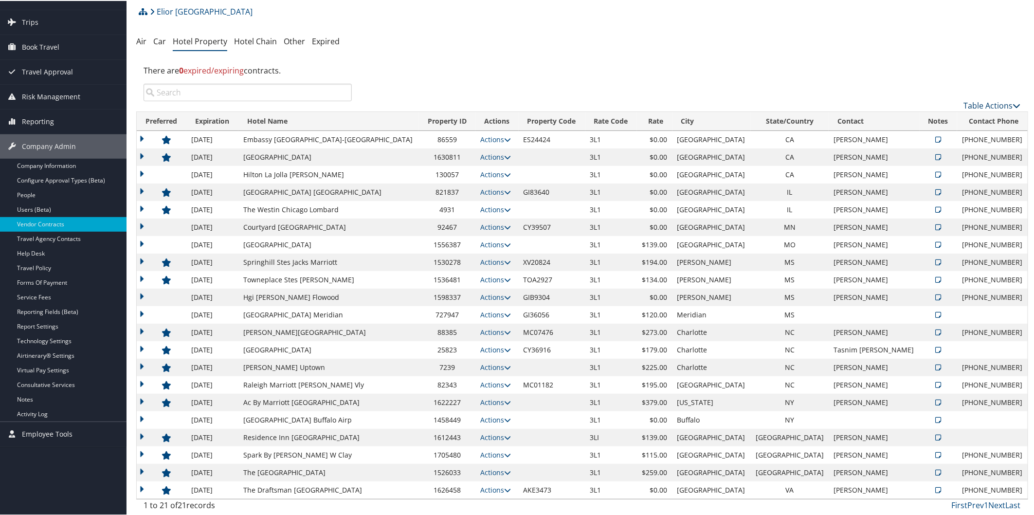
click at [975, 103] on link "Table Actions" at bounding box center [992, 104] width 57 height 11
click at [930, 134] on link "Download Report" at bounding box center [960, 136] width 128 height 17
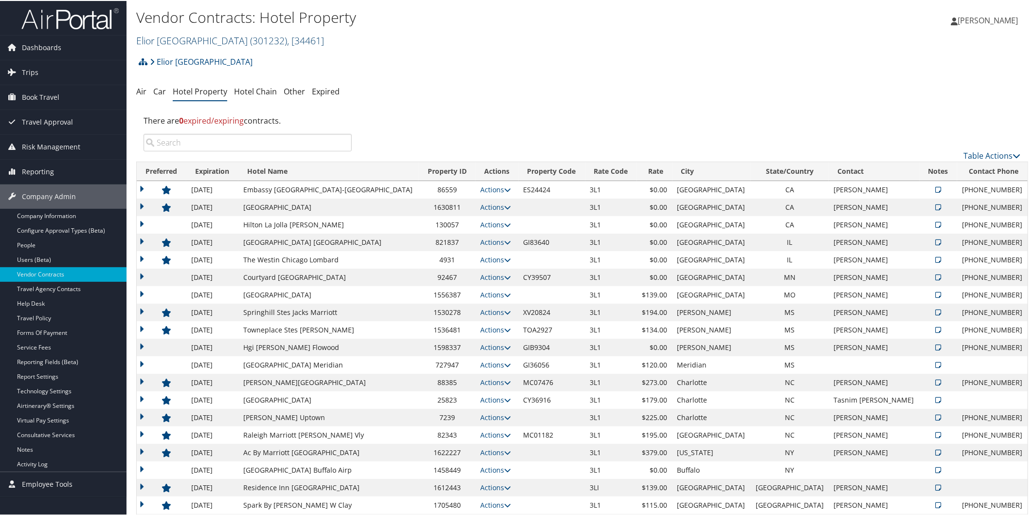
click at [188, 35] on link "Elior North America ( 301232 ) , [ 34461 ]" at bounding box center [230, 39] width 188 height 13
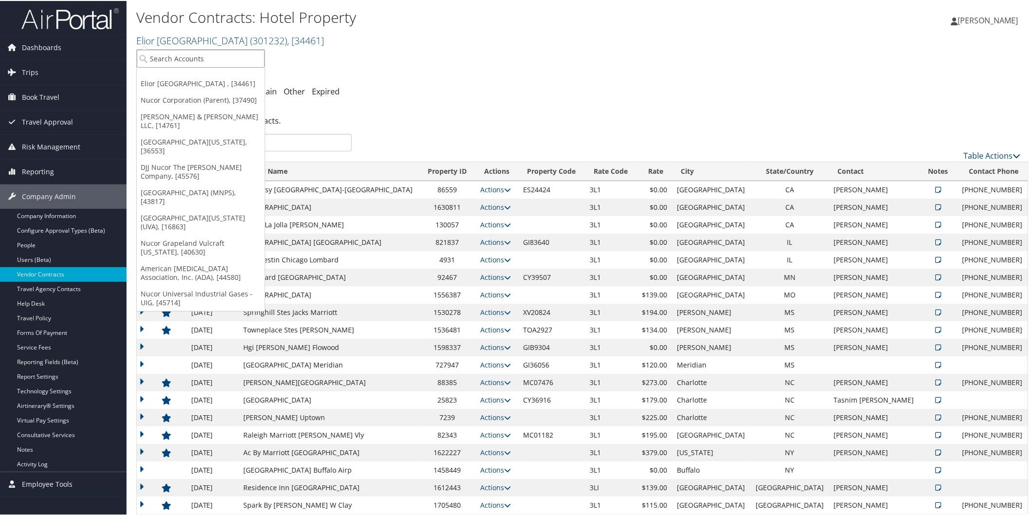
click at [196, 53] on input "search" at bounding box center [201, 58] width 128 height 18
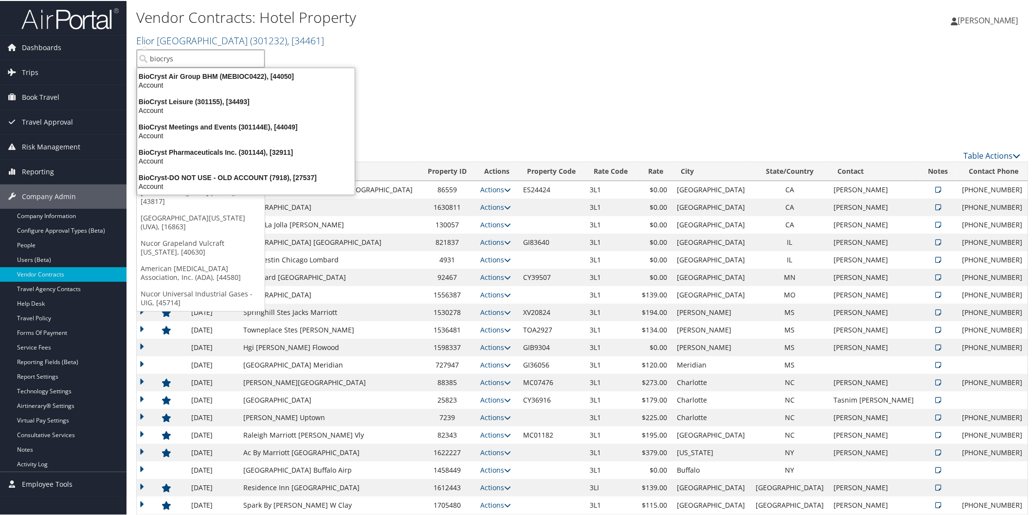
type input "biocryst"
click at [223, 148] on div "BioCryst Pharmaceuticals Inc. (301144), [32911]" at bounding box center [245, 151] width 229 height 9
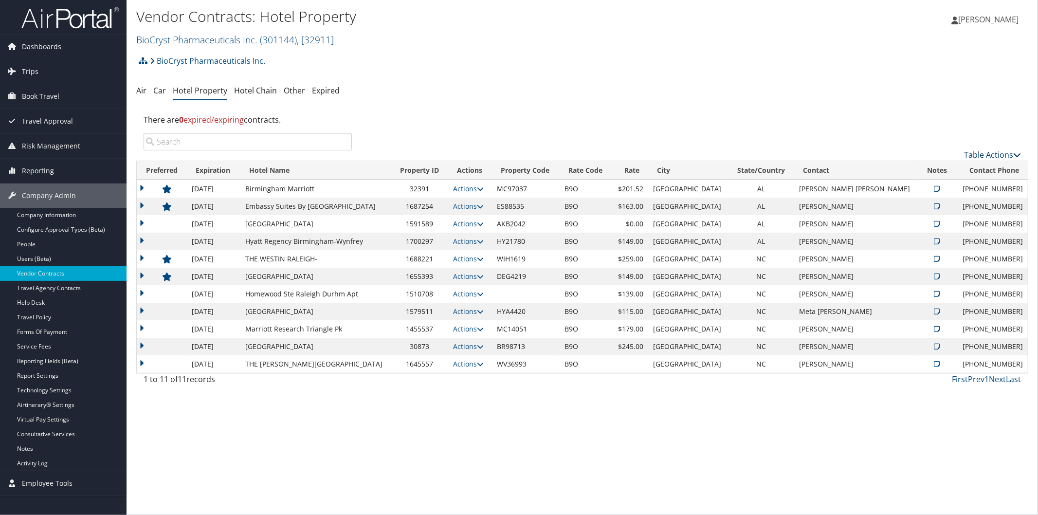
click at [1016, 152] on icon at bounding box center [1017, 155] width 8 height 8
click at [951, 183] on link "Download Report" at bounding box center [960, 186] width 128 height 17
click at [577, 483] on div "Vendor Contracts: Hotel Property BioCryst Pharmaceuticals Inc. ( 301144 ) , [ 3…" at bounding box center [582, 257] width 911 height 515
click at [195, 39] on link "BioCryst Pharmaceuticals Inc. ( 301144 ) , [ 32911 ]" at bounding box center [235, 39] width 198 height 13
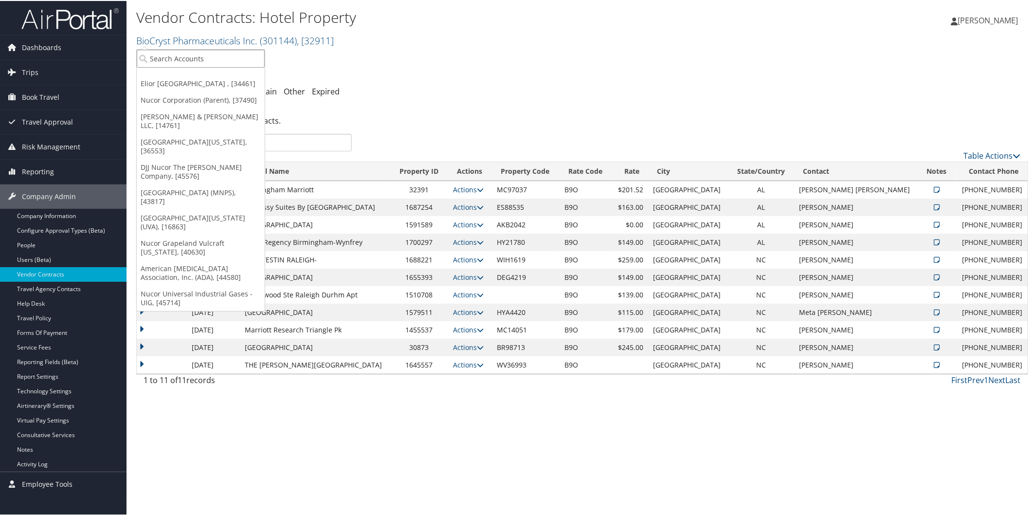
click at [226, 52] on input "search" at bounding box center [201, 58] width 128 height 18
type input "amg"
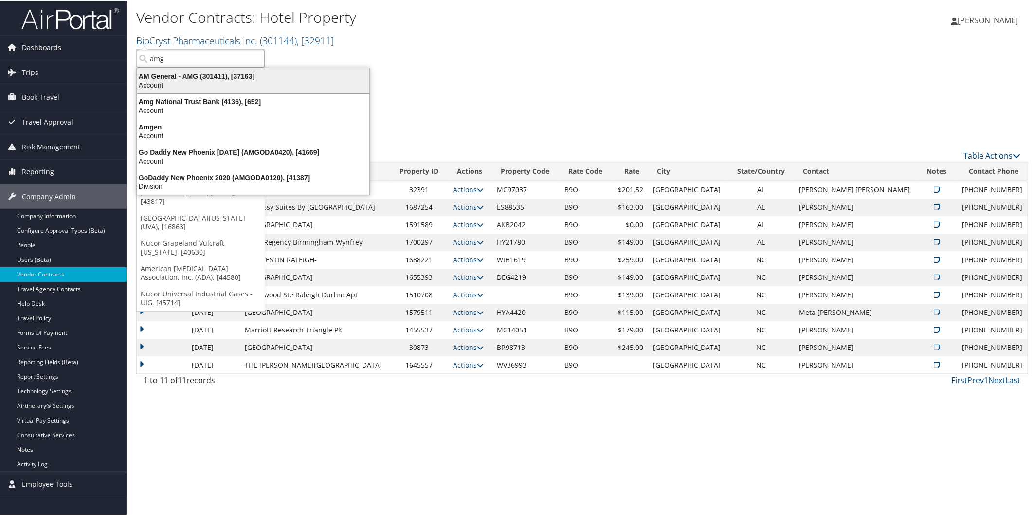
click at [191, 73] on div "AM General - AMG (301411), [37163]" at bounding box center [253, 75] width 244 height 9
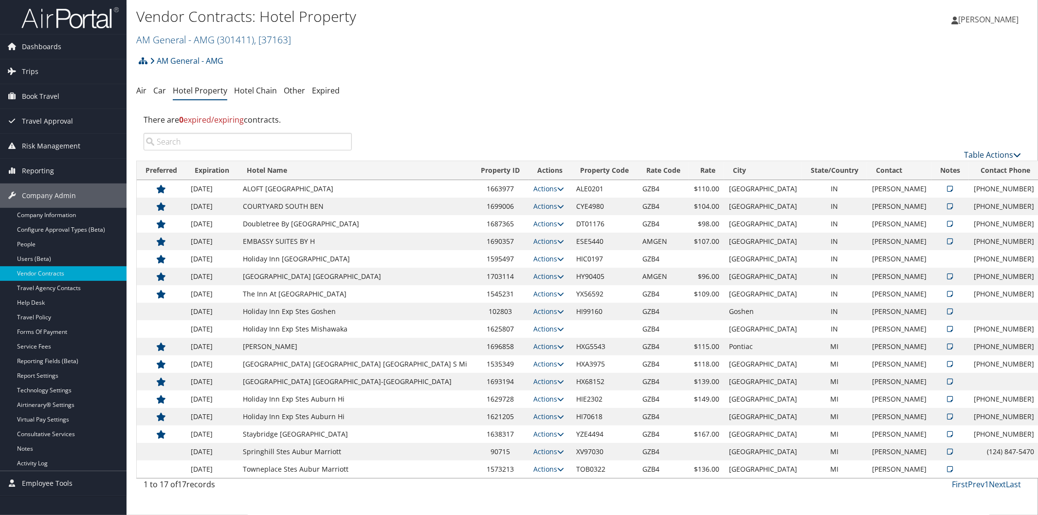
click at [985, 153] on link "Table Actions" at bounding box center [992, 154] width 57 height 11
click at [932, 168] on link "Add New Contract" at bounding box center [960, 170] width 128 height 17
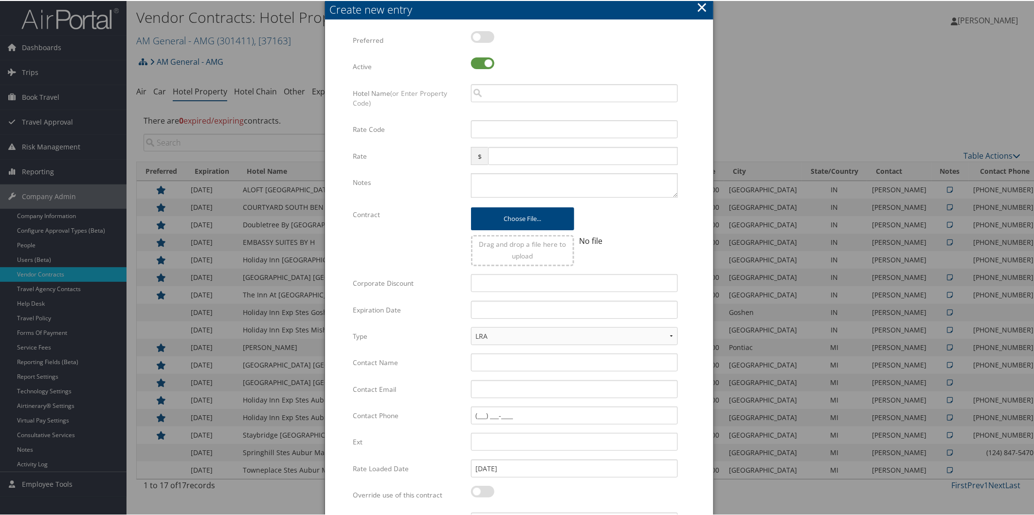
click at [696, 9] on button "×" at bounding box center [701, 6] width 11 height 19
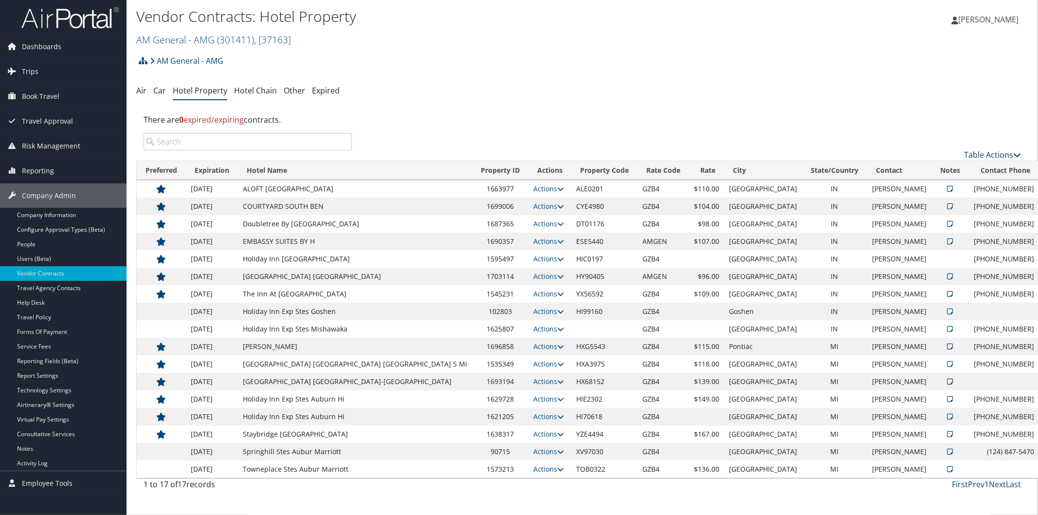
click at [1019, 152] on icon at bounding box center [1017, 155] width 8 height 8
click at [937, 187] on link "Download Report" at bounding box center [960, 186] width 128 height 17
click at [177, 36] on link "AM General - AMG ( 301411 ) , [ 37163 ]" at bounding box center [213, 39] width 155 height 13
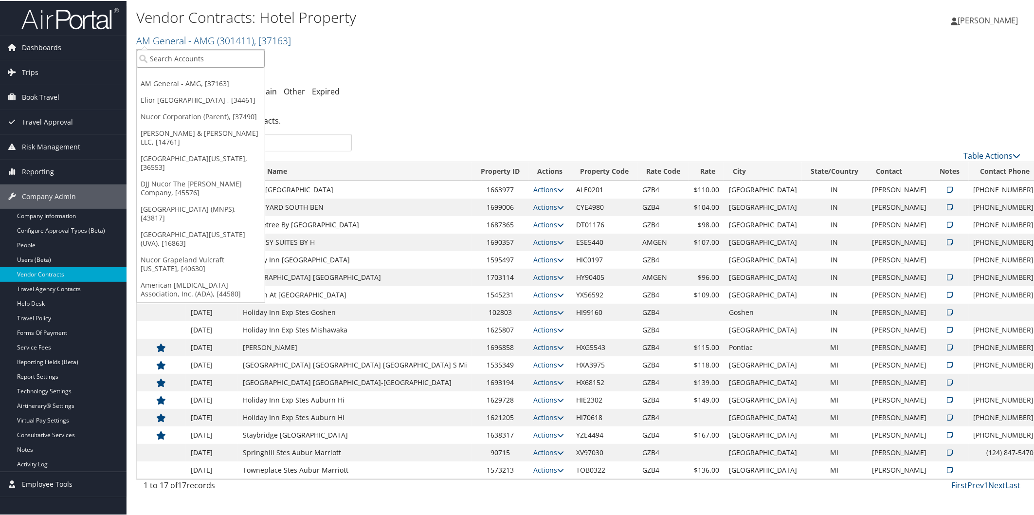
click at [236, 59] on input "search" at bounding box center [201, 58] width 128 height 18
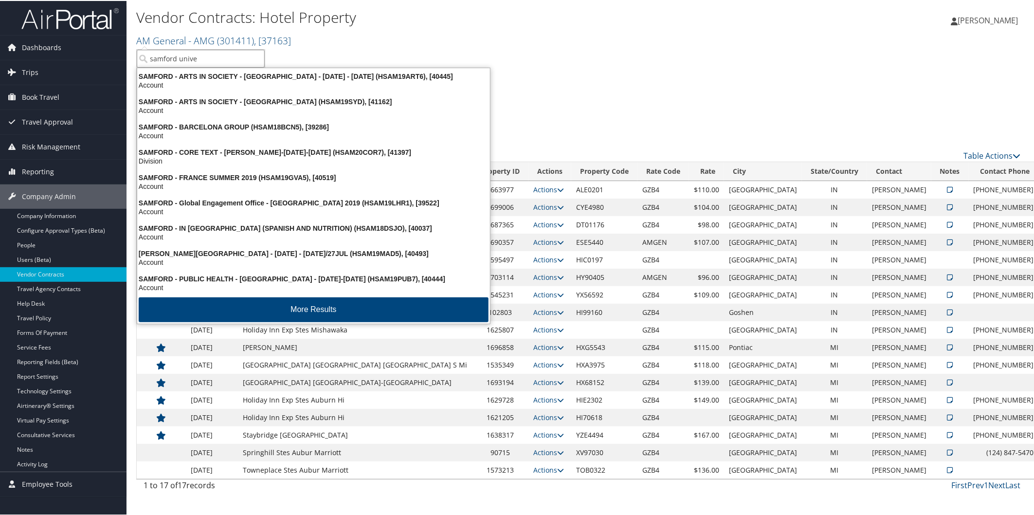
type input "samford univer"
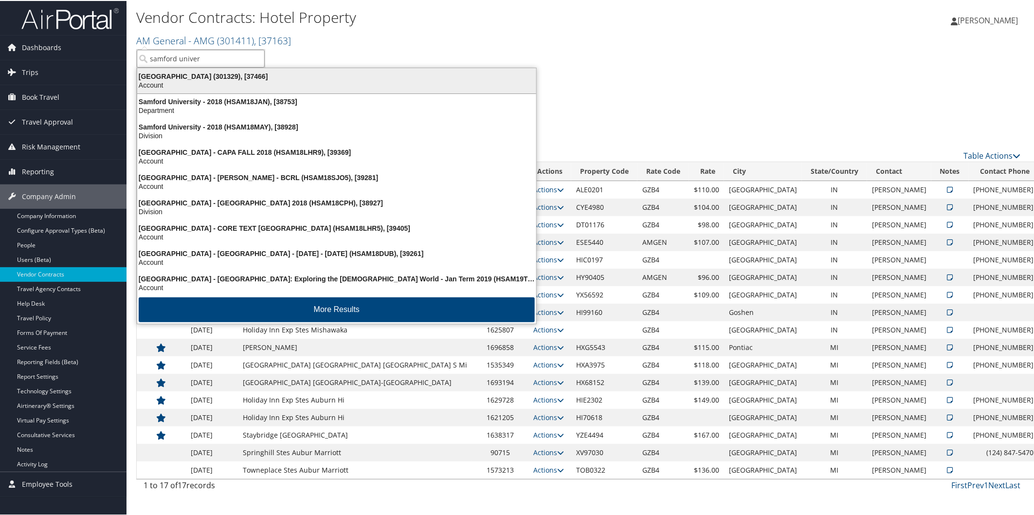
click at [202, 73] on div "Samford University (301329), [37466]" at bounding box center [336, 75] width 411 height 9
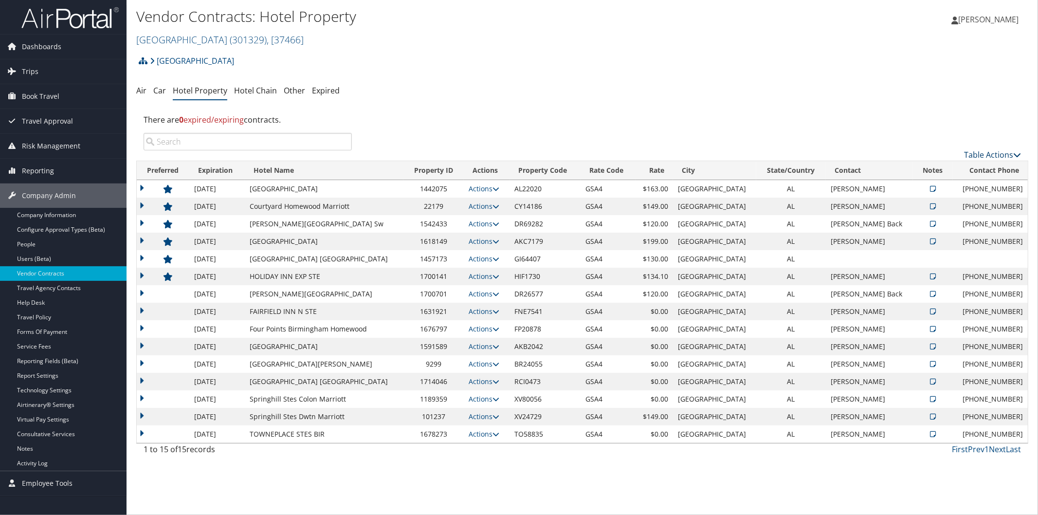
click at [1018, 152] on icon at bounding box center [1017, 155] width 8 height 8
click at [939, 167] on link "Add New Contract" at bounding box center [960, 170] width 128 height 17
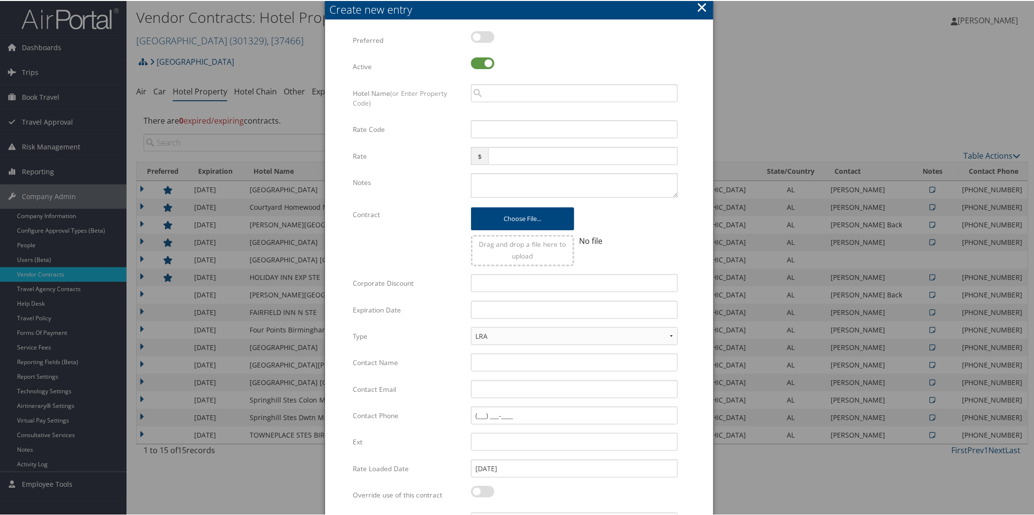
click at [703, 7] on button "×" at bounding box center [701, 6] width 11 height 19
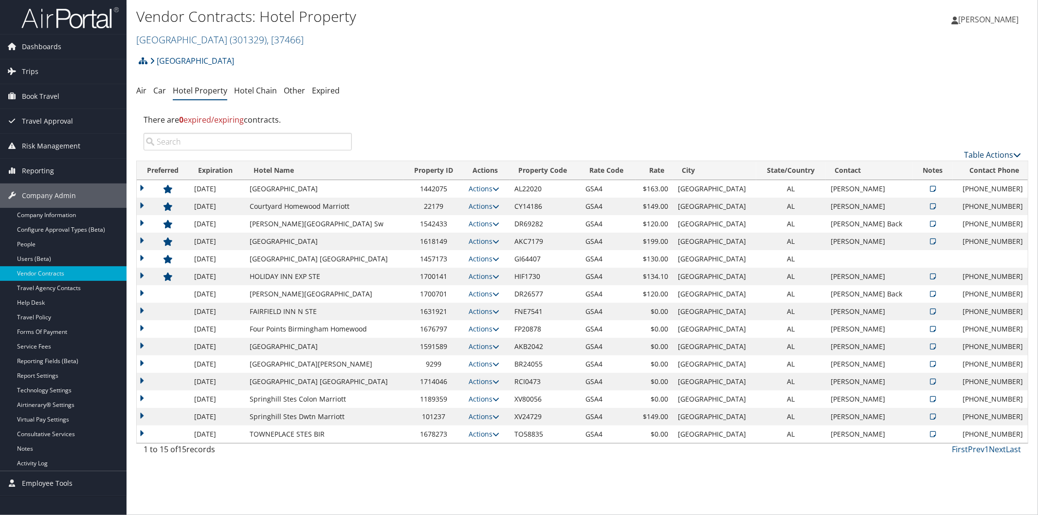
click at [1016, 152] on icon at bounding box center [1017, 155] width 8 height 8
click at [941, 185] on link "Download Report" at bounding box center [960, 186] width 128 height 17
click at [180, 40] on link "Samford University ( 301329 ) , [ 37466 ]" at bounding box center [219, 39] width 167 height 13
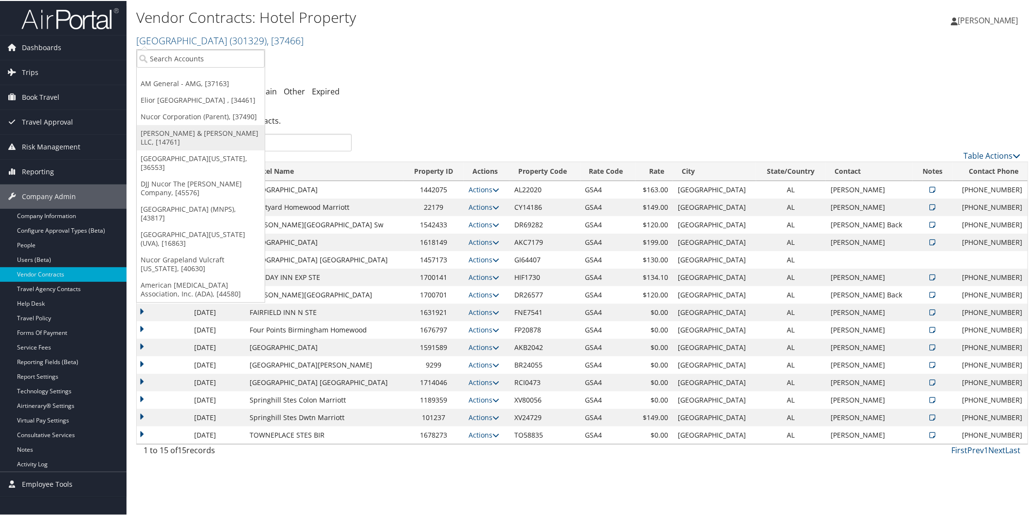
click at [179, 132] on link "[PERSON_NAME] & [PERSON_NAME] LLC, [14761]" at bounding box center [201, 136] width 128 height 25
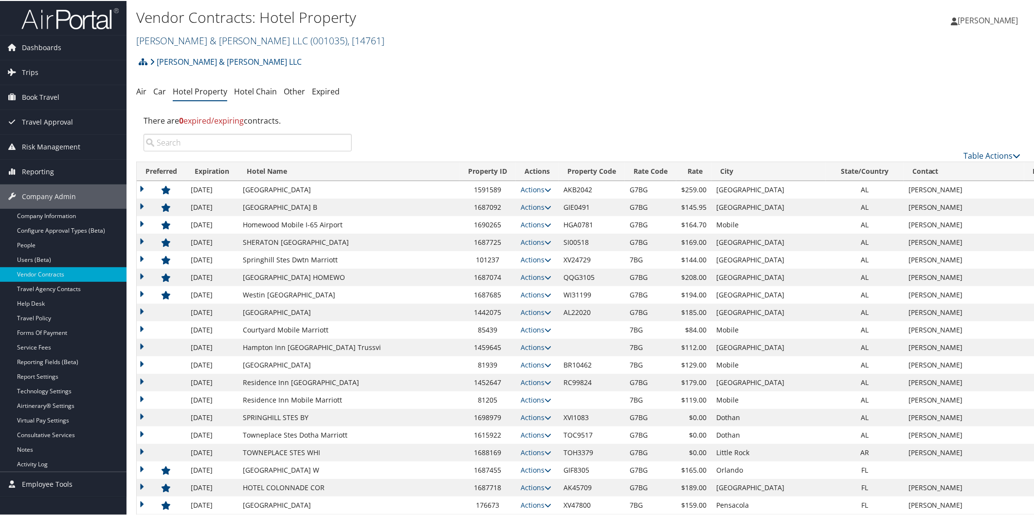
click at [158, 37] on link "[PERSON_NAME] & [PERSON_NAME] LLC ( 001035 ) , [ 14761 ]" at bounding box center [260, 39] width 248 height 13
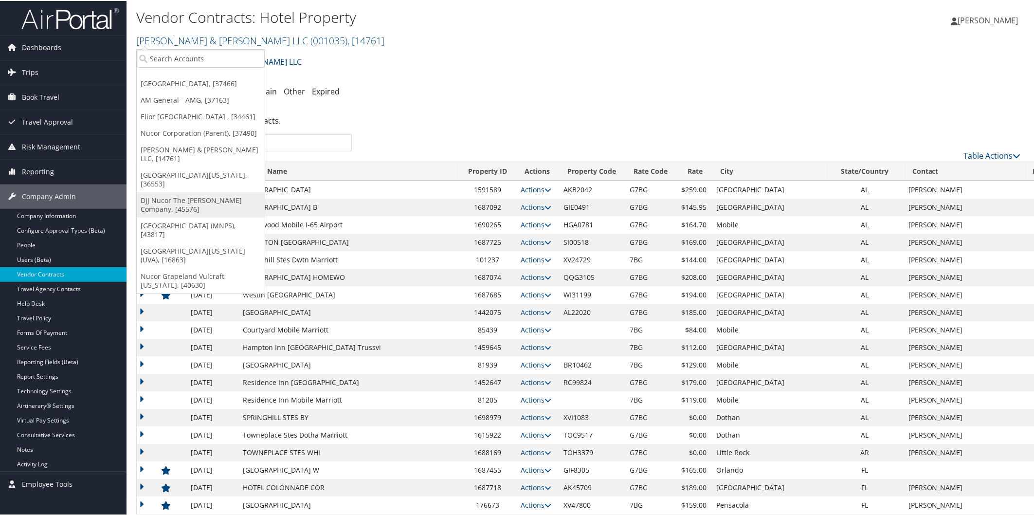
click at [181, 191] on link "DJJ Nucor The [PERSON_NAME] Company, [45576]" at bounding box center [201, 203] width 128 height 25
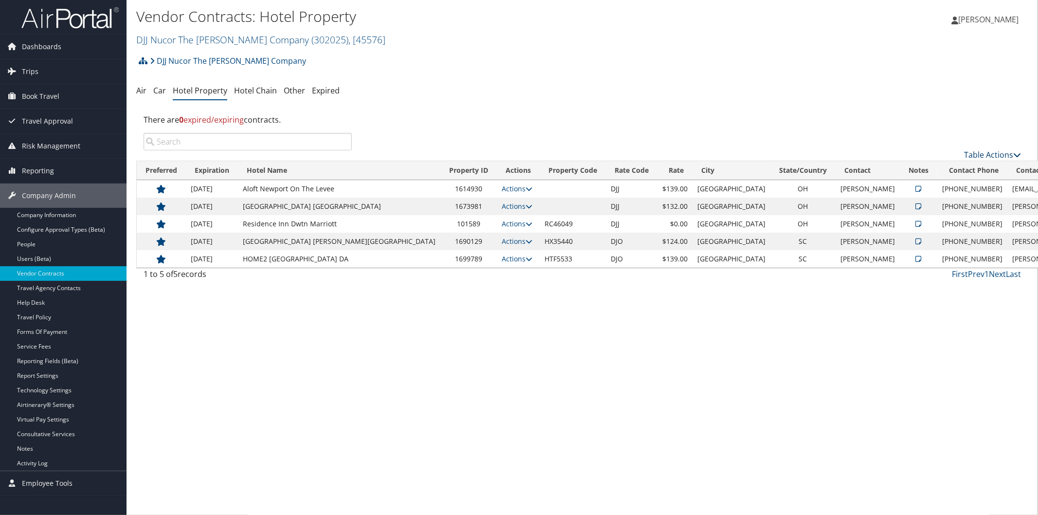
click at [1017, 157] on icon at bounding box center [1017, 155] width 8 height 8
click at [937, 186] on link "Download Report" at bounding box center [960, 186] width 128 height 17
click at [851, 503] on div "Vendor Contracts: Hotel Property DJJ Nucor The David Joseph Company ( 302025 ) …" at bounding box center [582, 257] width 911 height 515
click at [261, 36] on link "DJJ Nucor The David Joseph Company ( 302025 ) , [ 45576 ]" at bounding box center [260, 39] width 249 height 13
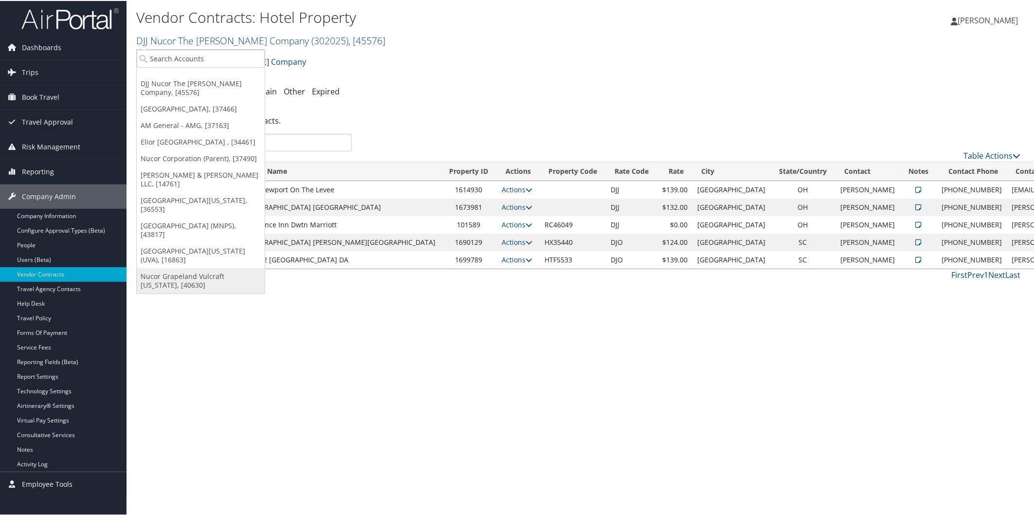
click at [169, 267] on link "Nucor Grapeland Vulcraft [US_STATE], [40630]" at bounding box center [201, 279] width 128 height 25
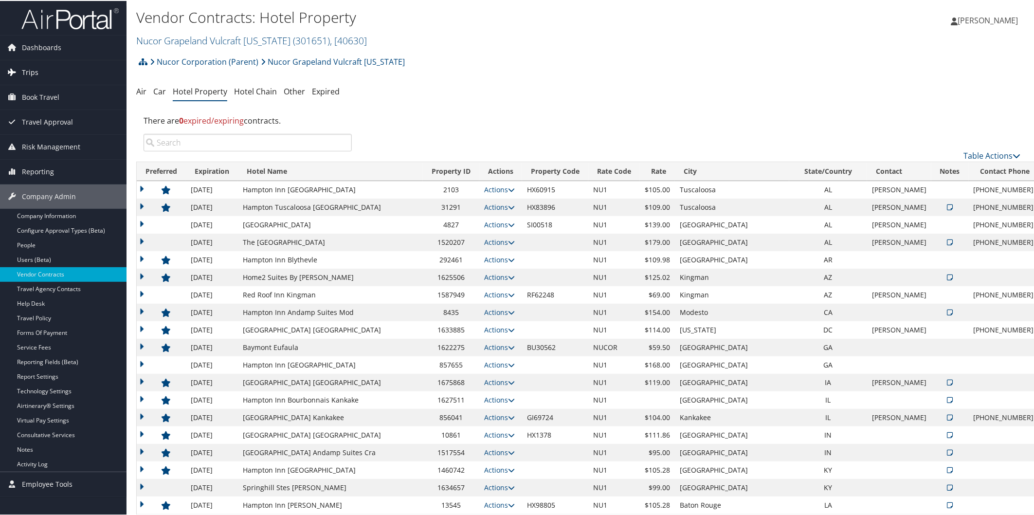
click at [47, 65] on link "Trips" at bounding box center [63, 71] width 127 height 24
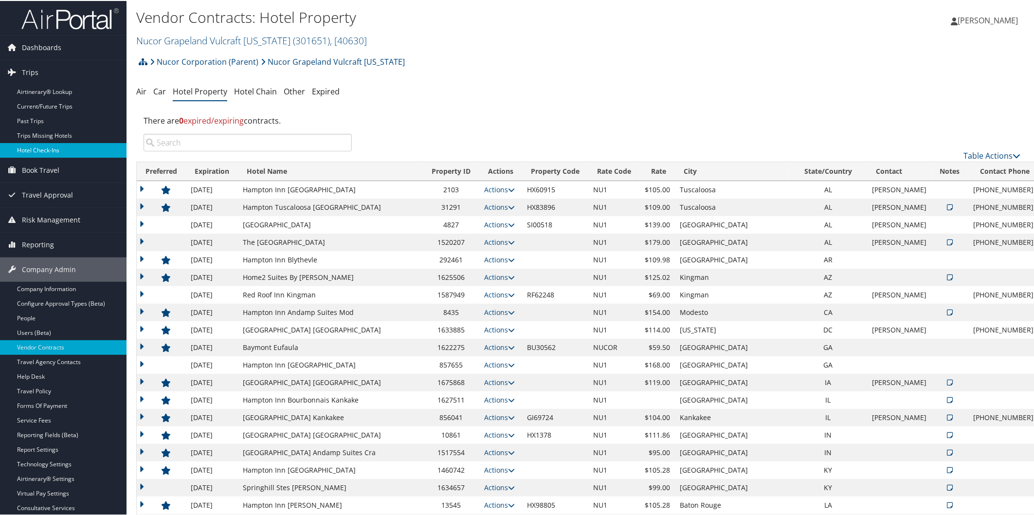
click at [48, 149] on link "Hotel Check-ins" at bounding box center [63, 149] width 127 height 15
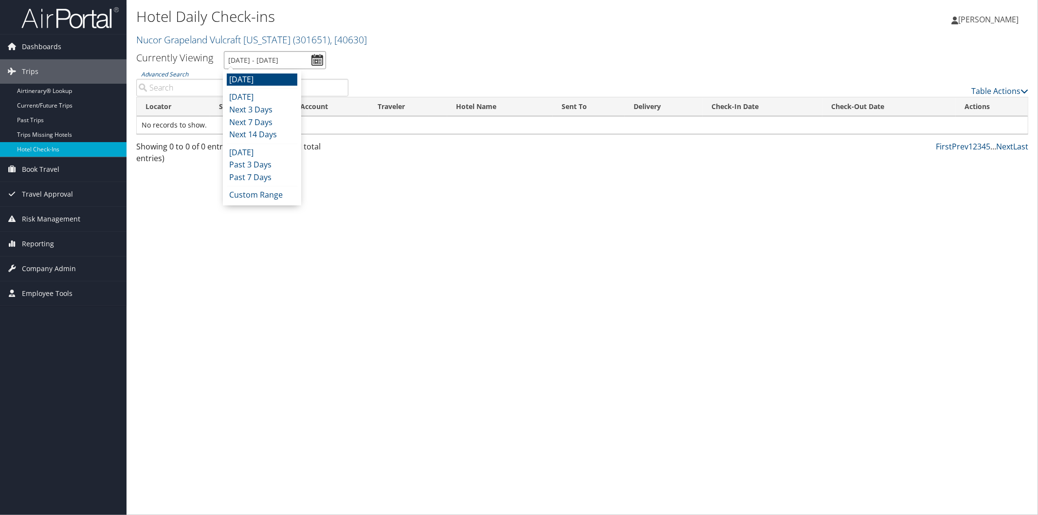
click at [256, 55] on input "[DATE] - [DATE]" at bounding box center [275, 60] width 102 height 18
click at [250, 152] on li "[DATE]" at bounding box center [262, 152] width 71 height 13
click at [254, 56] on input "9/30/2025 - 9/30/2025" at bounding box center [275, 60] width 102 height 18
click at [261, 120] on li "Next 7 Days" at bounding box center [262, 122] width 71 height 13
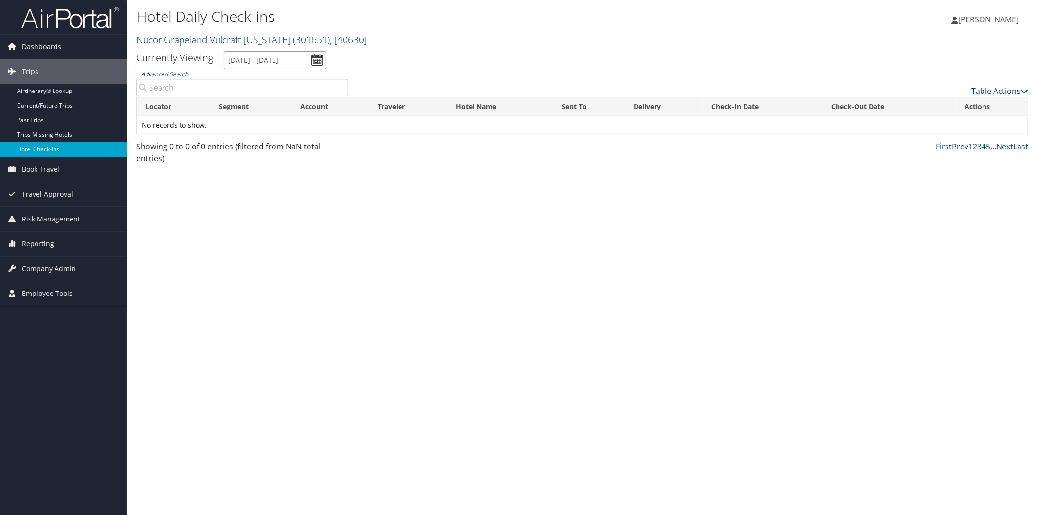
click at [268, 57] on input "10/1/2025 - 10/8/2025" at bounding box center [275, 60] width 102 height 18
click at [272, 135] on li "Next 14 Days" at bounding box center [262, 134] width 71 height 13
type input "10/1/2025 - 10/15/2025"
click at [51, 242] on span "Reporting" at bounding box center [38, 244] width 32 height 24
click at [51, 258] on link "Unused Tickets" at bounding box center [63, 263] width 127 height 15
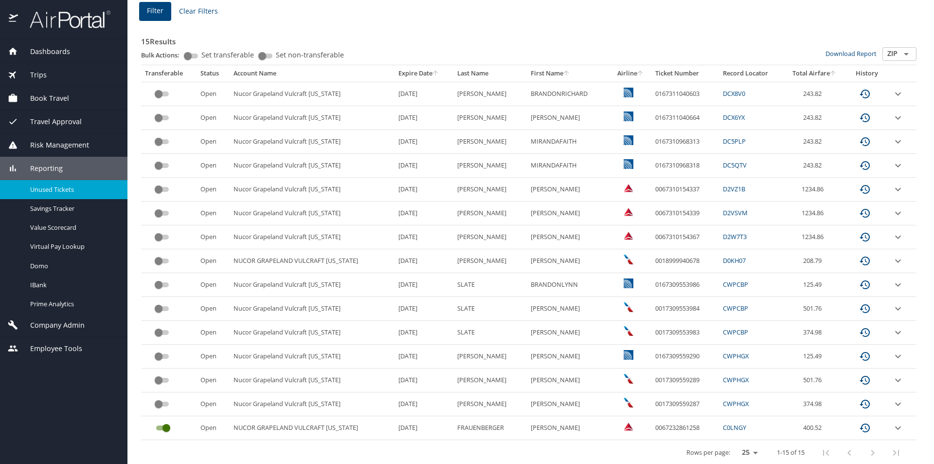
scroll to position [149, 0]
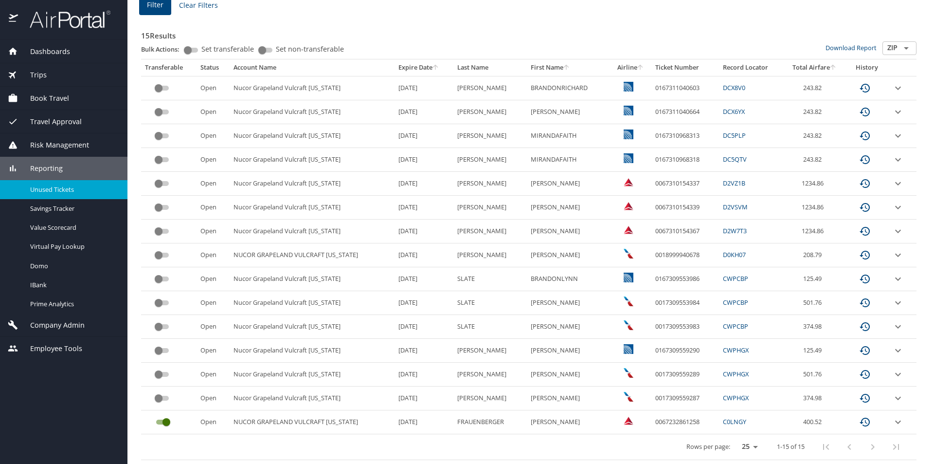
click at [432, 67] on icon "sort" at bounding box center [436, 67] width 8 height 8
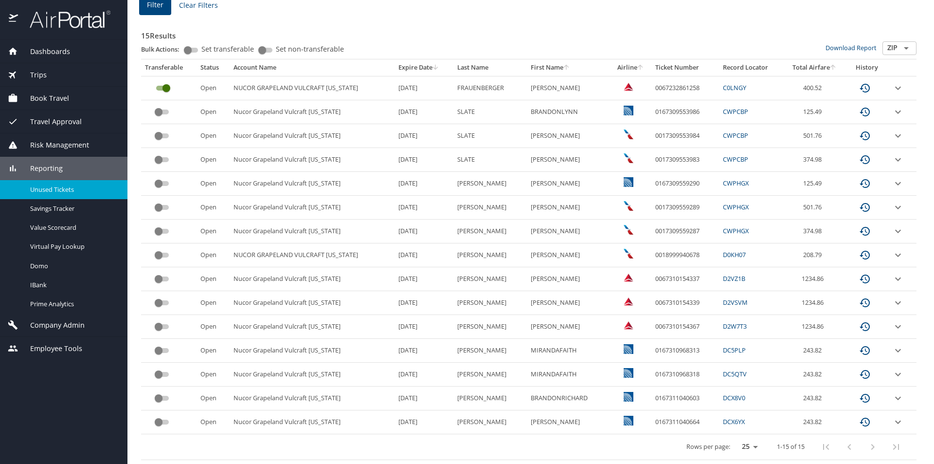
click at [892, 113] on icon "expand row" at bounding box center [898, 112] width 12 height 12
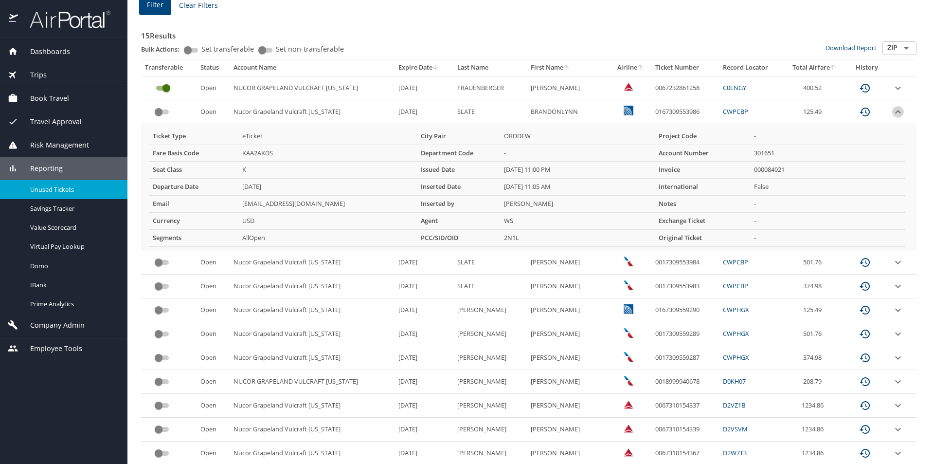
click at [892, 113] on icon "expand row" at bounding box center [898, 112] width 12 height 12
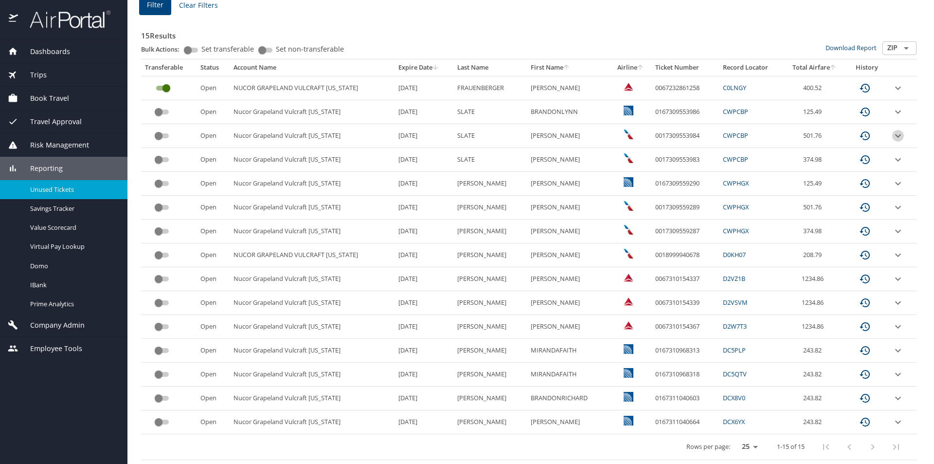
click at [893, 133] on icon "expand row" at bounding box center [898, 136] width 12 height 12
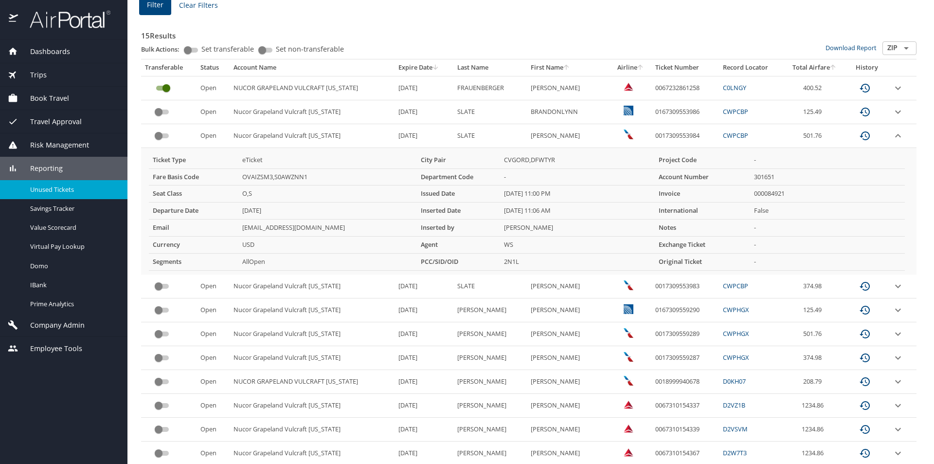
click at [893, 138] on icon "expand row" at bounding box center [898, 136] width 12 height 12
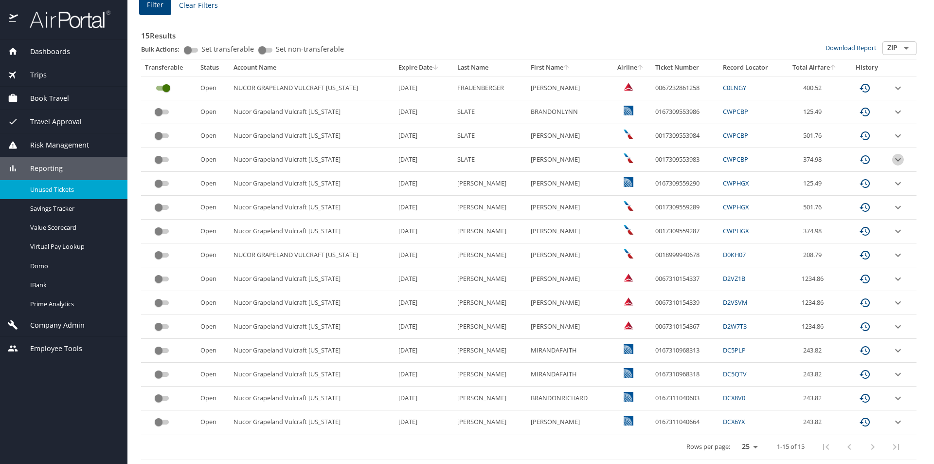
click at [892, 161] on icon "expand row" at bounding box center [898, 160] width 12 height 12
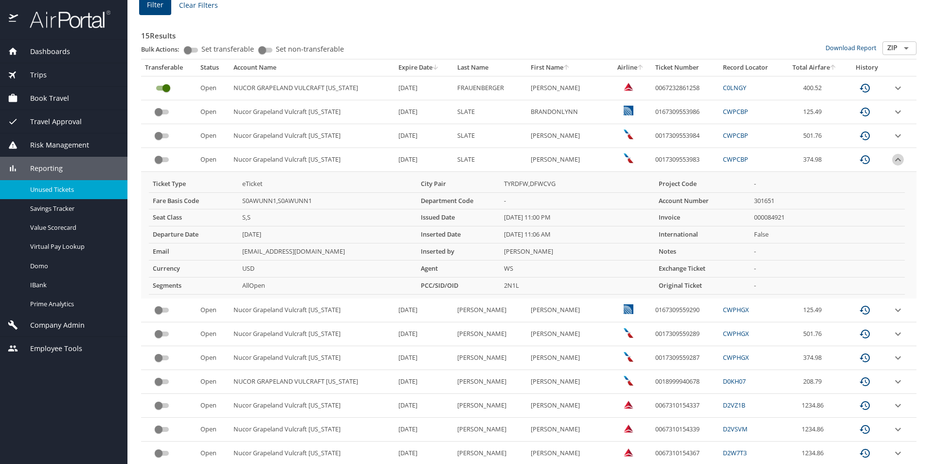
click at [895, 161] on icon "expand row" at bounding box center [898, 159] width 6 height 3
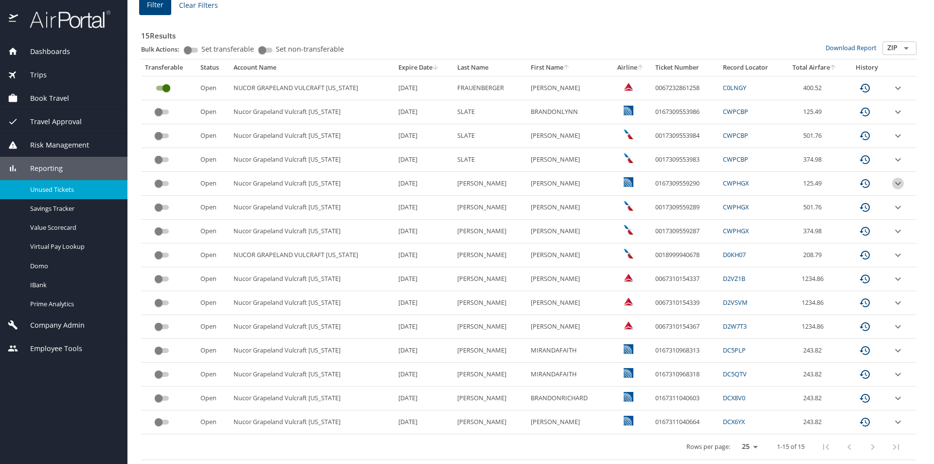
click at [895, 184] on icon "expand row" at bounding box center [898, 182] width 6 height 3
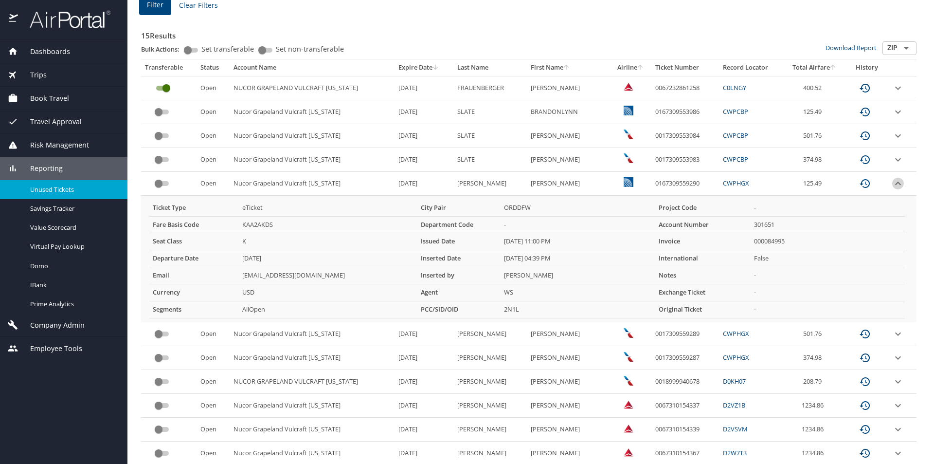
click at [892, 184] on icon "expand row" at bounding box center [898, 184] width 12 height 12
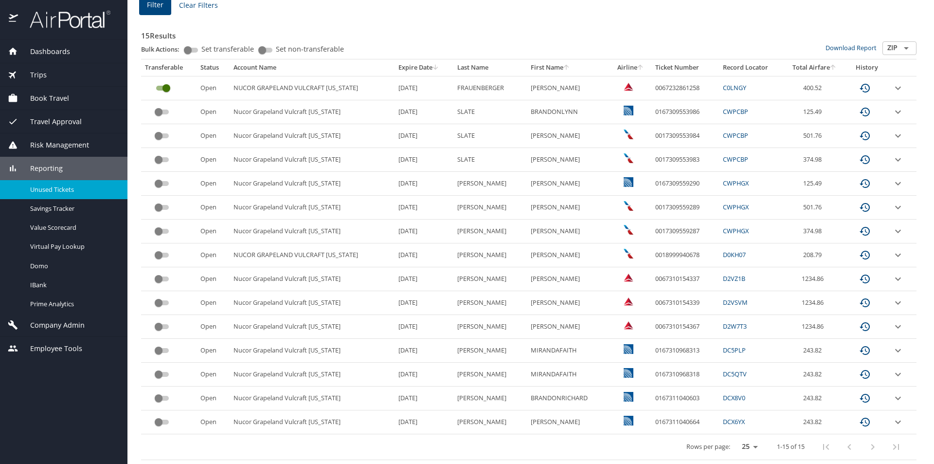
click at [892, 254] on icon "expand row" at bounding box center [898, 255] width 12 height 12
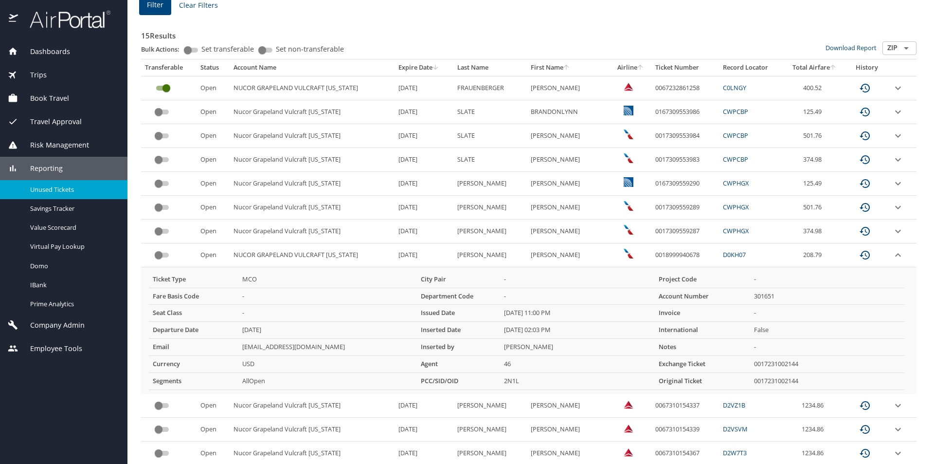
click at [892, 253] on icon "expand row" at bounding box center [898, 255] width 12 height 12
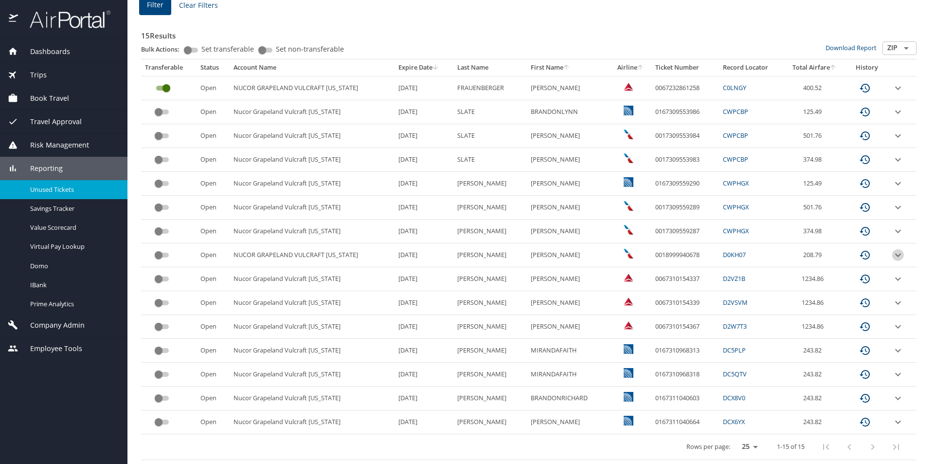
click at [892, 253] on icon "expand row" at bounding box center [898, 255] width 12 height 12
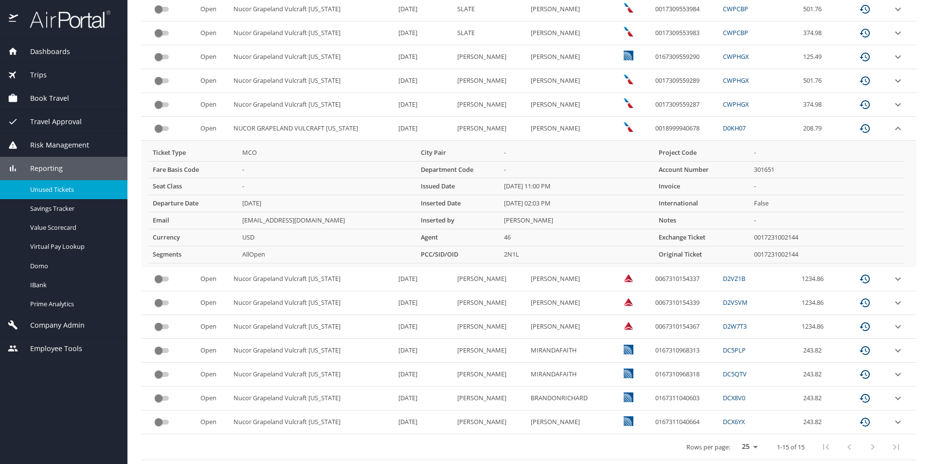
scroll to position [0, 0]
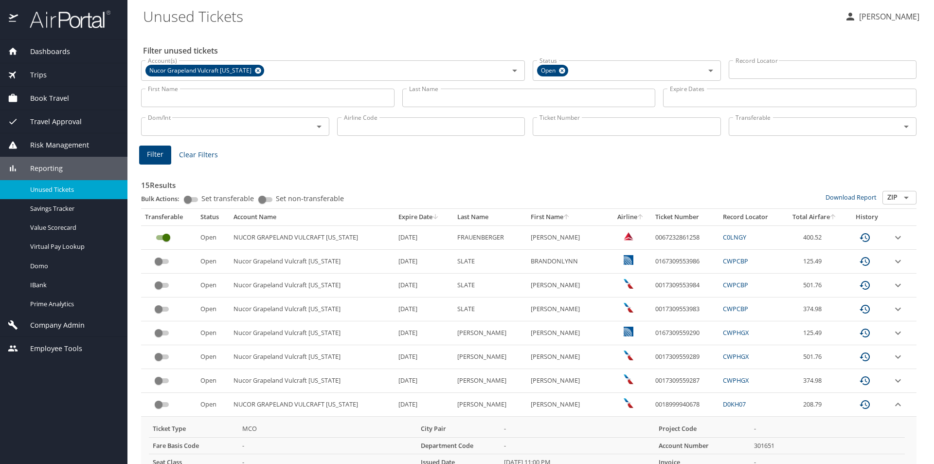
drag, startPoint x: 926, startPoint y: 230, endPoint x: 931, endPoint y: 248, distance: 18.6
click at [931, 248] on main "Unused Tickets Valerie Buckler Filter unused tickets Account(s) Nucor Grapeland…" at bounding box center [530, 232] width 807 height 464
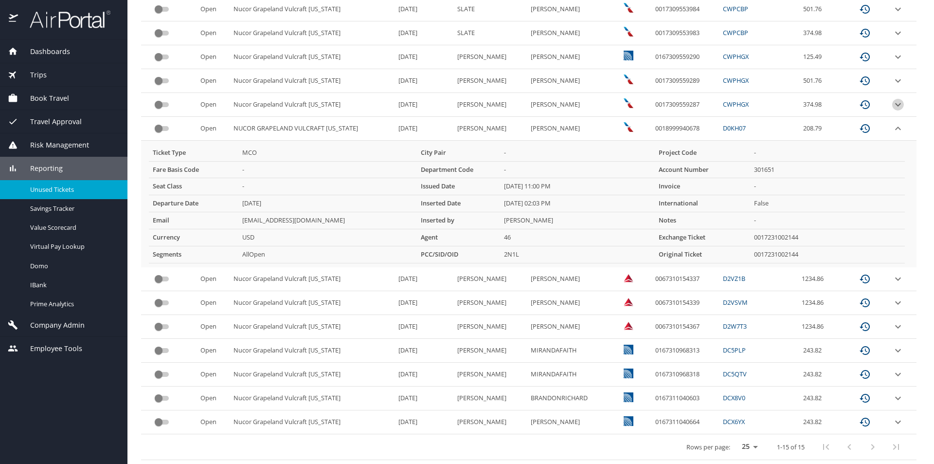
click at [892, 104] on icon "expand row" at bounding box center [898, 105] width 12 height 12
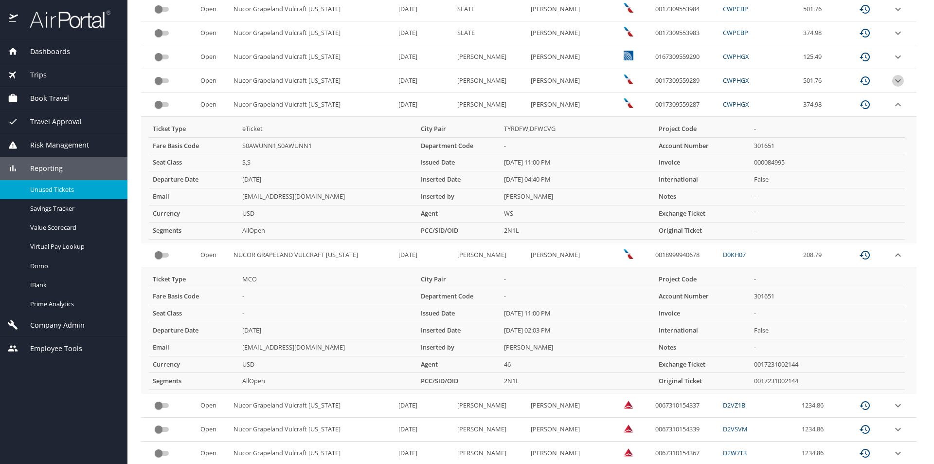
click at [892, 81] on icon "expand row" at bounding box center [898, 81] width 12 height 12
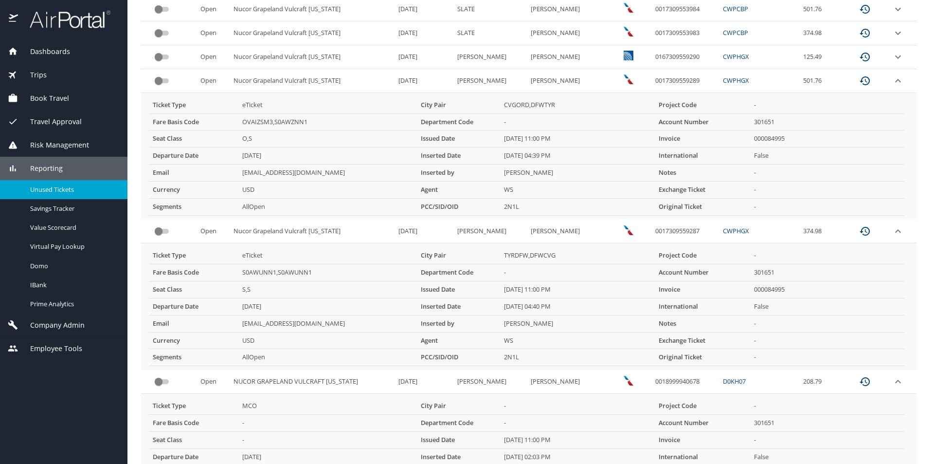
click at [892, 79] on icon "expand row" at bounding box center [898, 81] width 12 height 12
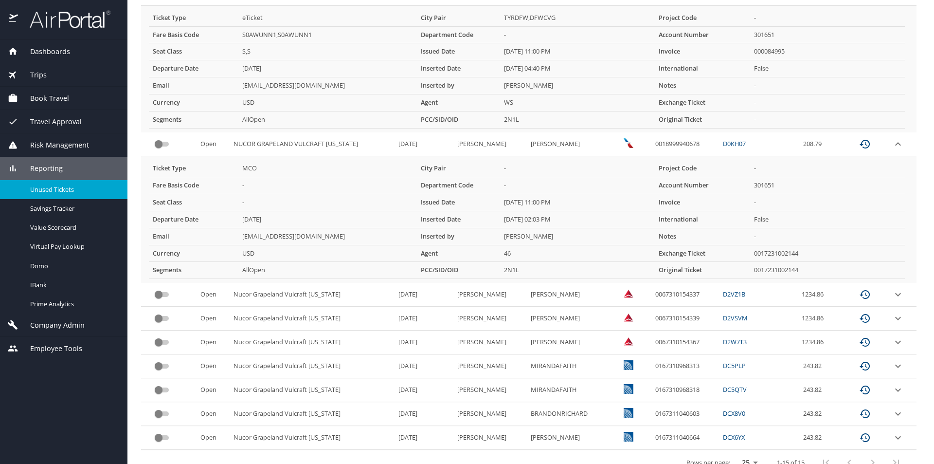
scroll to position [402, 0]
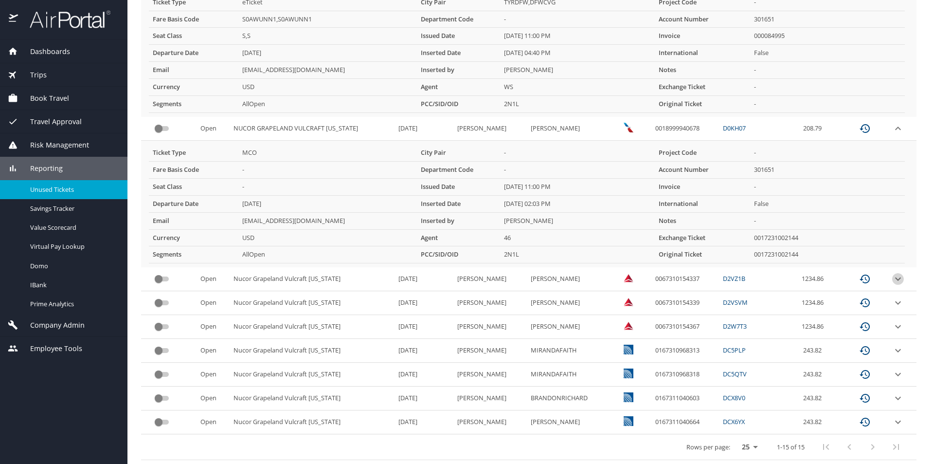
click at [892, 278] on icon "expand row" at bounding box center [898, 279] width 12 height 12
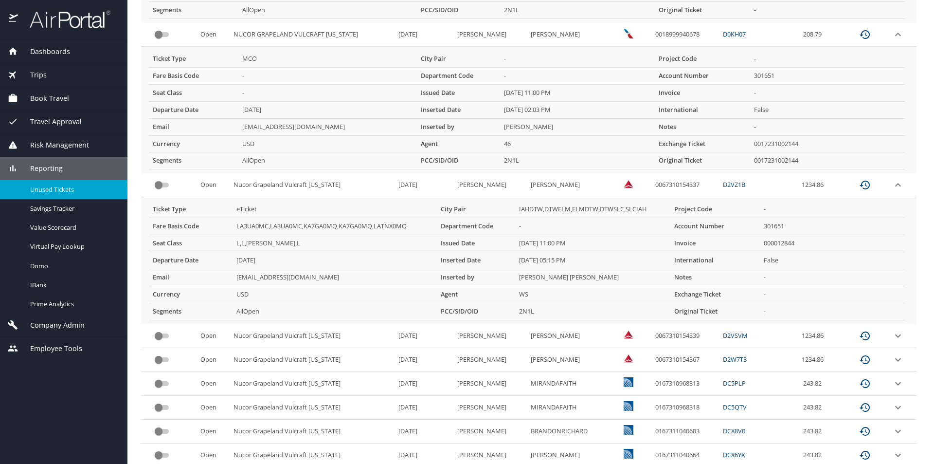
scroll to position [529, 0]
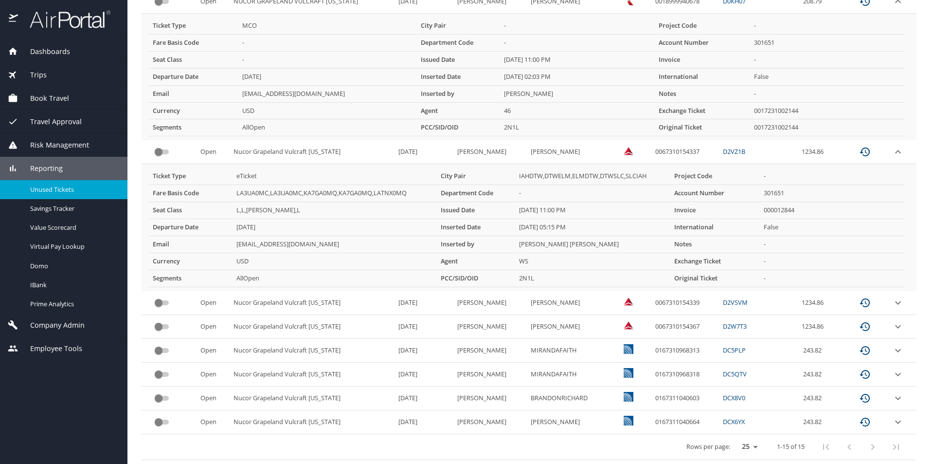
click at [892, 301] on icon "expand row" at bounding box center [898, 303] width 12 height 12
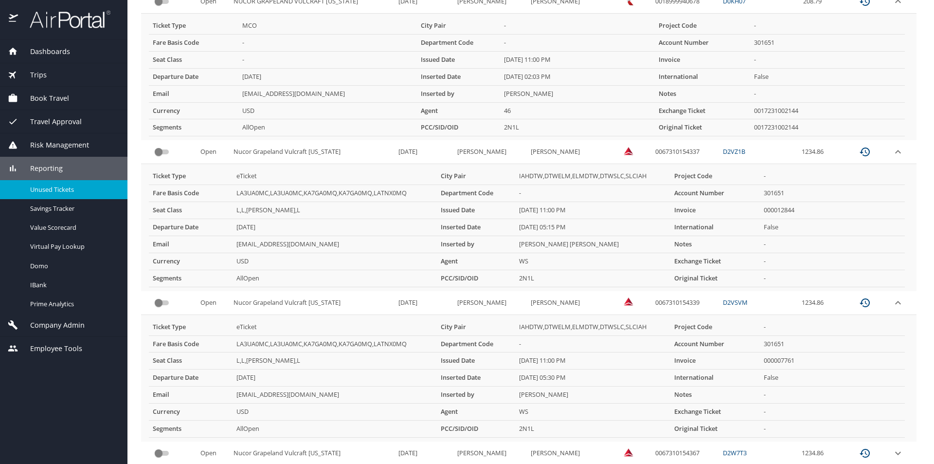
scroll to position [656, 0]
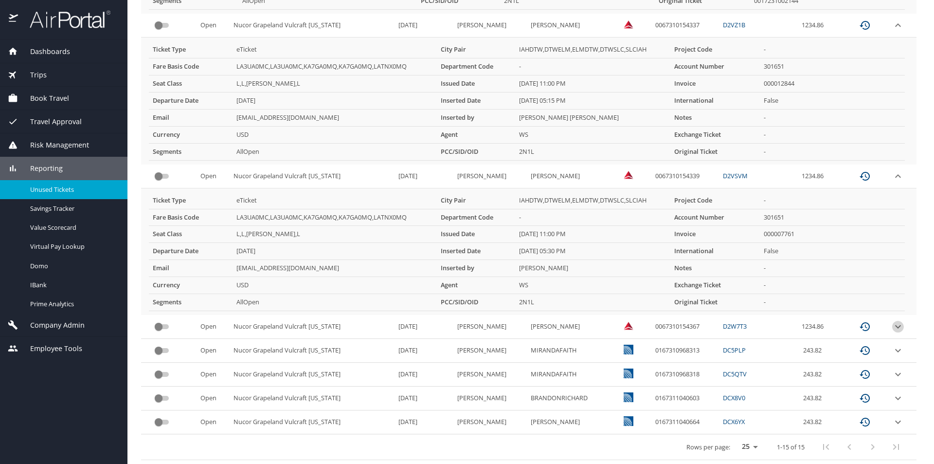
click at [892, 325] on icon "expand row" at bounding box center [898, 327] width 12 height 12
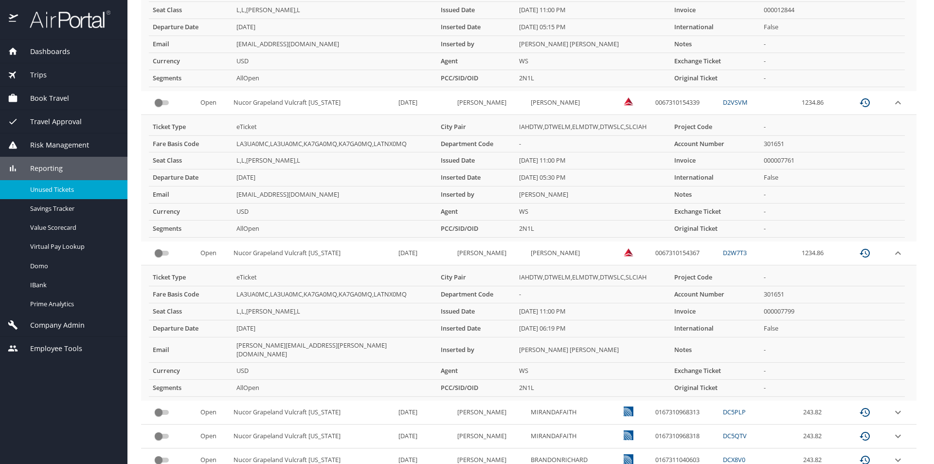
scroll to position [782, 0]
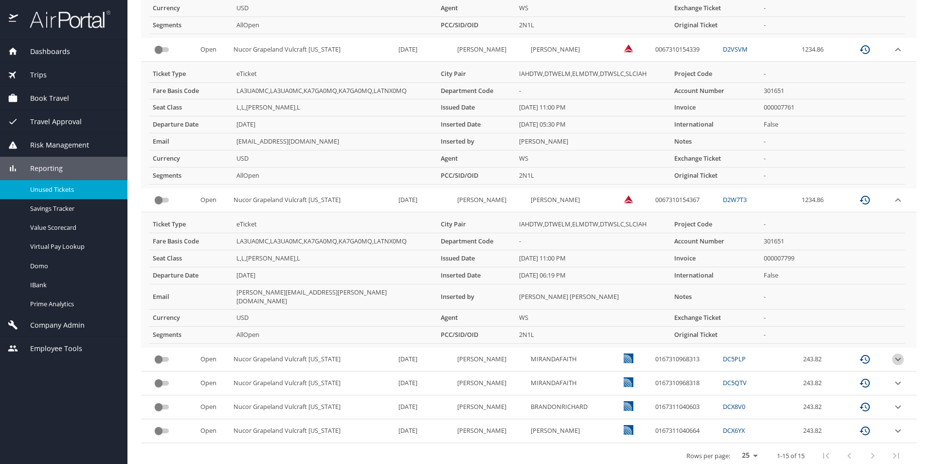
click at [892, 353] on icon "expand row" at bounding box center [898, 359] width 12 height 12
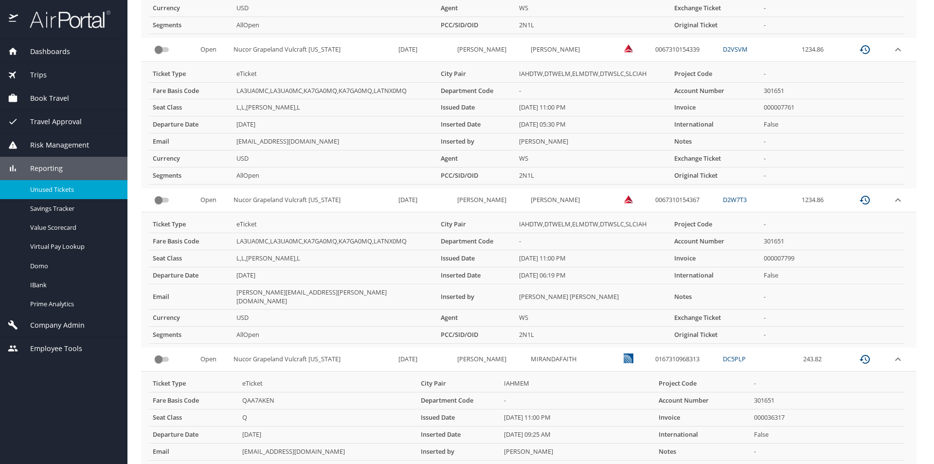
scroll to position [909, 0]
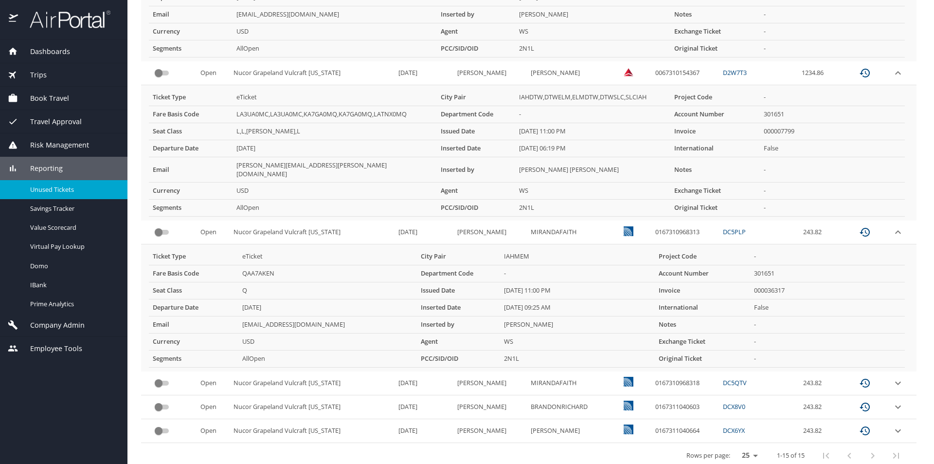
click at [892, 377] on icon "expand row" at bounding box center [898, 383] width 12 height 12
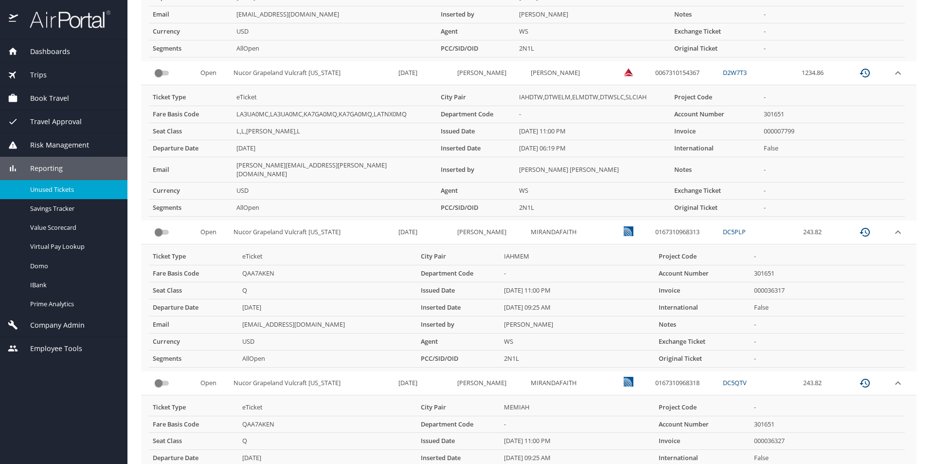
scroll to position [1036, 0]
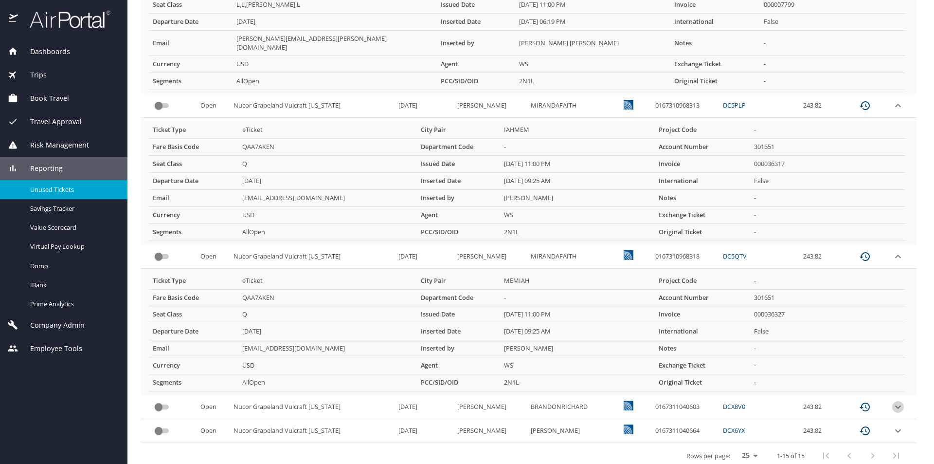
click at [893, 401] on icon "expand row" at bounding box center [898, 407] width 12 height 12
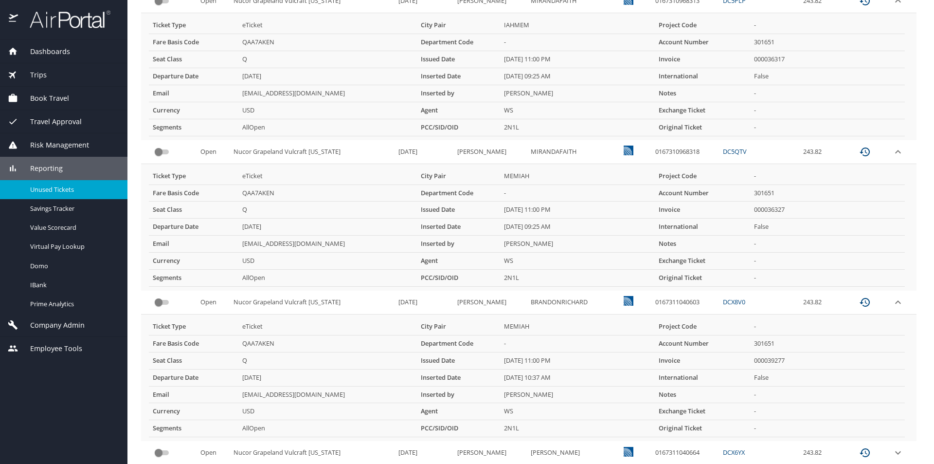
scroll to position [1162, 0]
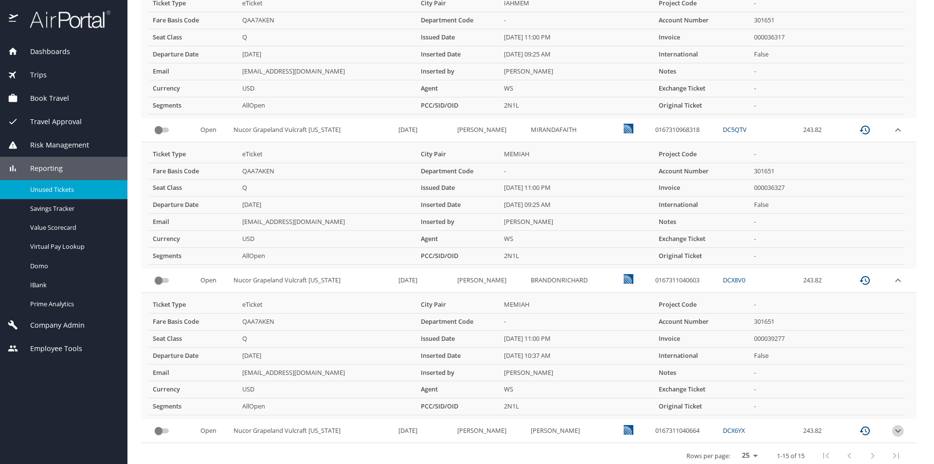
click at [892, 425] on icon "expand row" at bounding box center [898, 431] width 12 height 12
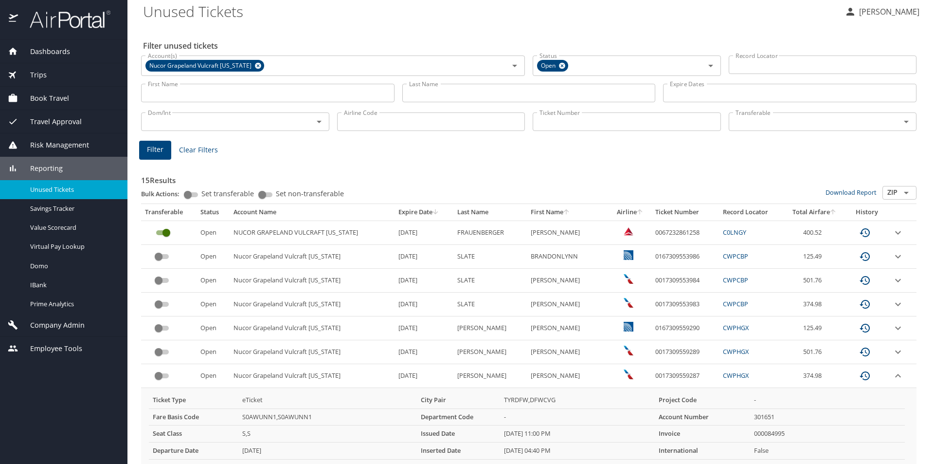
scroll to position [0, 0]
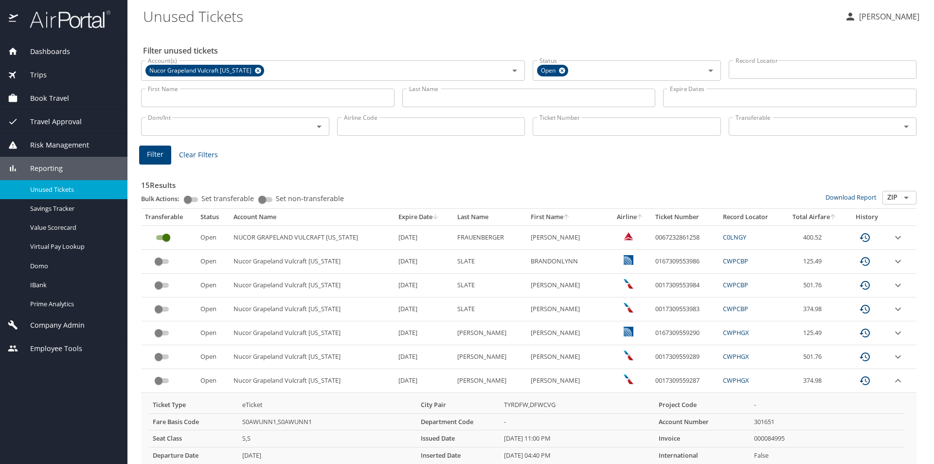
click at [55, 322] on span "Company Admin" at bounding box center [51, 325] width 67 height 11
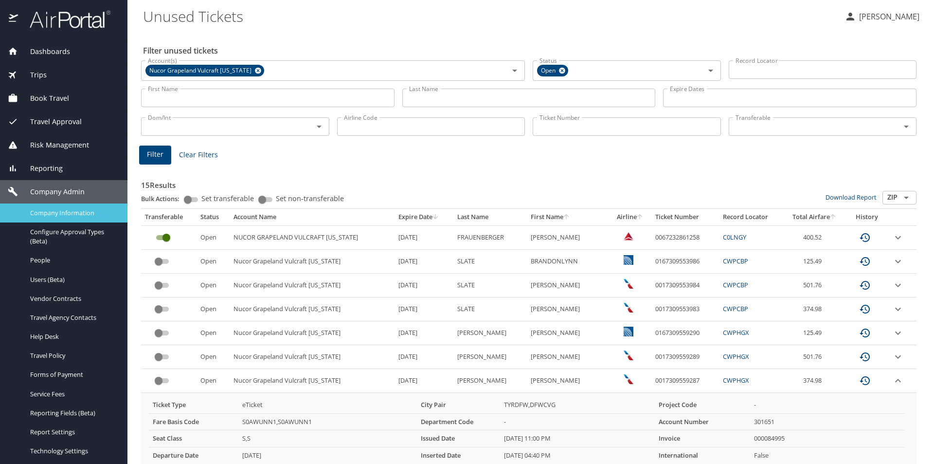
click at [58, 208] on span "Company Information" at bounding box center [73, 212] width 86 height 9
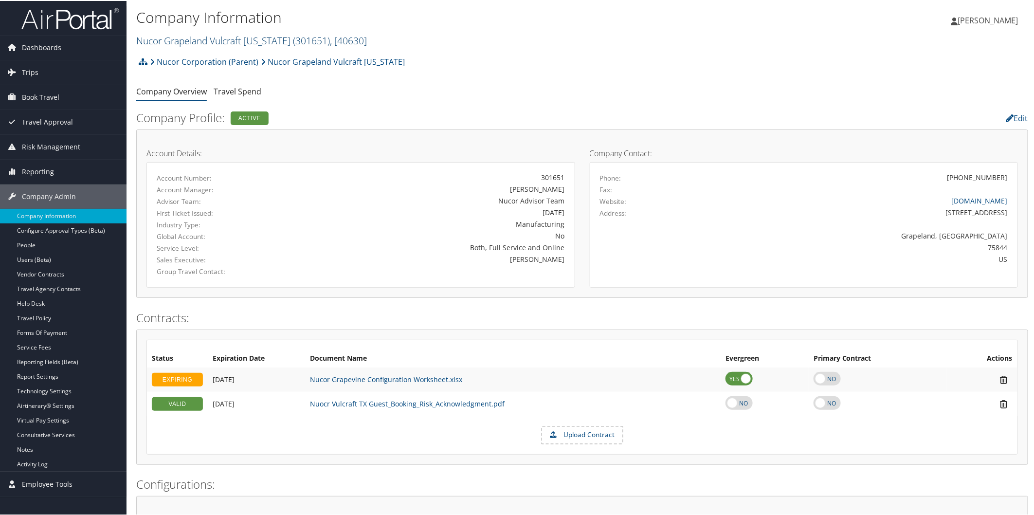
click at [198, 38] on link "Nucor Grapeland Vulcraft [US_STATE] ( 301651 ) , [ 40630 ]" at bounding box center [251, 39] width 231 height 13
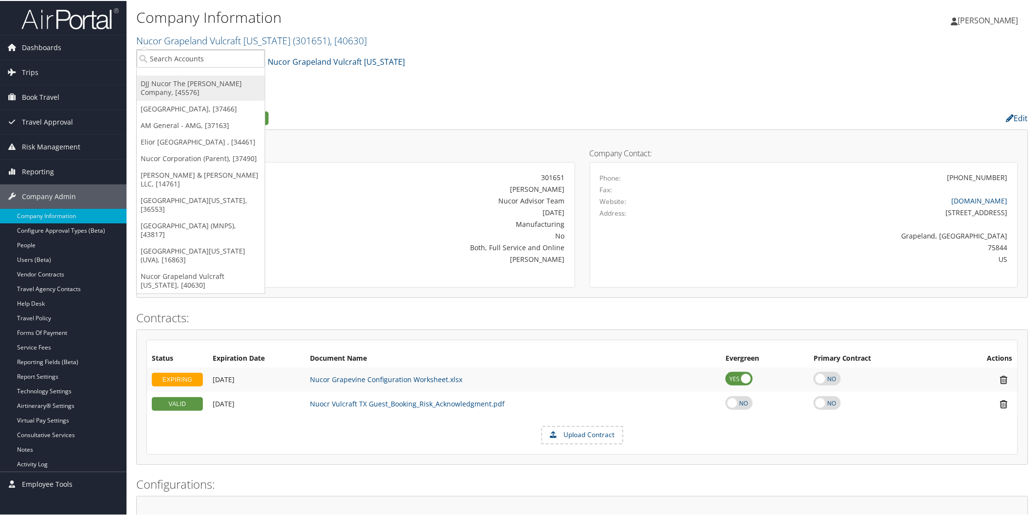
click at [181, 77] on link "DJJ Nucor The [PERSON_NAME] Company, [45576]" at bounding box center [201, 86] width 128 height 25
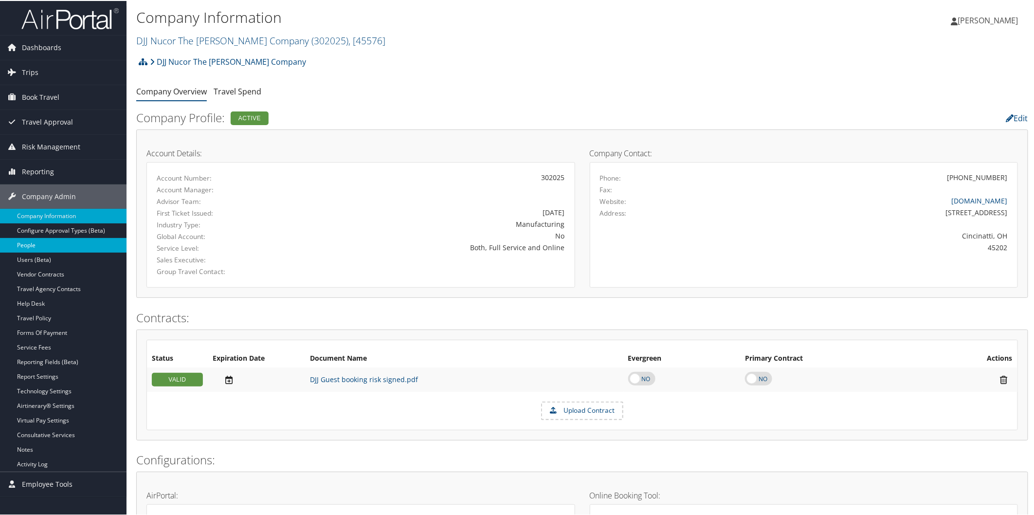
click at [32, 244] on link "People" at bounding box center [63, 244] width 127 height 15
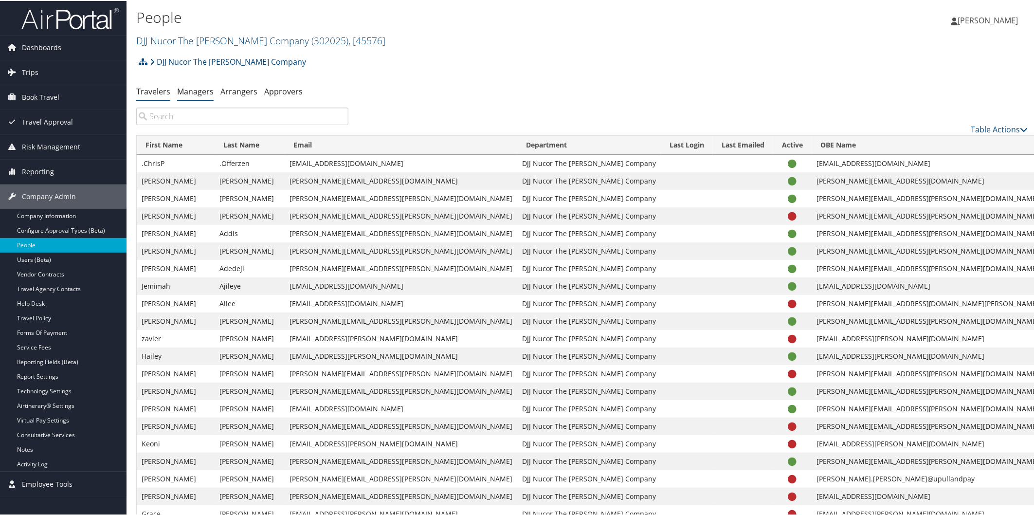
click at [196, 87] on link "Managers" at bounding box center [195, 90] width 36 height 11
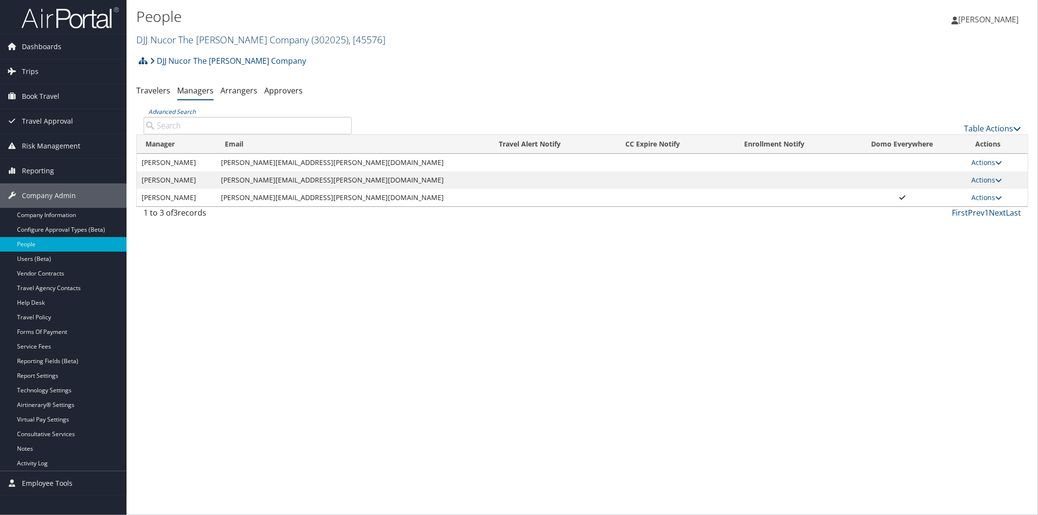
click at [260, 36] on link "DJJ Nucor The [PERSON_NAME] Company ( 302025 ) , [ 45576 ]" at bounding box center [260, 39] width 249 height 13
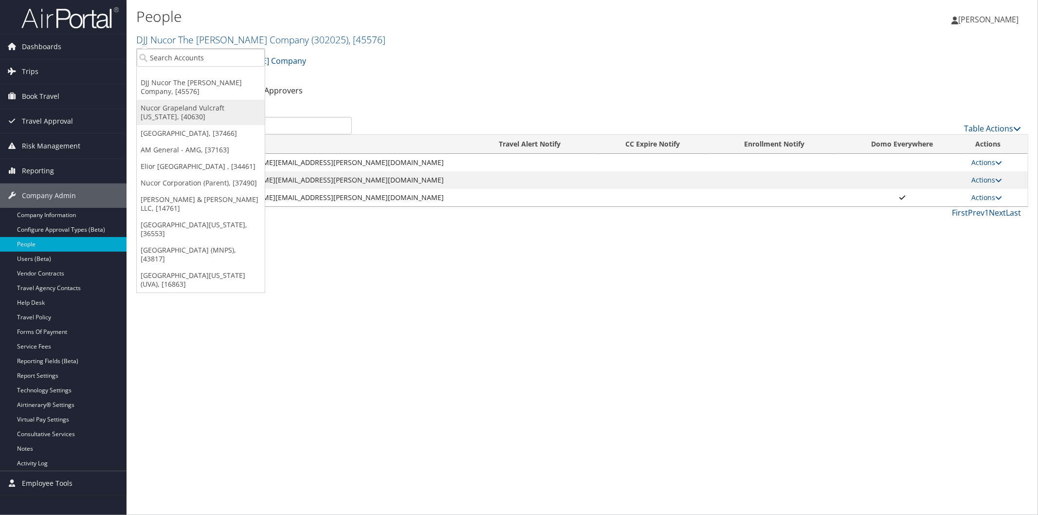
click at [200, 109] on link "Nucor Grapeland Vulcraft [US_STATE], [40630]" at bounding box center [201, 112] width 128 height 25
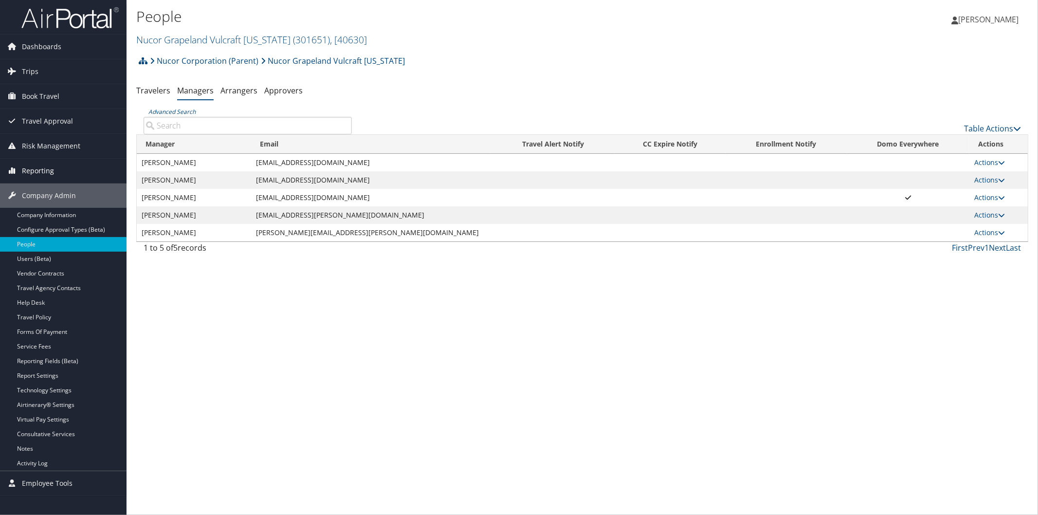
click at [43, 164] on span "Reporting" at bounding box center [38, 171] width 32 height 24
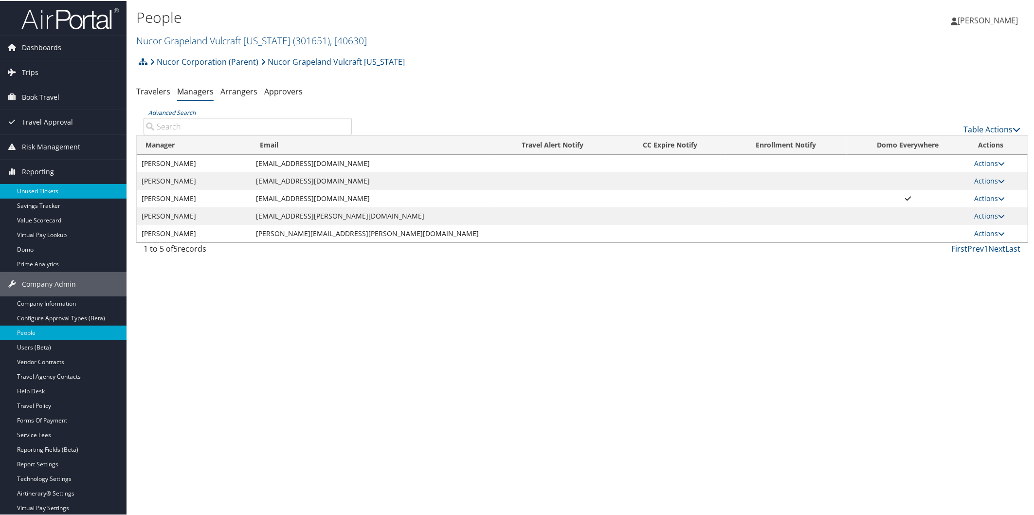
click at [44, 186] on link "Unused Tickets" at bounding box center [63, 190] width 127 height 15
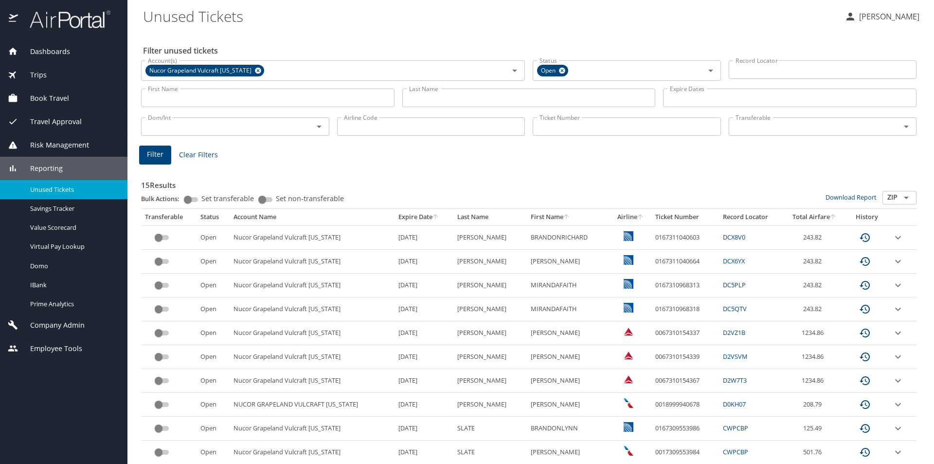
click at [426, 215] on th "Expire Date" at bounding box center [424, 217] width 59 height 17
click at [422, 218] on div at bounding box center [467, 209] width 934 height 510
click at [45, 318] on div "Company Admin" at bounding box center [63, 324] width 127 height 23
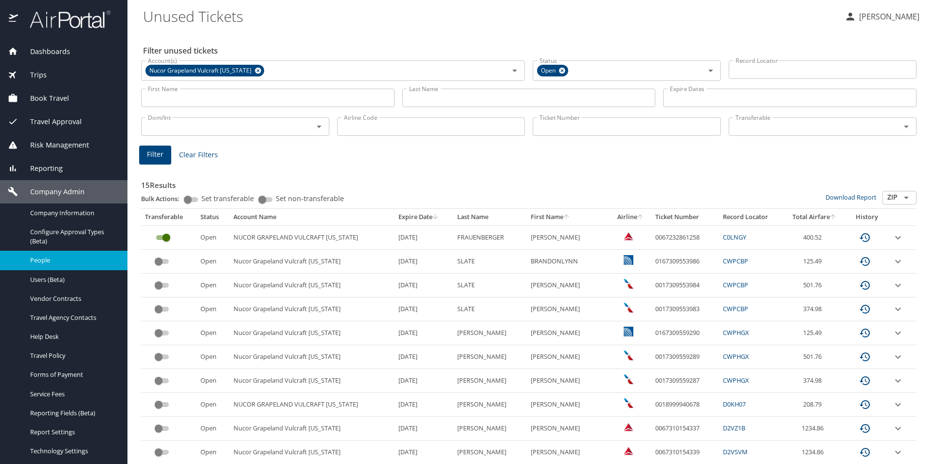
click at [41, 257] on span "People" at bounding box center [73, 259] width 86 height 9
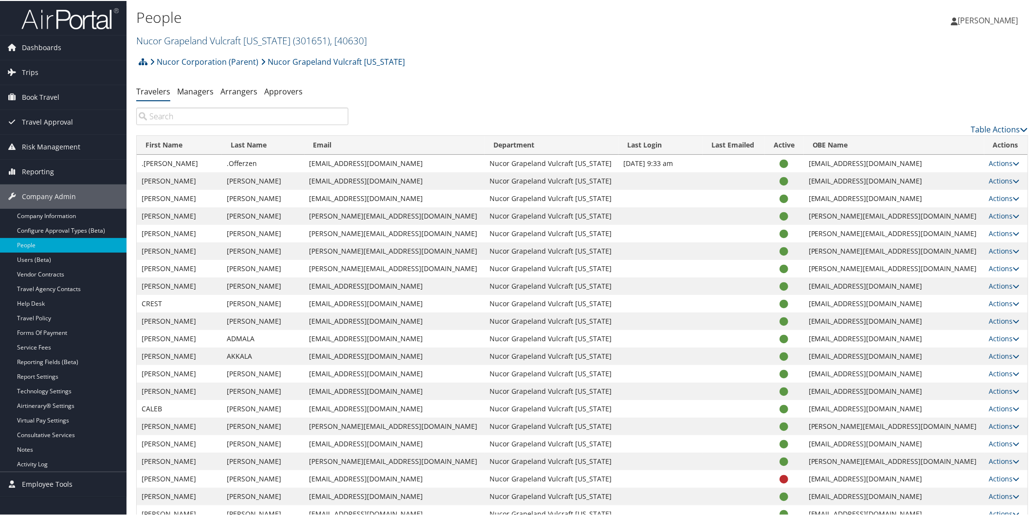
click at [195, 37] on link "Nucor Grapeland Vulcraft [US_STATE] ( 301651 ) , [ 40630 ]" at bounding box center [251, 39] width 231 height 13
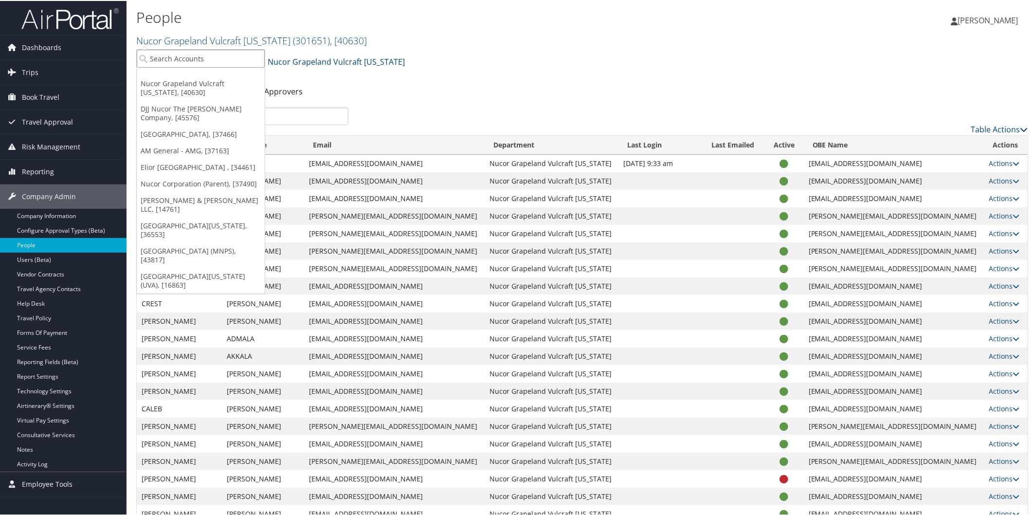
click at [211, 56] on input "search" at bounding box center [201, 58] width 128 height 18
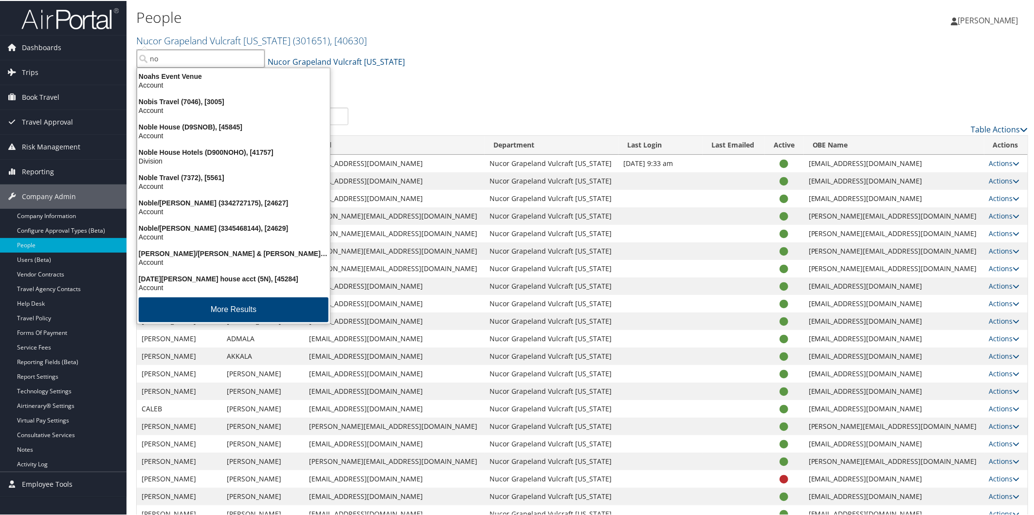
type input "nor"
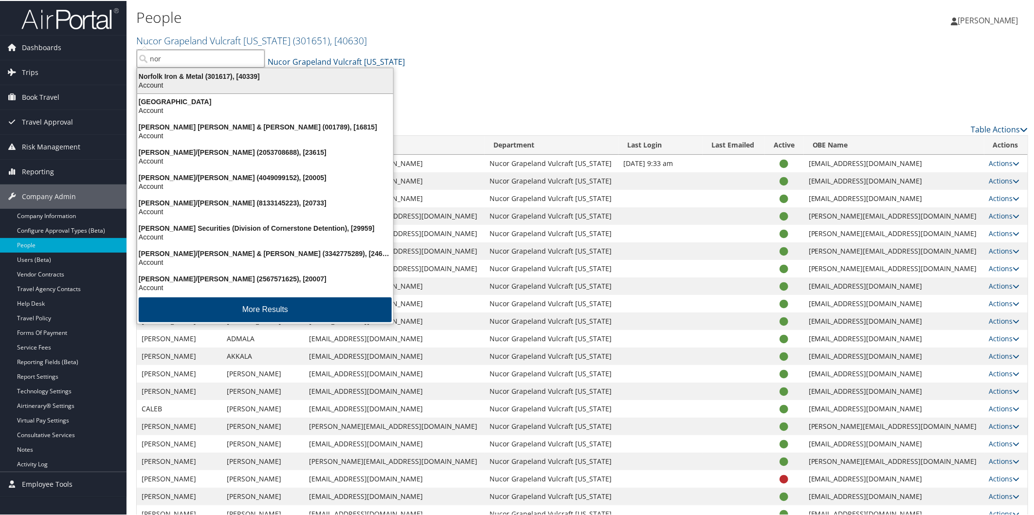
click at [170, 76] on div "Norfolk Iron & Metal (301617), [40339]" at bounding box center [265, 75] width 268 height 9
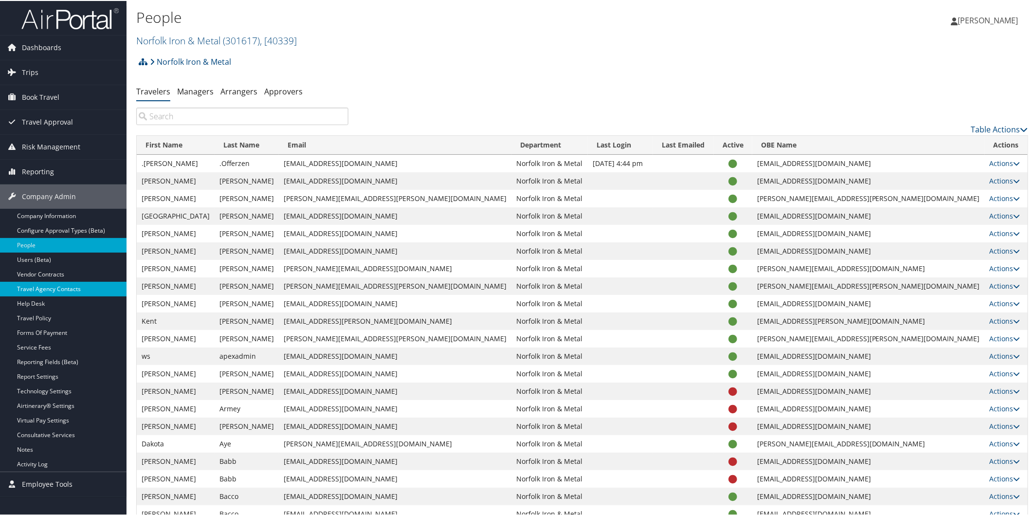
click at [75, 289] on link "Travel Agency Contacts" at bounding box center [63, 288] width 127 height 15
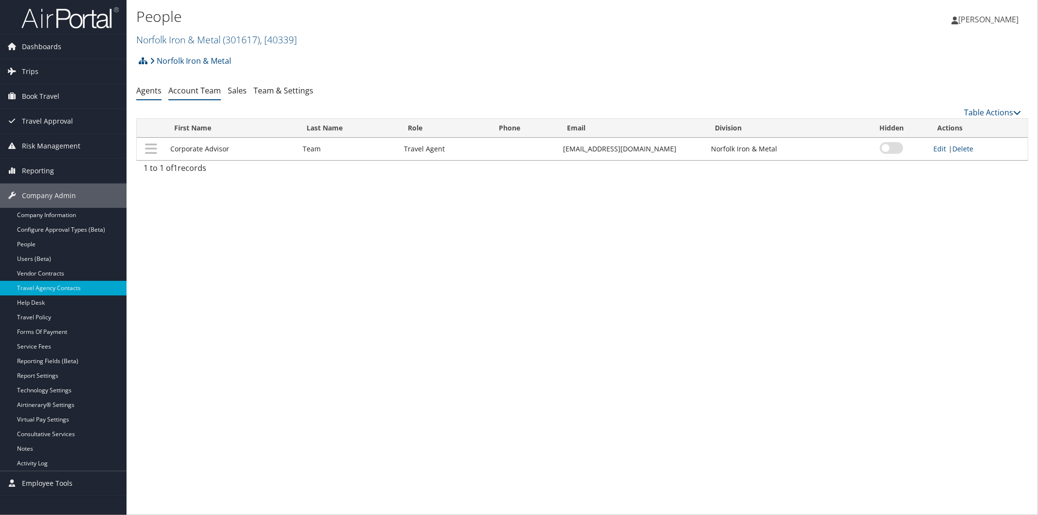
click at [205, 90] on link "Account Team" at bounding box center [194, 90] width 53 height 11
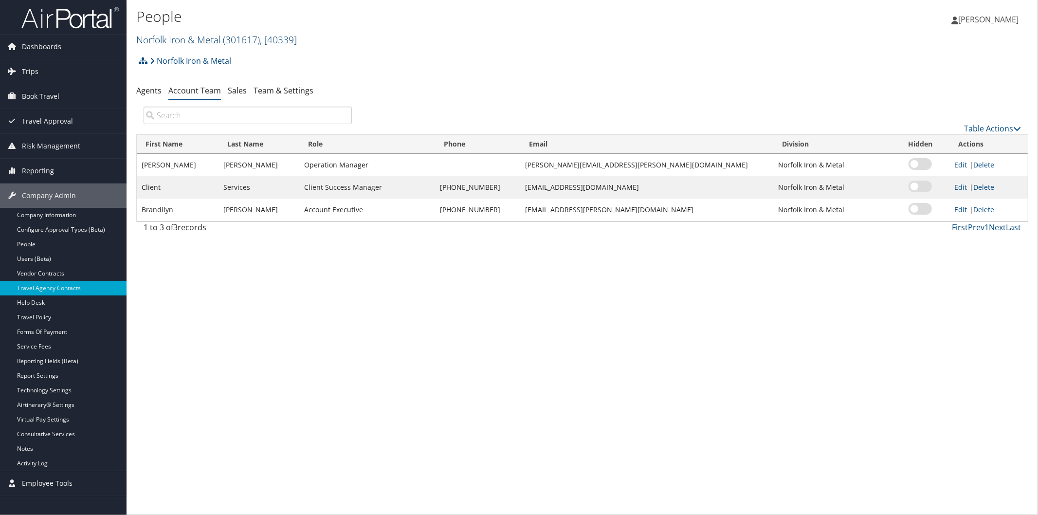
click at [186, 36] on link "Norfolk Iron & Metal ( 301617 ) , [ 40339 ]" at bounding box center [216, 39] width 161 height 13
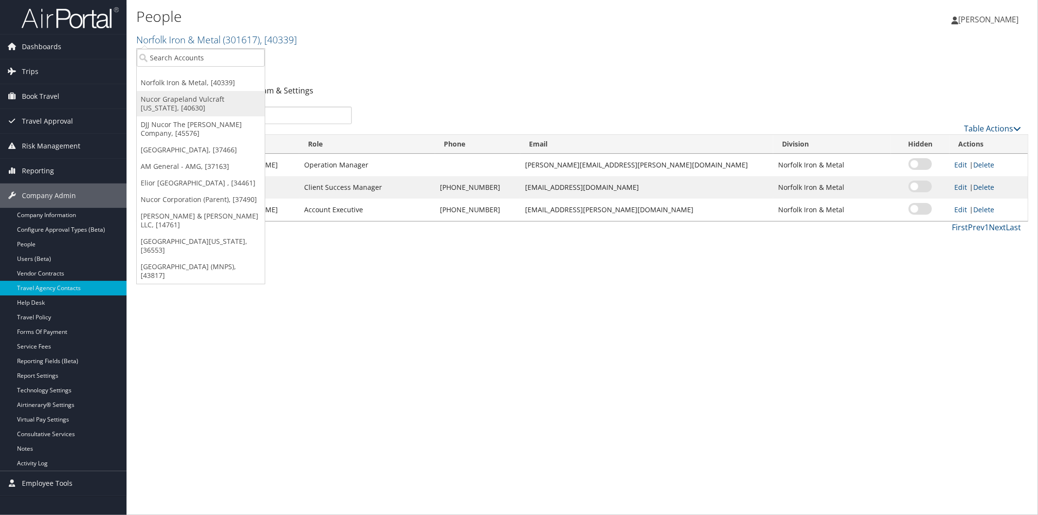
click at [176, 94] on link "Nucor Grapeland Vulcraft Texas, [40630]" at bounding box center [201, 103] width 128 height 25
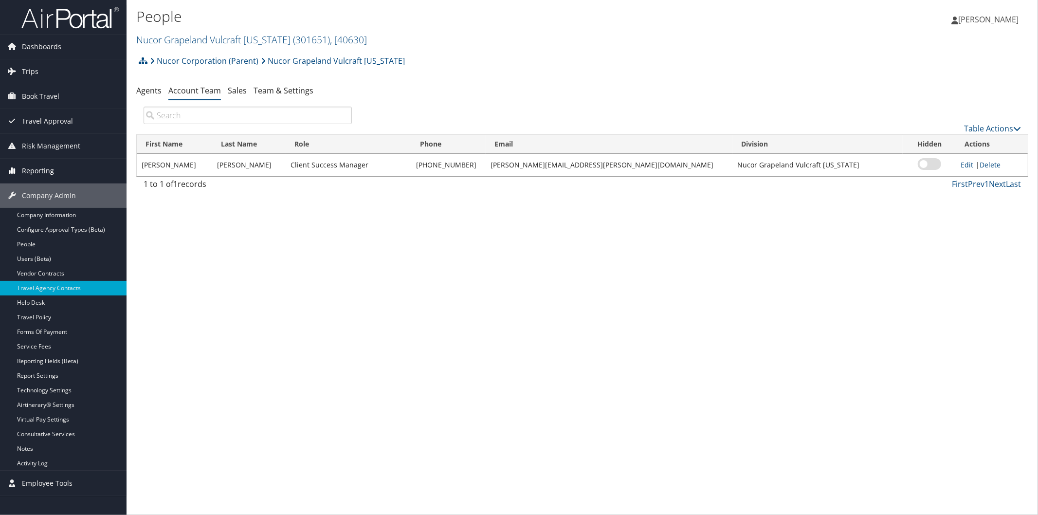
click at [47, 164] on span "Reporting" at bounding box center [38, 171] width 32 height 24
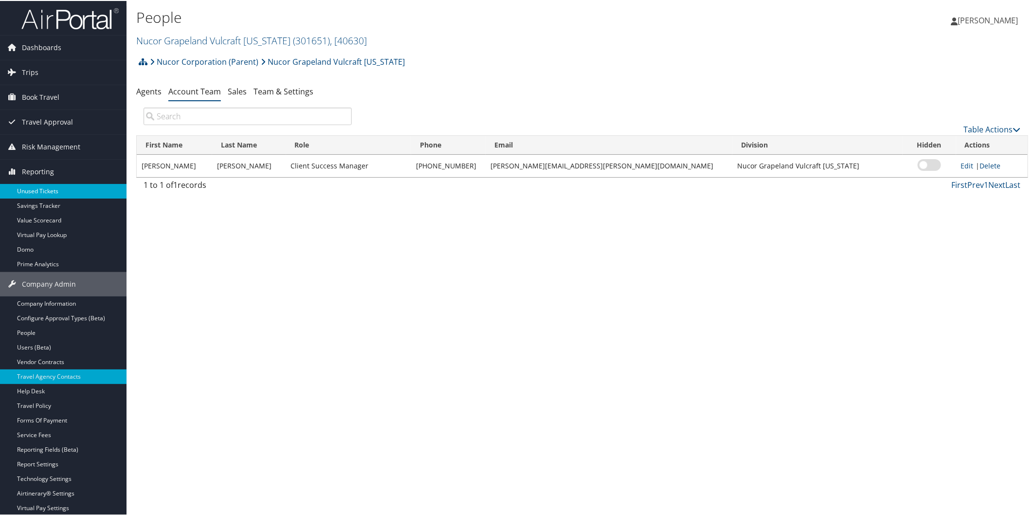
click at [50, 187] on link "Unused Tickets" at bounding box center [63, 190] width 127 height 15
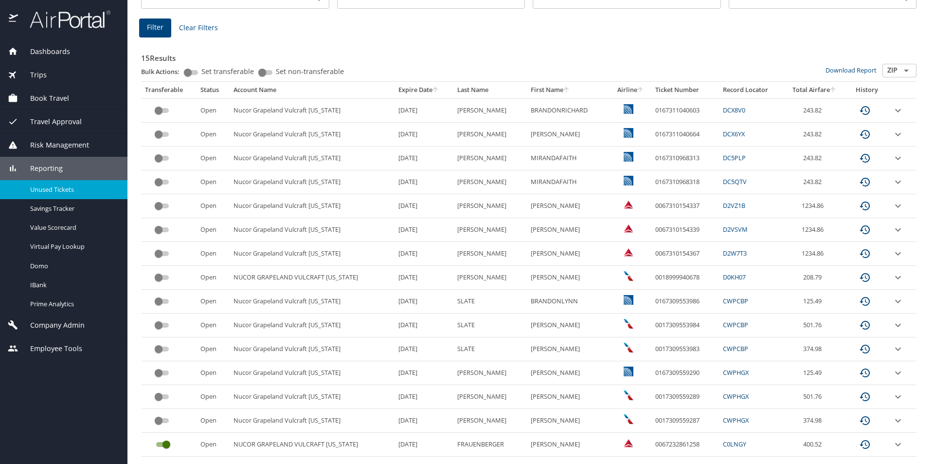
scroll to position [149, 0]
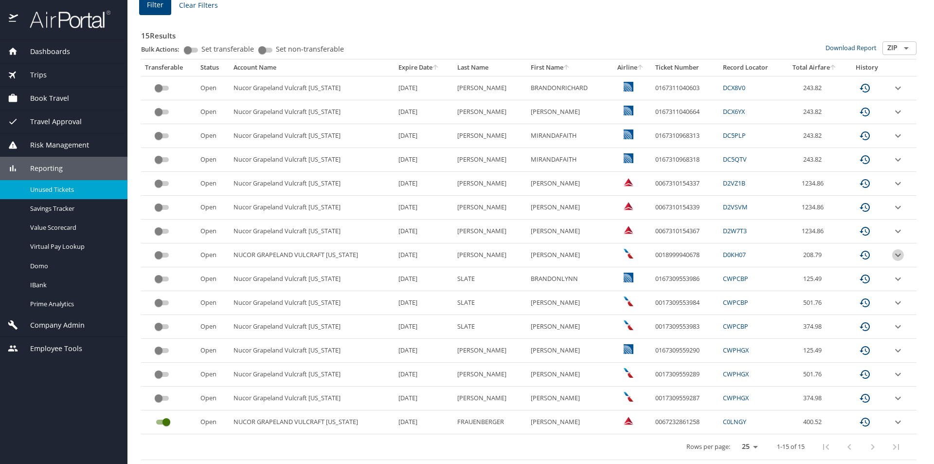
click at [892, 254] on icon "expand row" at bounding box center [898, 255] width 12 height 12
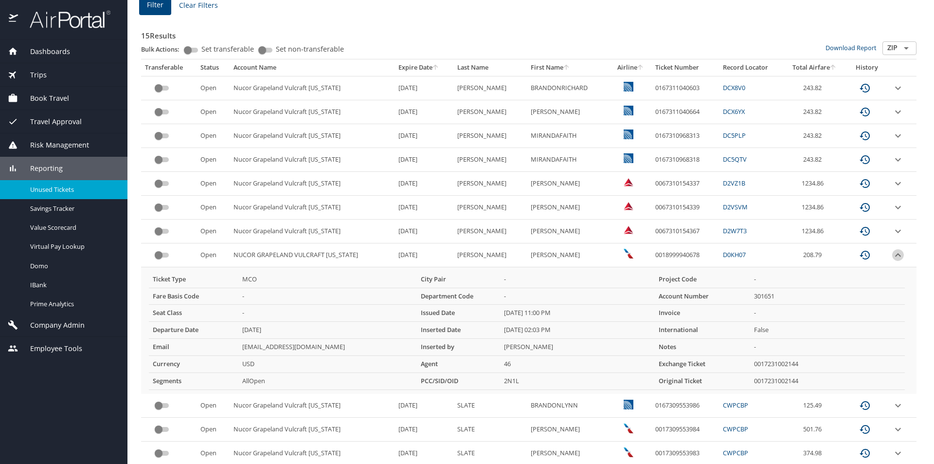
click at [892, 253] on icon "expand row" at bounding box center [898, 255] width 12 height 12
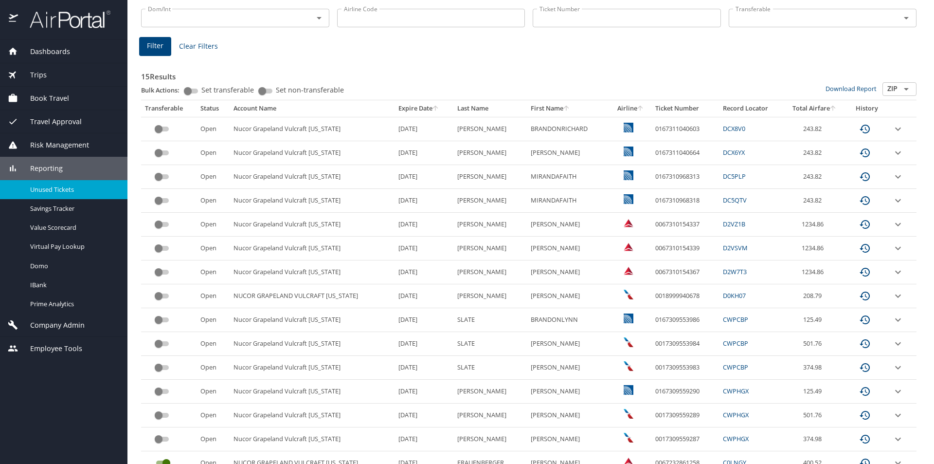
scroll to position [111, 0]
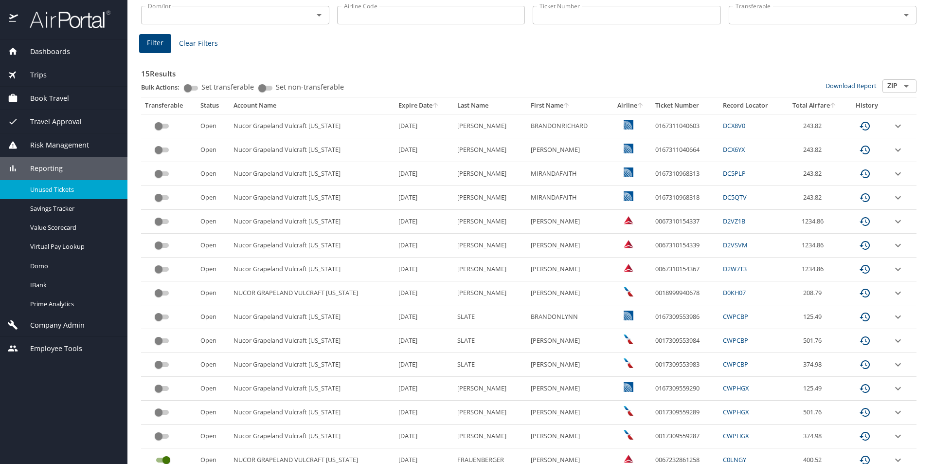
click at [46, 324] on span "Company Admin" at bounding box center [51, 325] width 67 height 11
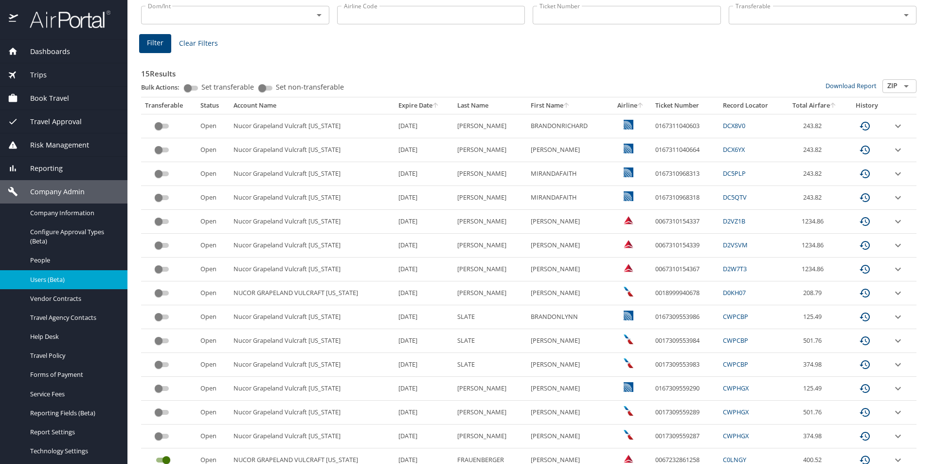
click at [37, 277] on span "Users (Beta)" at bounding box center [73, 279] width 86 height 9
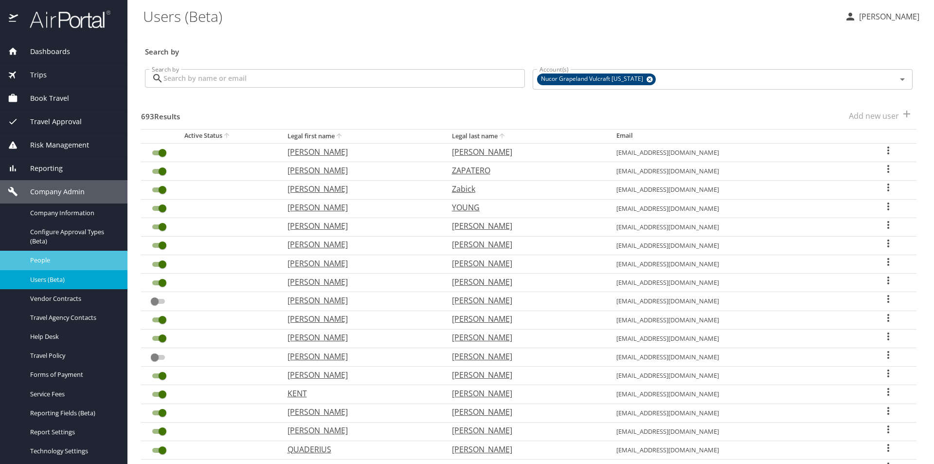
click at [62, 258] on span "People" at bounding box center [73, 259] width 86 height 9
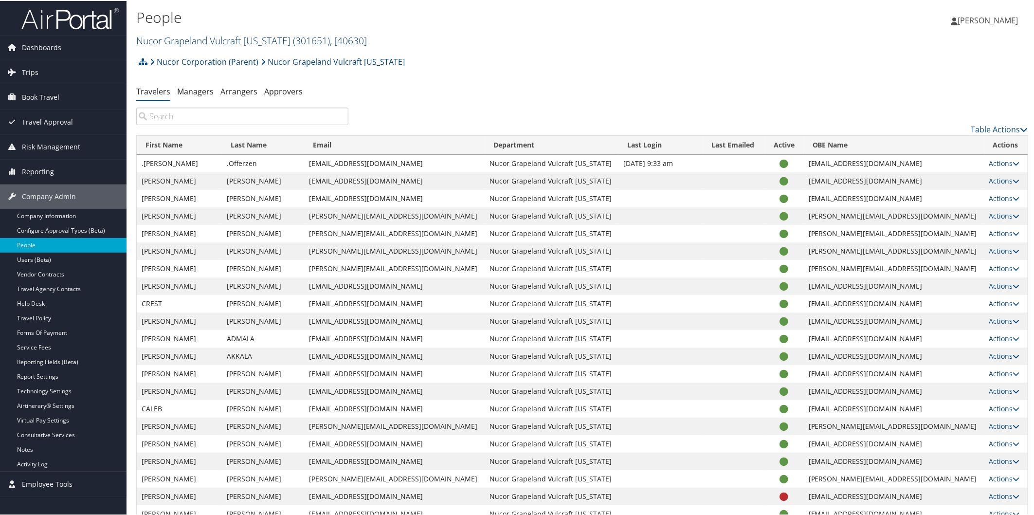
click at [173, 35] on link "Nucor Grapeland Vulcraft Texas ( 301651 ) , [ 40630 ]" at bounding box center [251, 39] width 231 height 13
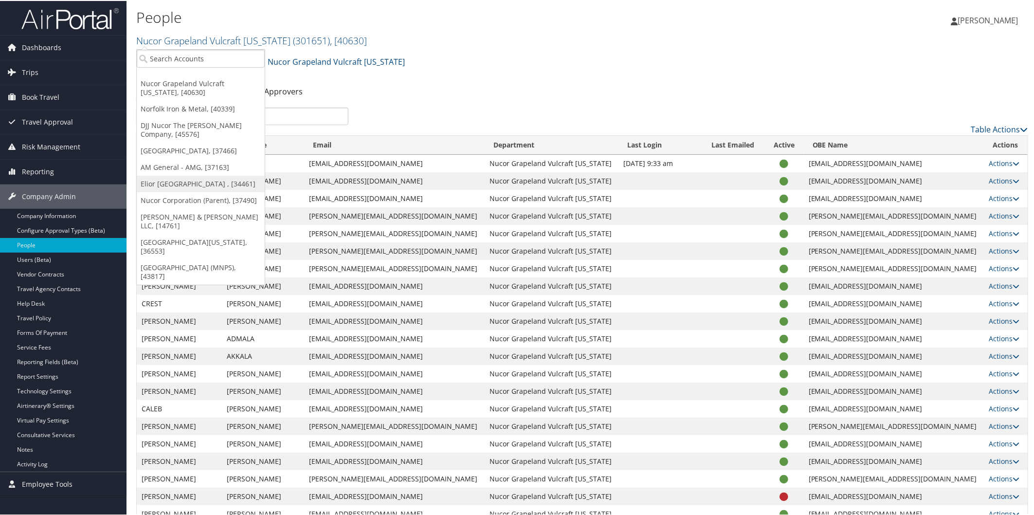
click at [173, 181] on link "Elior [GEOGRAPHIC_DATA] , [34461]" at bounding box center [201, 183] width 128 height 17
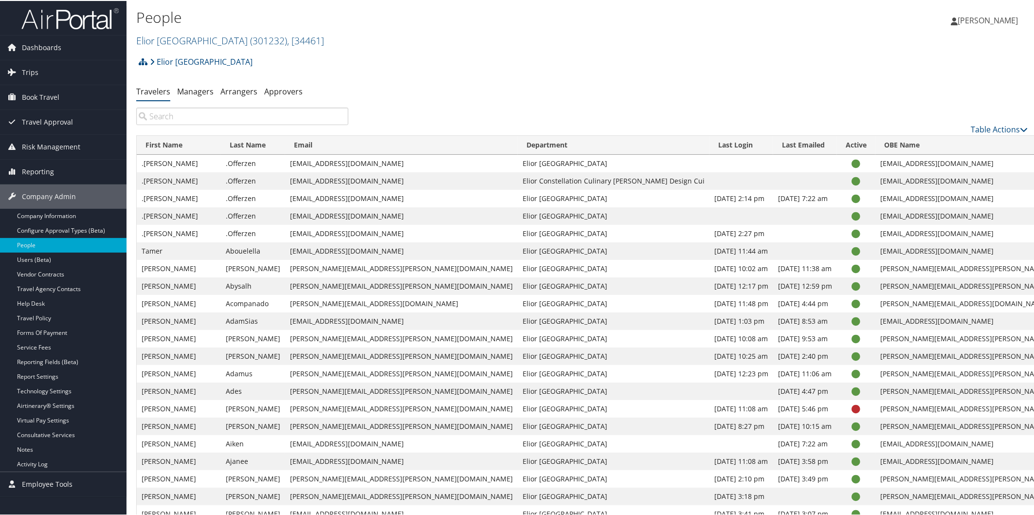
click at [313, 115] on input "search" at bounding box center [242, 116] width 212 height 18
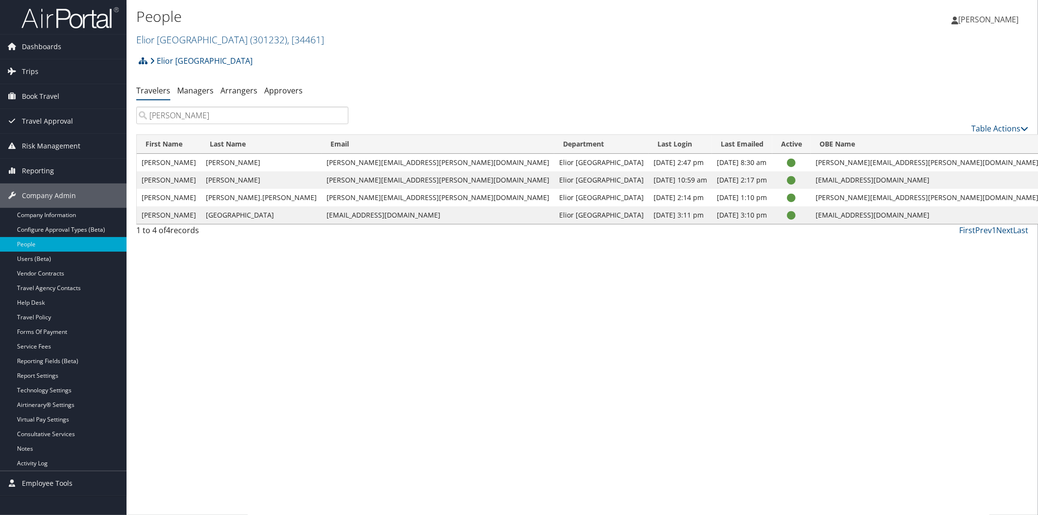
type input "brittany"
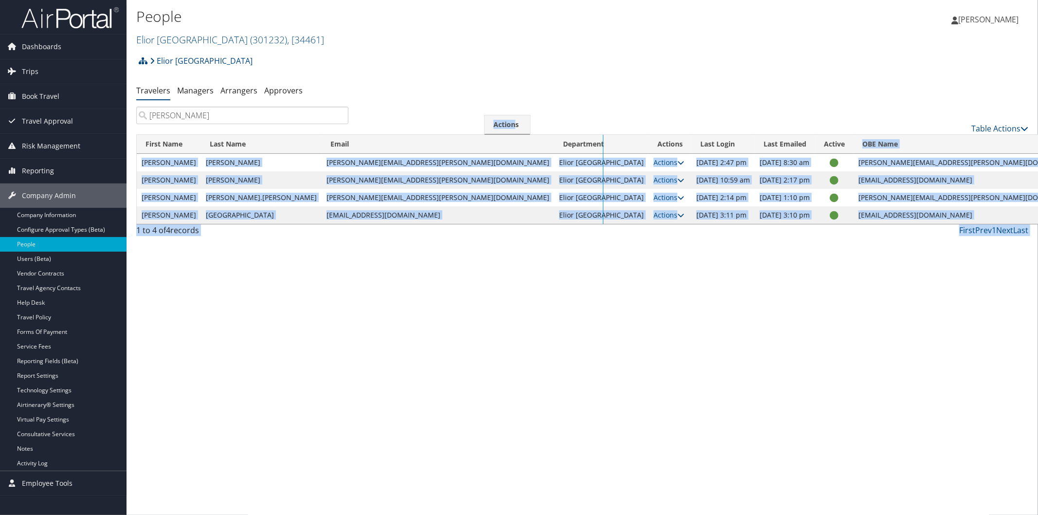
drag, startPoint x: 1014, startPoint y: 142, endPoint x: 532, endPoint y: 128, distance: 482.4
click at [554, 200] on td "Elior North America" at bounding box center [601, 198] width 94 height 18
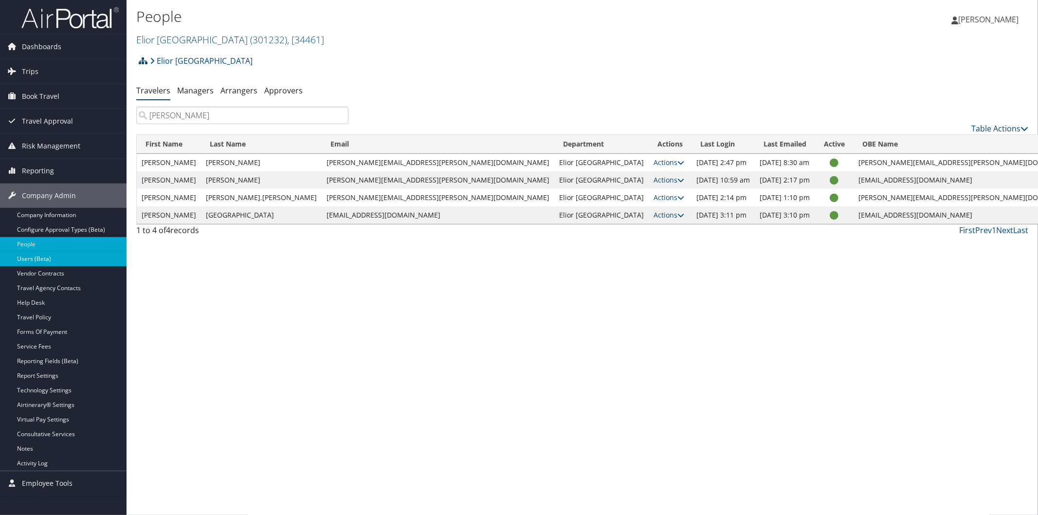
click at [20, 259] on link "Users (Beta)" at bounding box center [63, 259] width 127 height 15
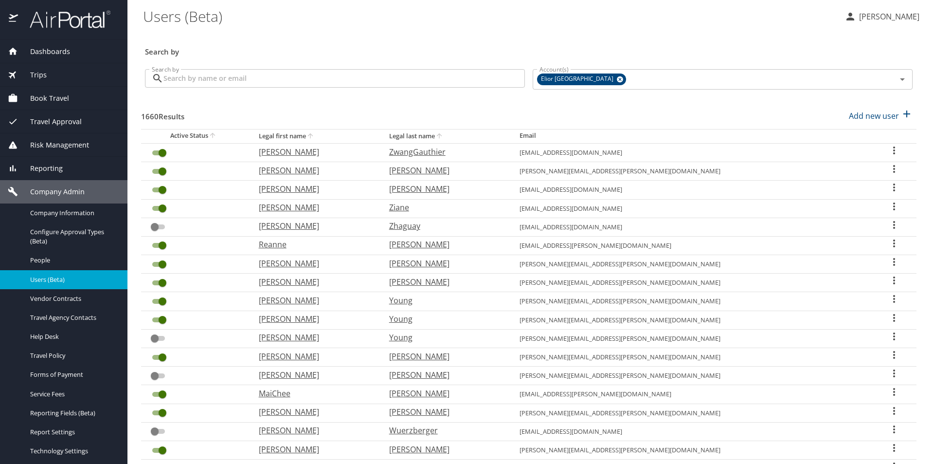
click at [399, 80] on input "Search by" at bounding box center [344, 78] width 362 height 18
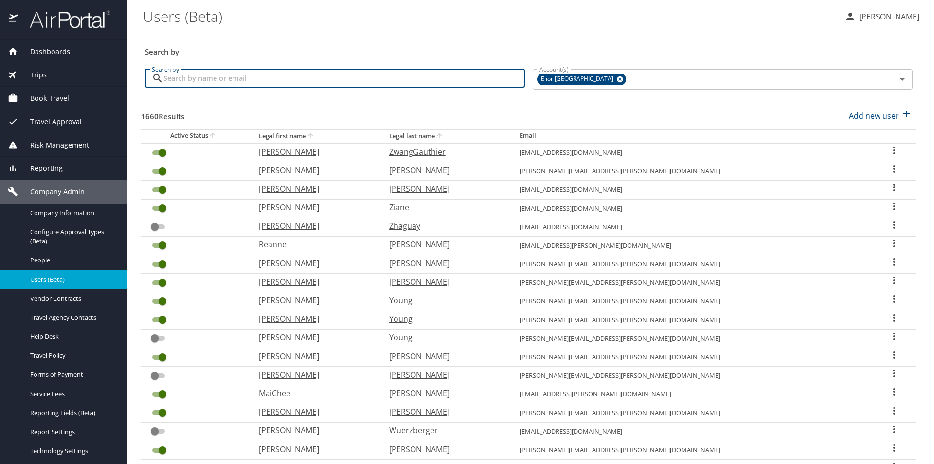
type input "b"
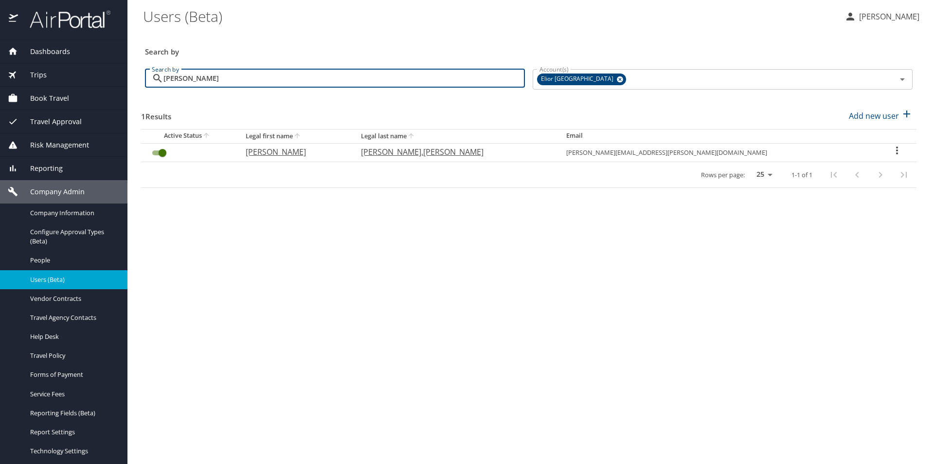
type input "mayer"
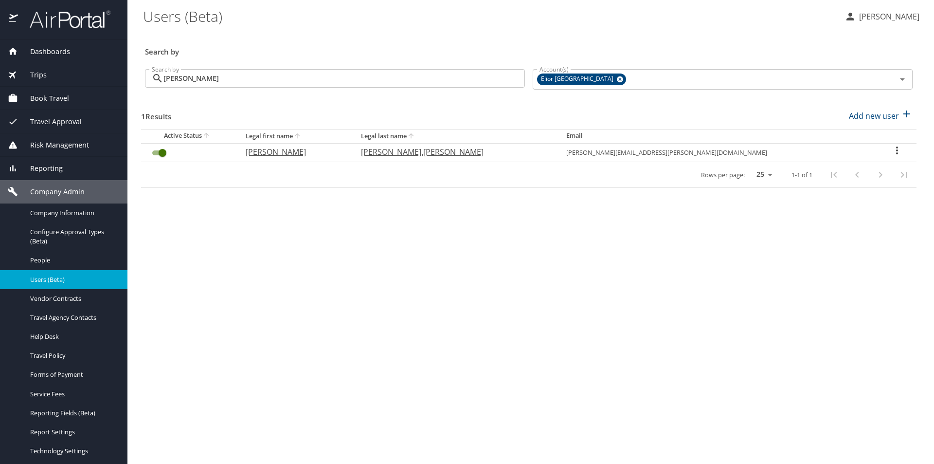
click at [661, 424] on main "Users (Beta) Valerie Buckler Search by Search by mayer Search by Account(s) Eli…" at bounding box center [530, 232] width 807 height 464
click at [39, 255] on div "People" at bounding box center [64, 259] width 112 height 11
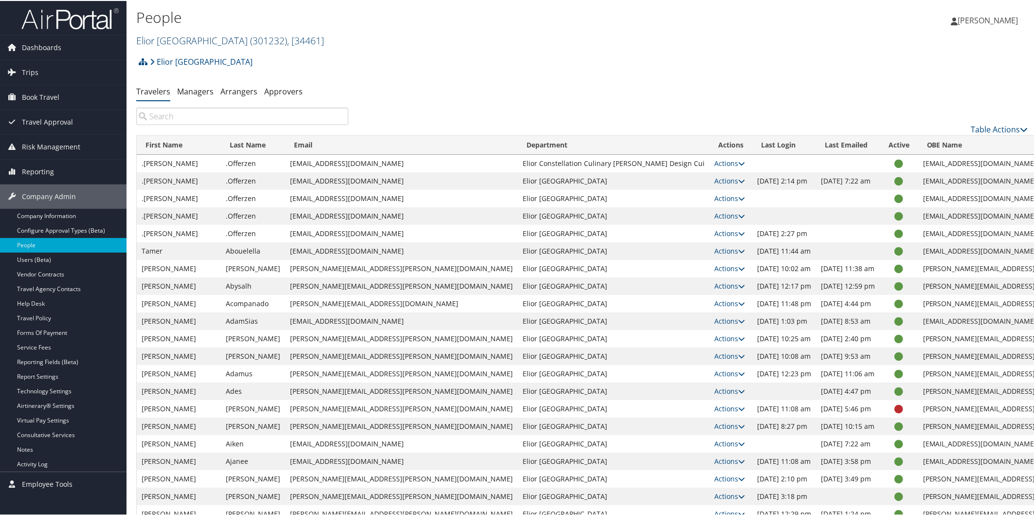
click at [190, 44] on link "[GEOGRAPHIC_DATA] ( 301232 ) , [ 34461 ]" at bounding box center [230, 39] width 188 height 13
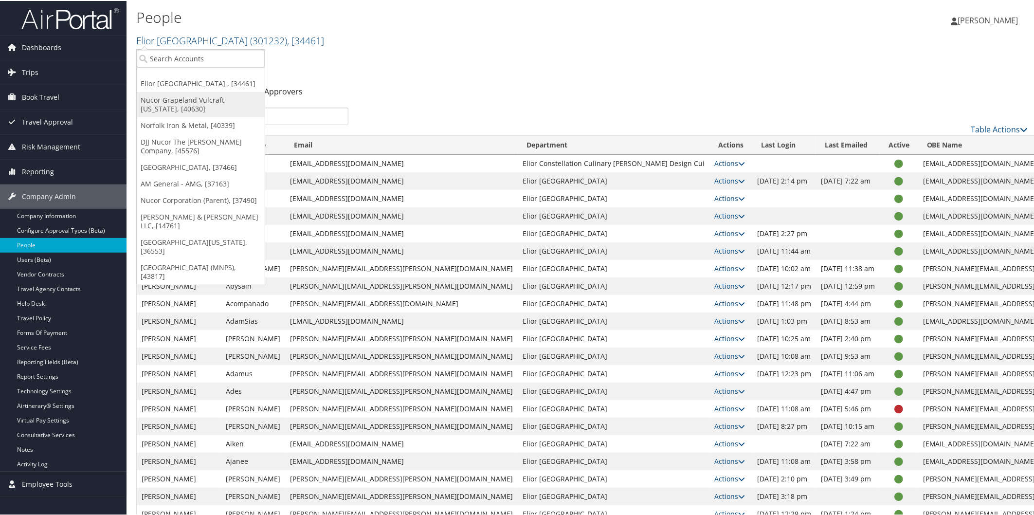
click at [183, 100] on link "Nucor Grapeland Vulcraft [US_STATE], [40630]" at bounding box center [201, 103] width 128 height 25
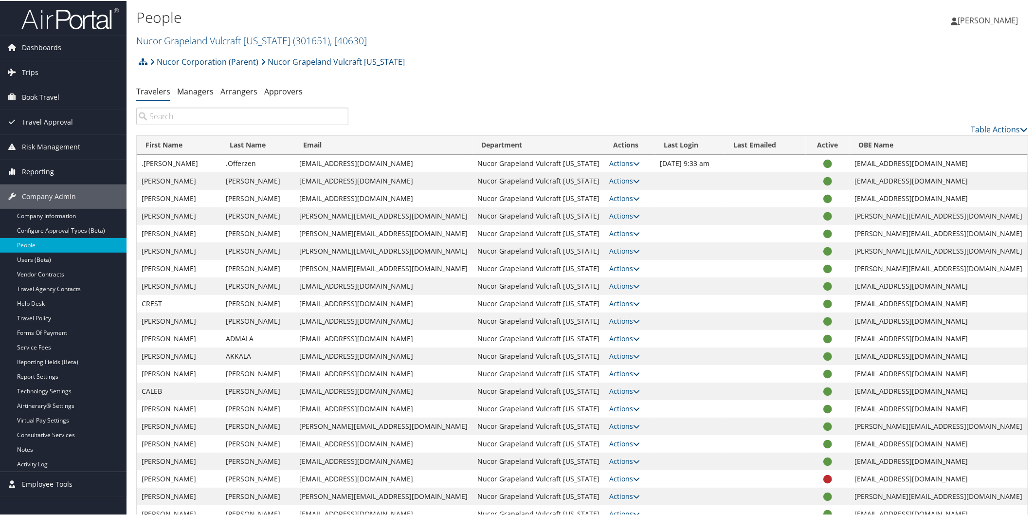
click at [39, 166] on span "Reporting" at bounding box center [38, 171] width 32 height 24
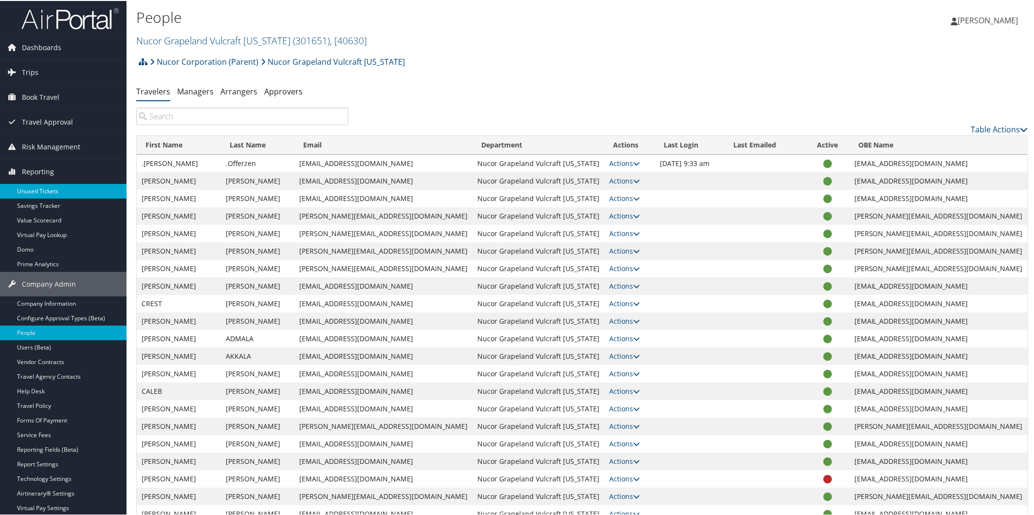
click at [52, 190] on link "Unused Tickets" at bounding box center [63, 190] width 127 height 15
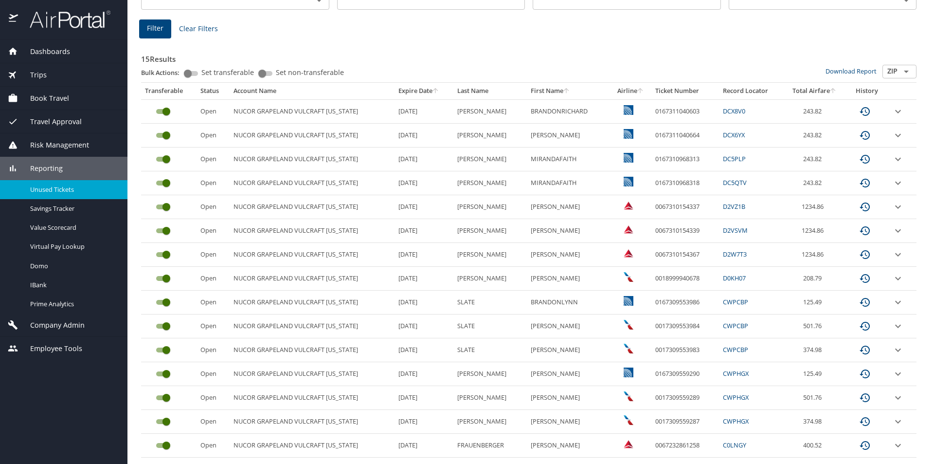
scroll to position [149, 0]
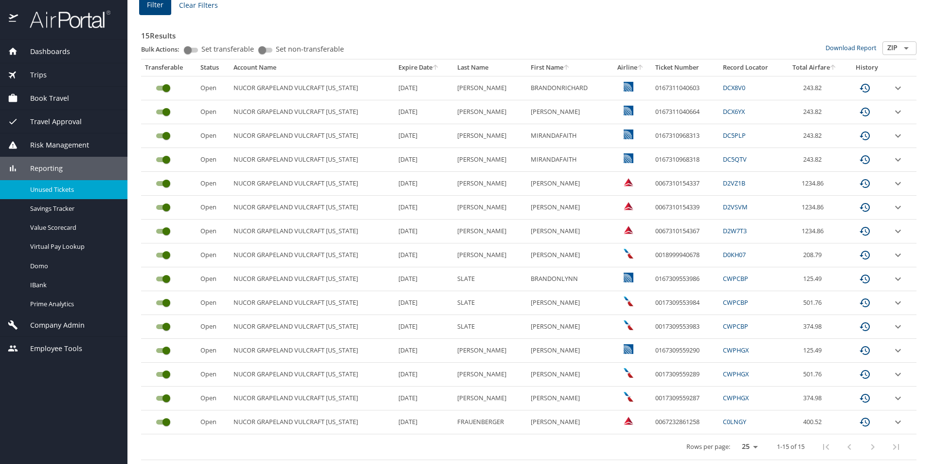
click at [51, 166] on span "Reporting" at bounding box center [40, 168] width 45 height 11
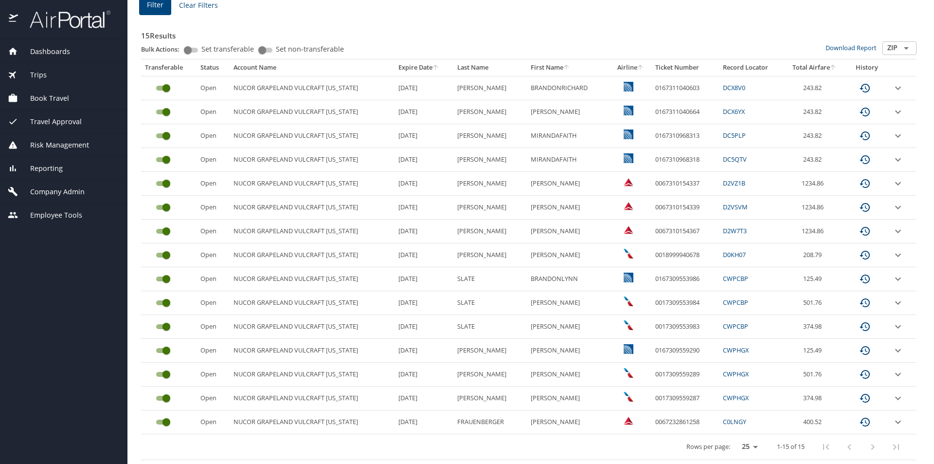
click at [45, 186] on span "Company Admin" at bounding box center [51, 191] width 67 height 11
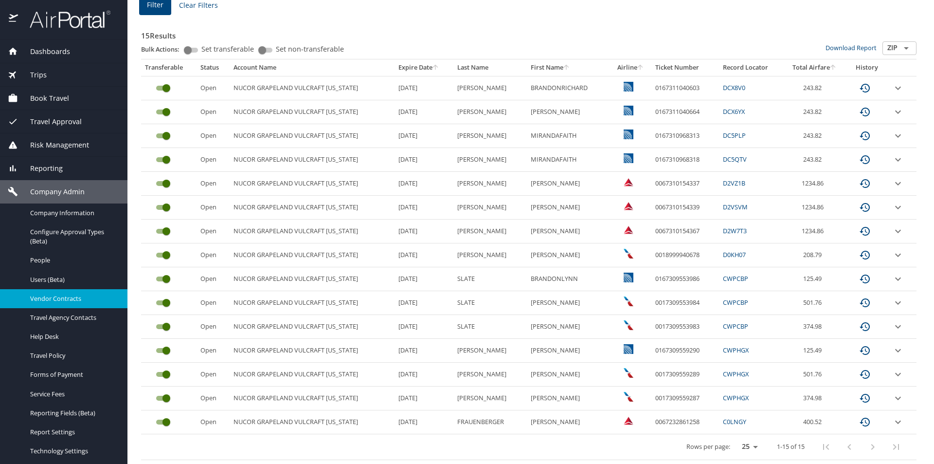
click at [76, 297] on span "Vendor Contracts" at bounding box center [73, 298] width 86 height 9
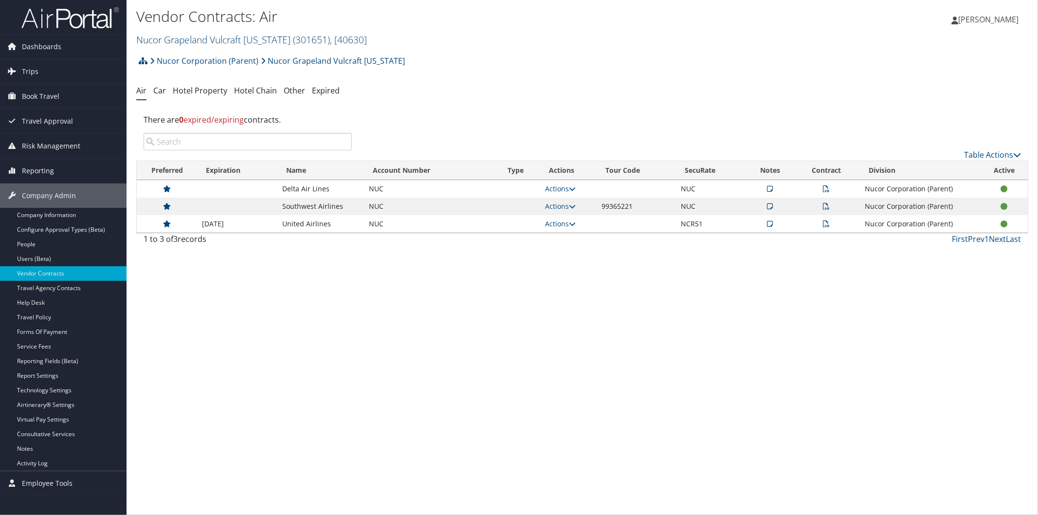
click at [210, 36] on link "Nucor Grapeland Vulcraft [US_STATE] ( 301651 ) , [ 40630 ]" at bounding box center [251, 39] width 231 height 13
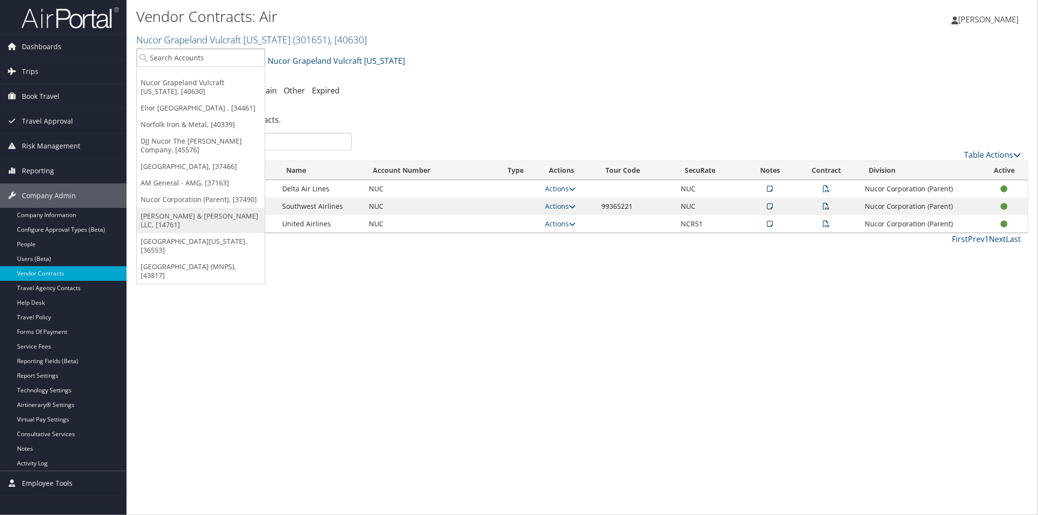
click at [173, 215] on link "[PERSON_NAME] & [PERSON_NAME] LLC, [14761]" at bounding box center [201, 220] width 128 height 25
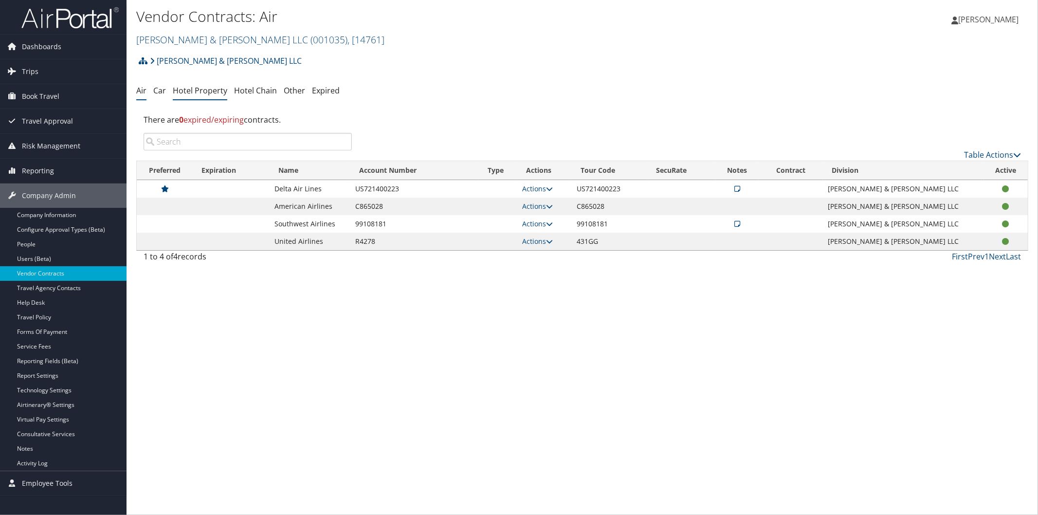
click at [196, 89] on link "Hotel Property" at bounding box center [200, 90] width 54 height 11
